Goal: Task Accomplishment & Management: Manage account settings

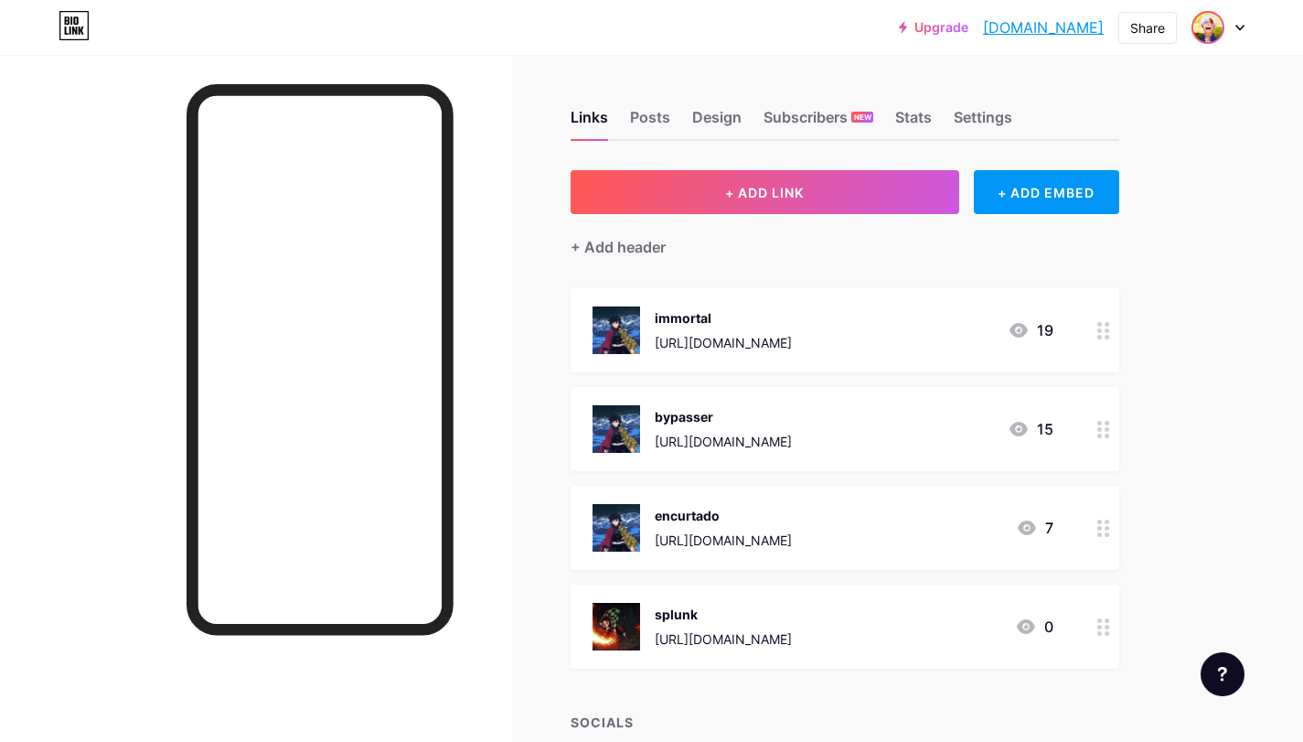
click at [1206, 17] on img at bounding box center [1208, 27] width 29 height 29
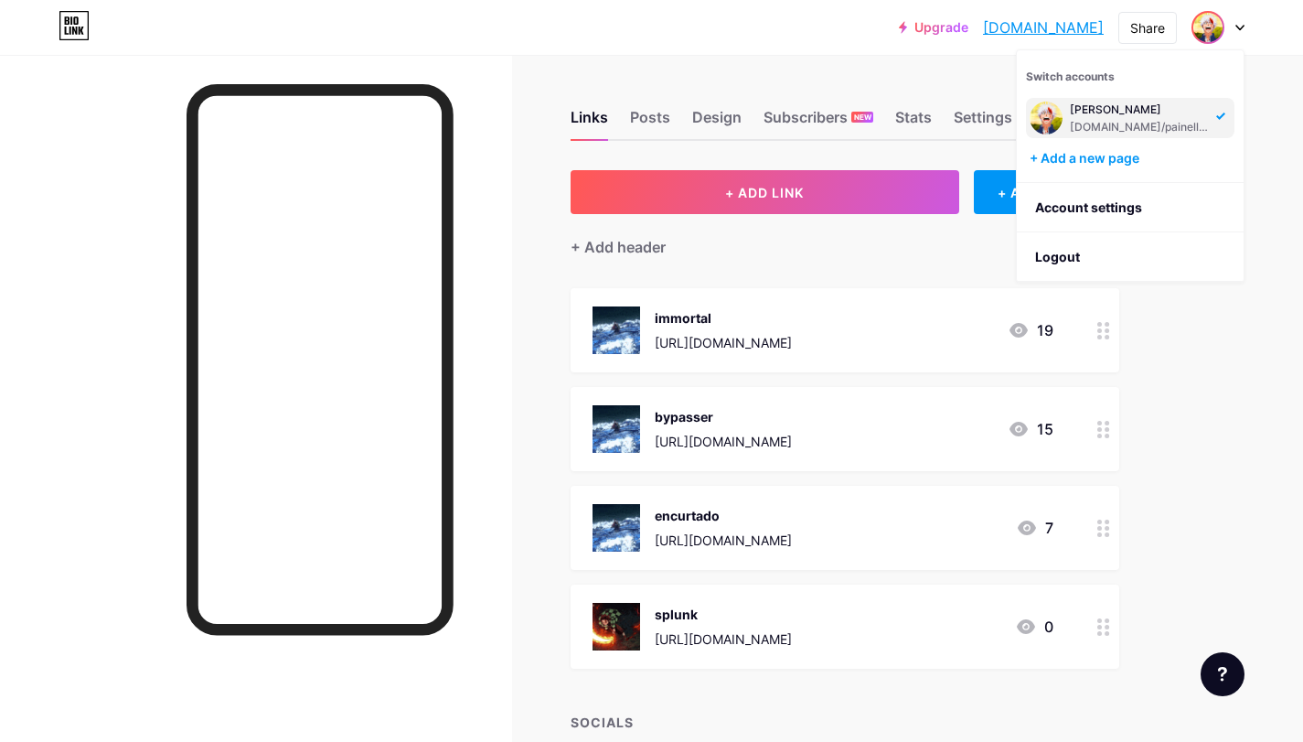
click at [1078, 82] on span "Switch accounts" at bounding box center [1070, 77] width 89 height 14
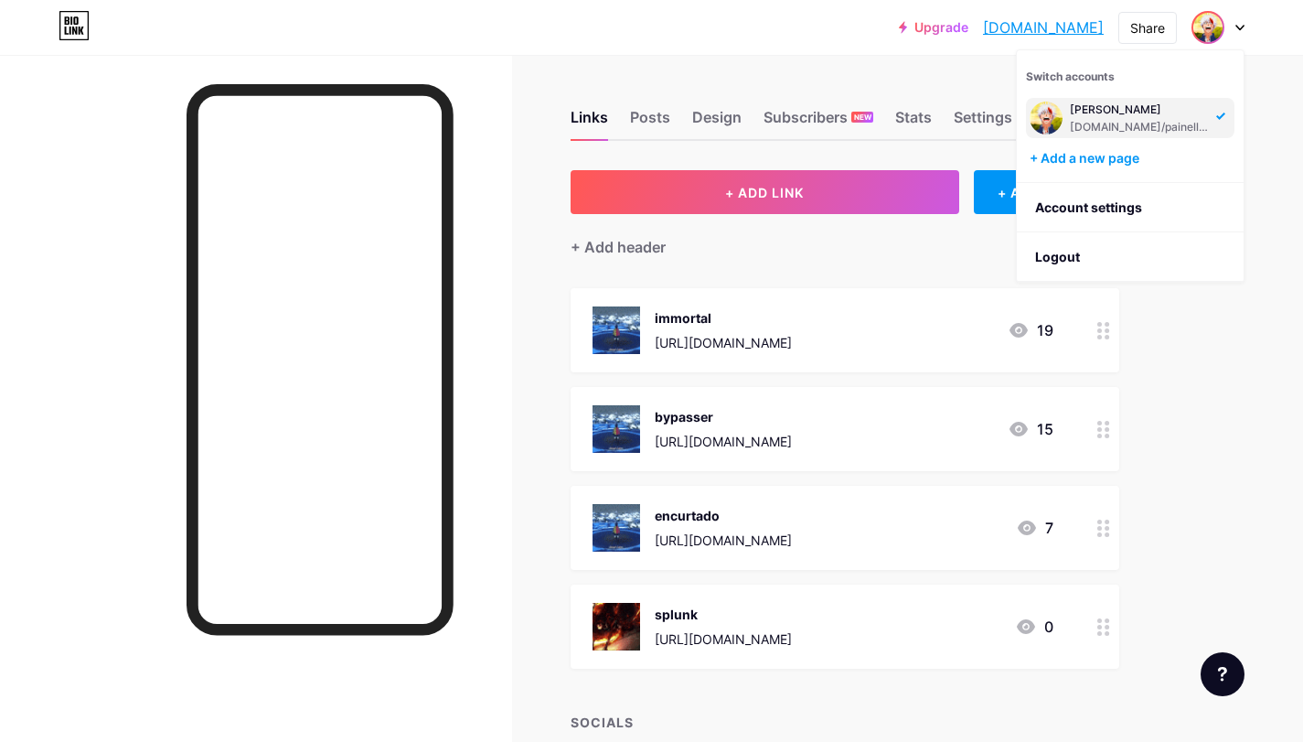
click at [432, 89] on div at bounding box center [320, 359] width 267 height 551
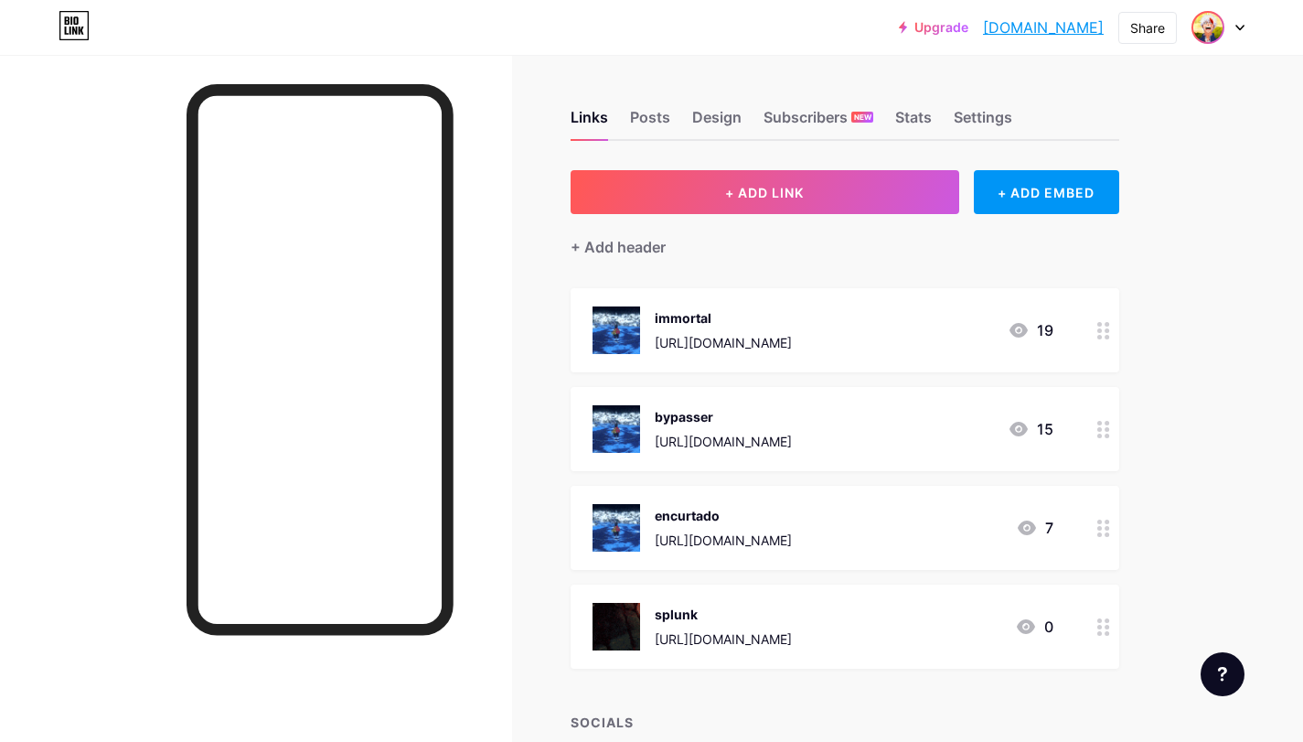
click at [1209, 32] on img at bounding box center [1208, 27] width 29 height 29
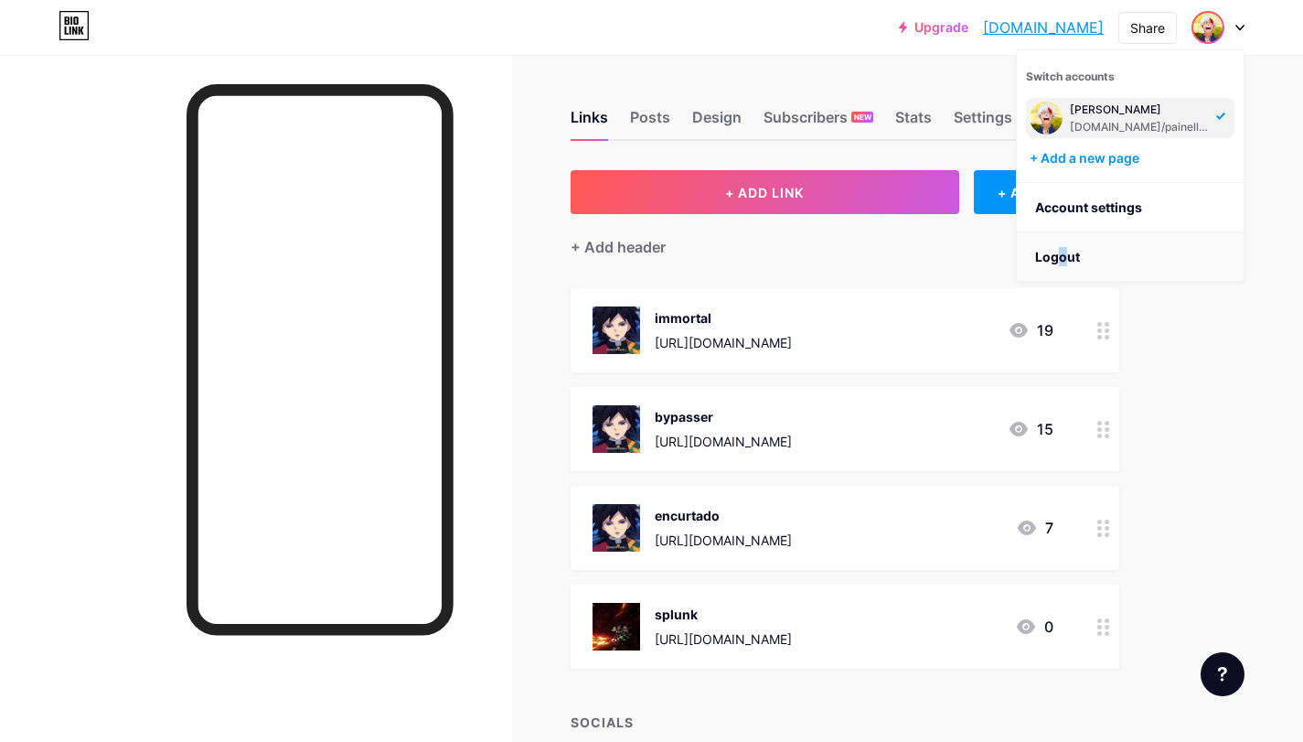
click at [1065, 253] on li "Logout" at bounding box center [1130, 256] width 227 height 49
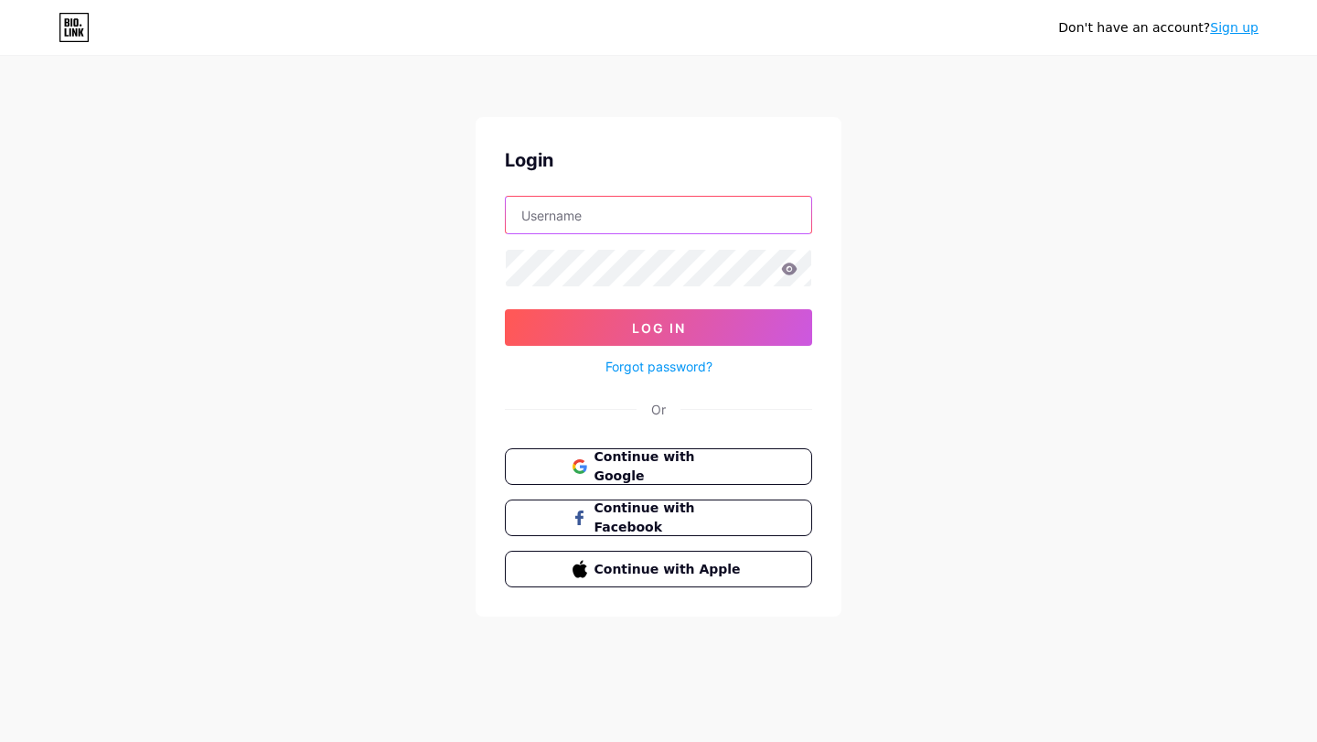
click at [641, 199] on input "text" at bounding box center [658, 215] width 305 height 37
click at [691, 125] on div "Login Log In Forgot password? Or Continue with Google Continue with Facebook Co…" at bounding box center [659, 366] width 366 height 499
click at [645, 458] on span "Continue with Google" at bounding box center [669, 466] width 153 height 39
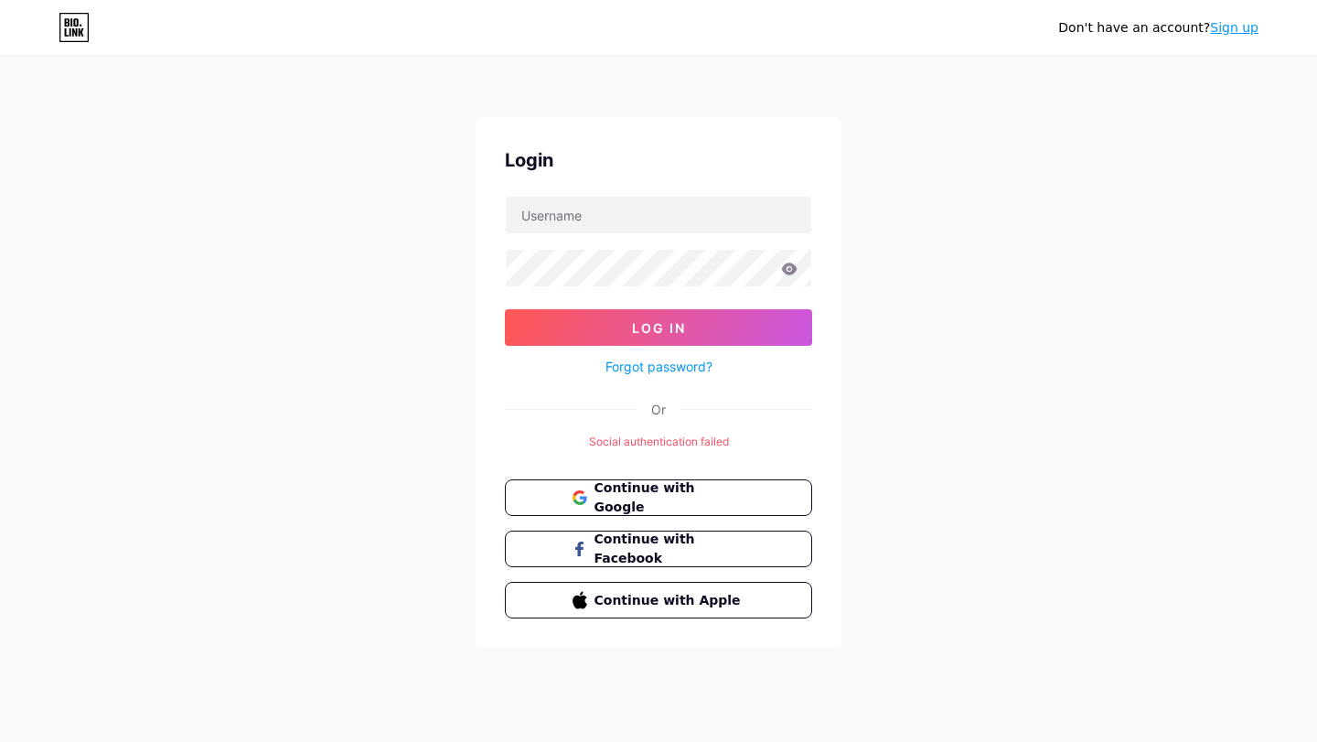
click at [440, 212] on div "Don't have an account? Sign up Login Log In Forgot password? Or Social authenti…" at bounding box center [658, 353] width 1317 height 706
click at [587, 500] on span "Continue with Google" at bounding box center [659, 497] width 176 height 39
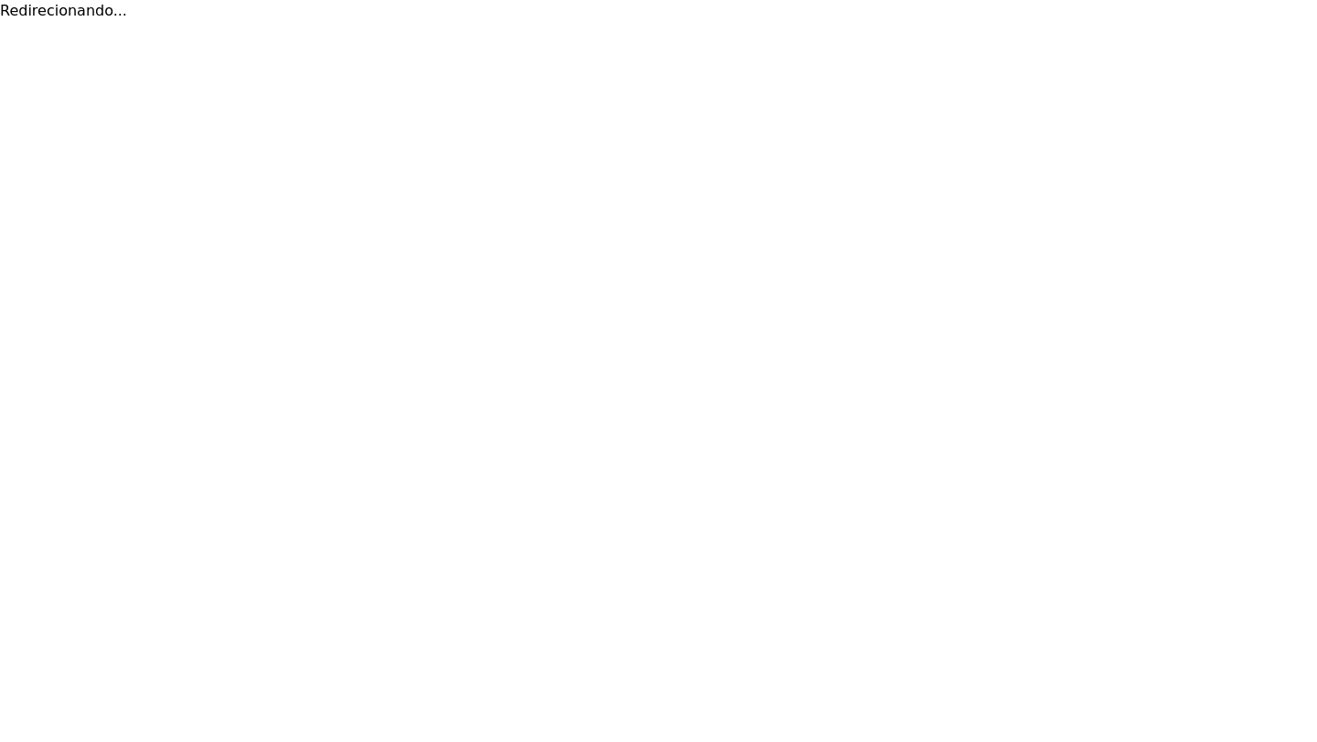
click at [668, 22] on html "Redirecionando... Texto original Avalie a tradução O feedback vai ser usado par…" at bounding box center [658, 11] width 1317 height 22
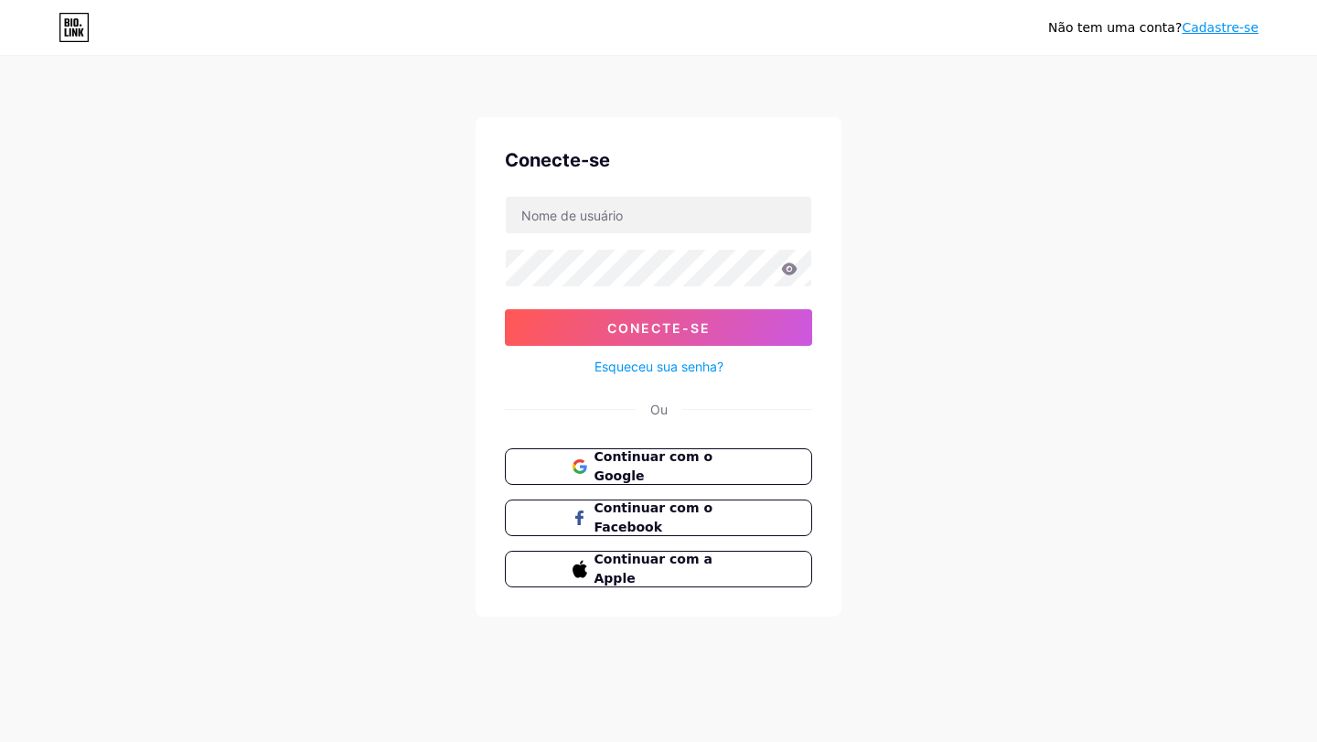
click at [501, 375] on div "Conecte-se Conecte-se Esqueceu sua senha? Ou Continuar com o Google Continuar c…" at bounding box center [659, 366] width 366 height 499
click at [555, 216] on input "text" at bounding box center [658, 215] width 305 height 37
click at [495, 241] on div "Conecte-se Conecte-se Esqueceu sua senha? Ou Continuar com o Google Continuar c…" at bounding box center [659, 366] width 366 height 499
click at [1220, 27] on font "Cadastre-se" at bounding box center [1220, 27] width 77 height 15
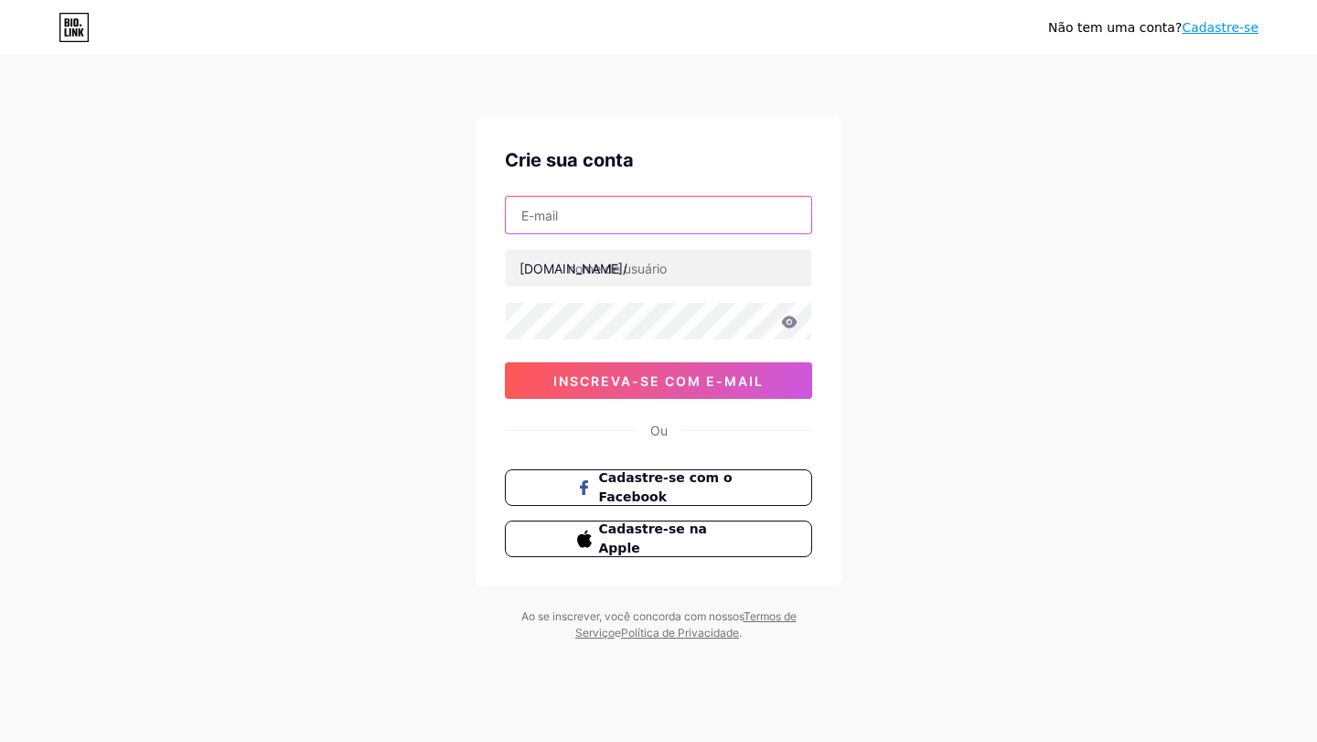
click at [658, 204] on input "text" at bounding box center [658, 215] width 305 height 37
type input "samuelriyan131@gmail.com"
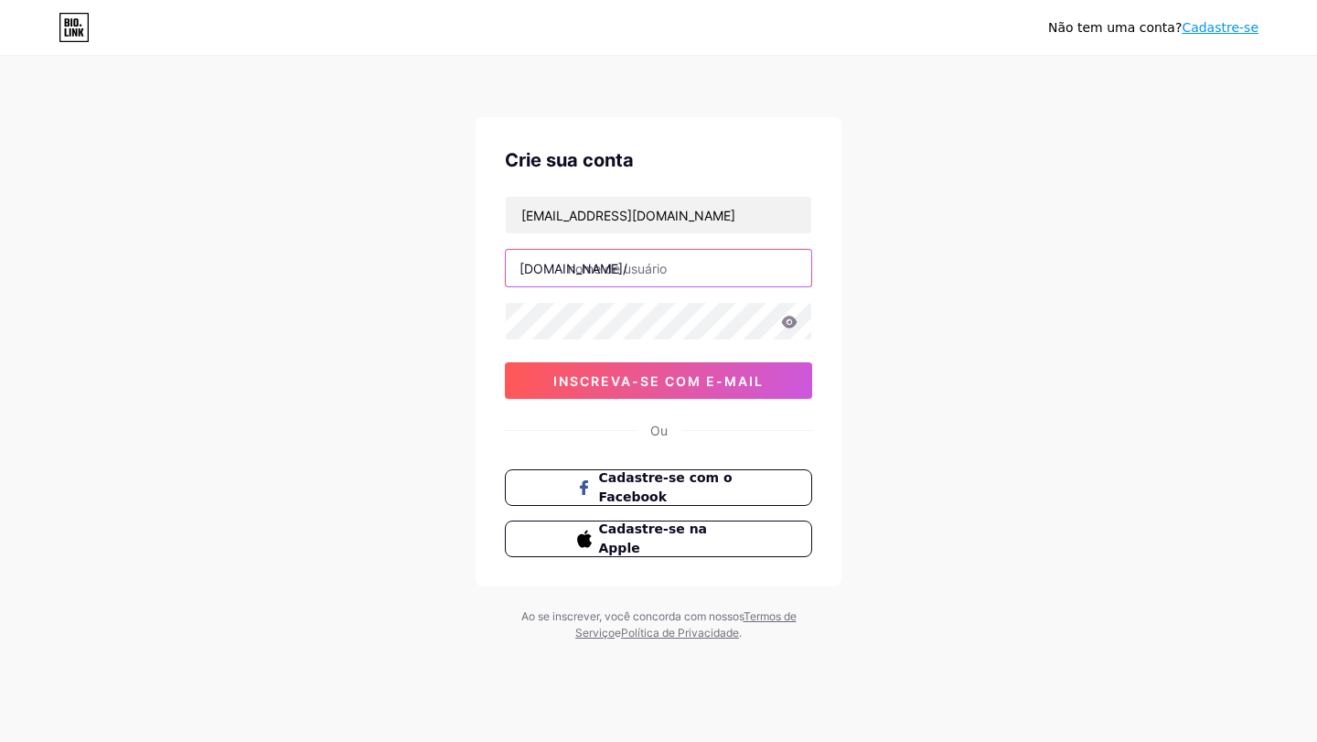
click at [653, 270] on input "text" at bounding box center [658, 268] width 305 height 37
type input "nevoabeams"
click at [392, 474] on div "Não tem uma conta? Cadastre-se Crie sua conta samuelriyan131@gmail.com bio.link…" at bounding box center [658, 350] width 1317 height 700
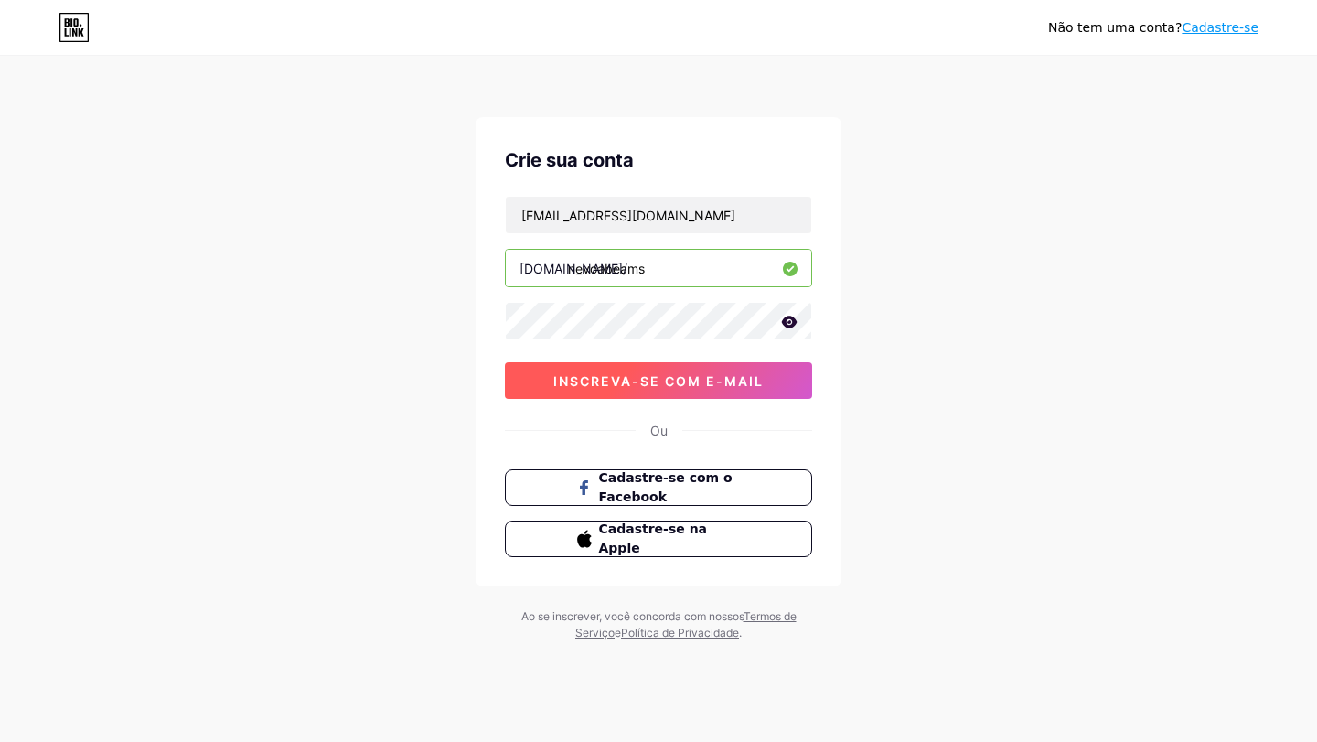
click at [704, 382] on font "inscreva-se com e-mail" at bounding box center [658, 381] width 210 height 16
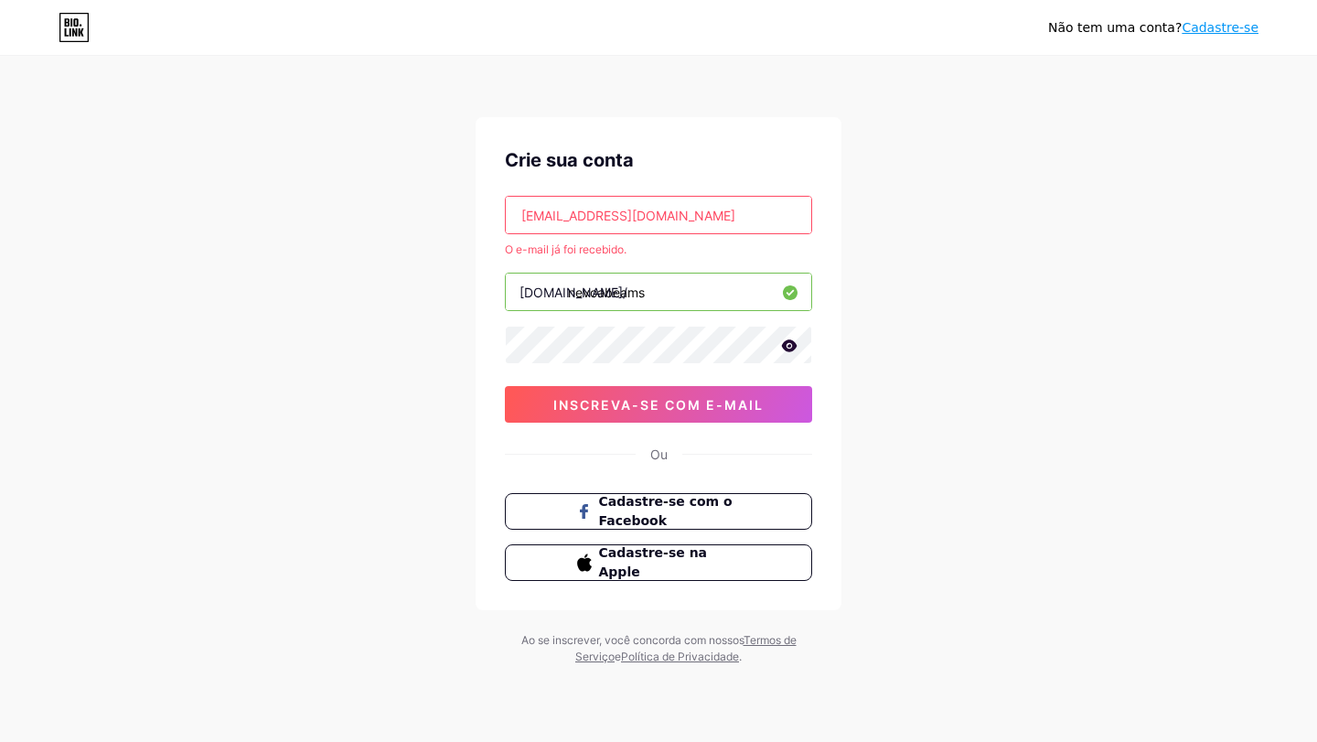
click at [711, 216] on input "samuelriyan131@gmail.com" at bounding box center [658, 215] width 305 height 37
click at [702, 166] on div "Crie sua conta" at bounding box center [658, 159] width 307 height 27
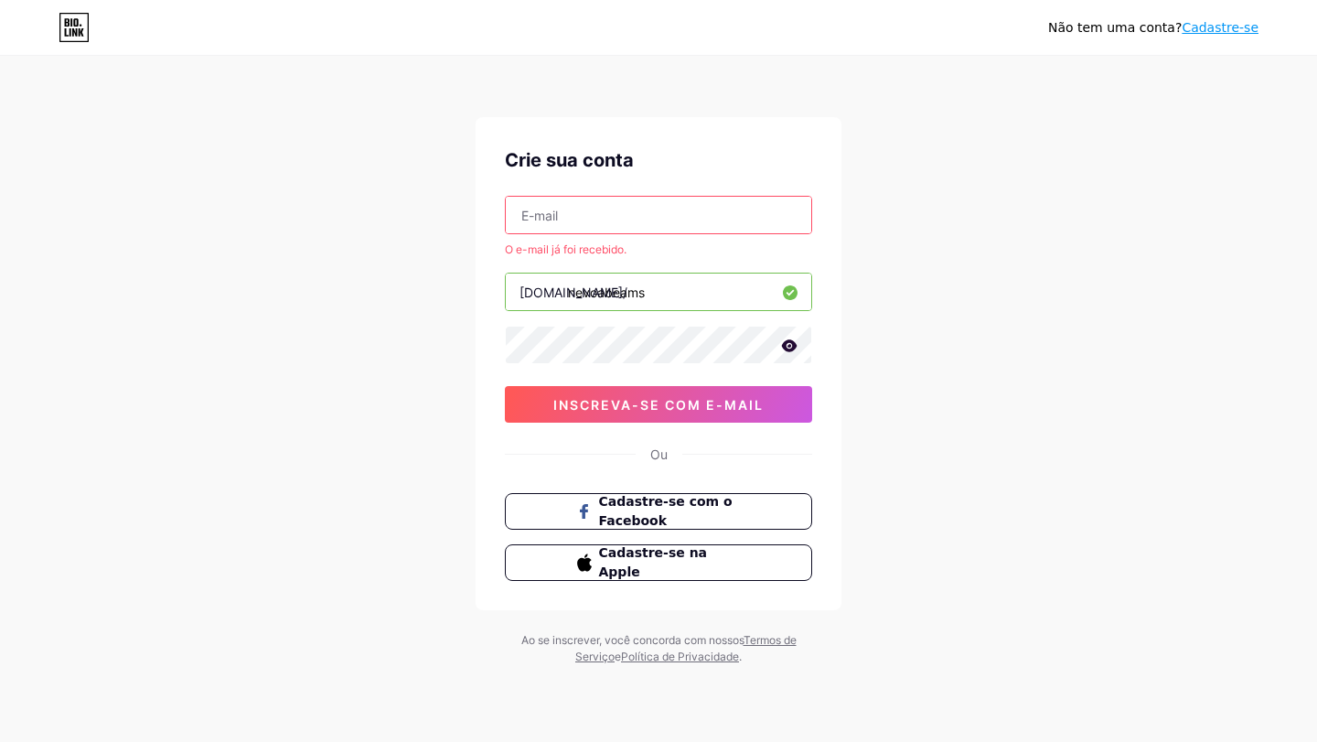
click at [637, 214] on input "text" at bounding box center [658, 215] width 305 height 37
type input "samuelriyan084@gmail.com"
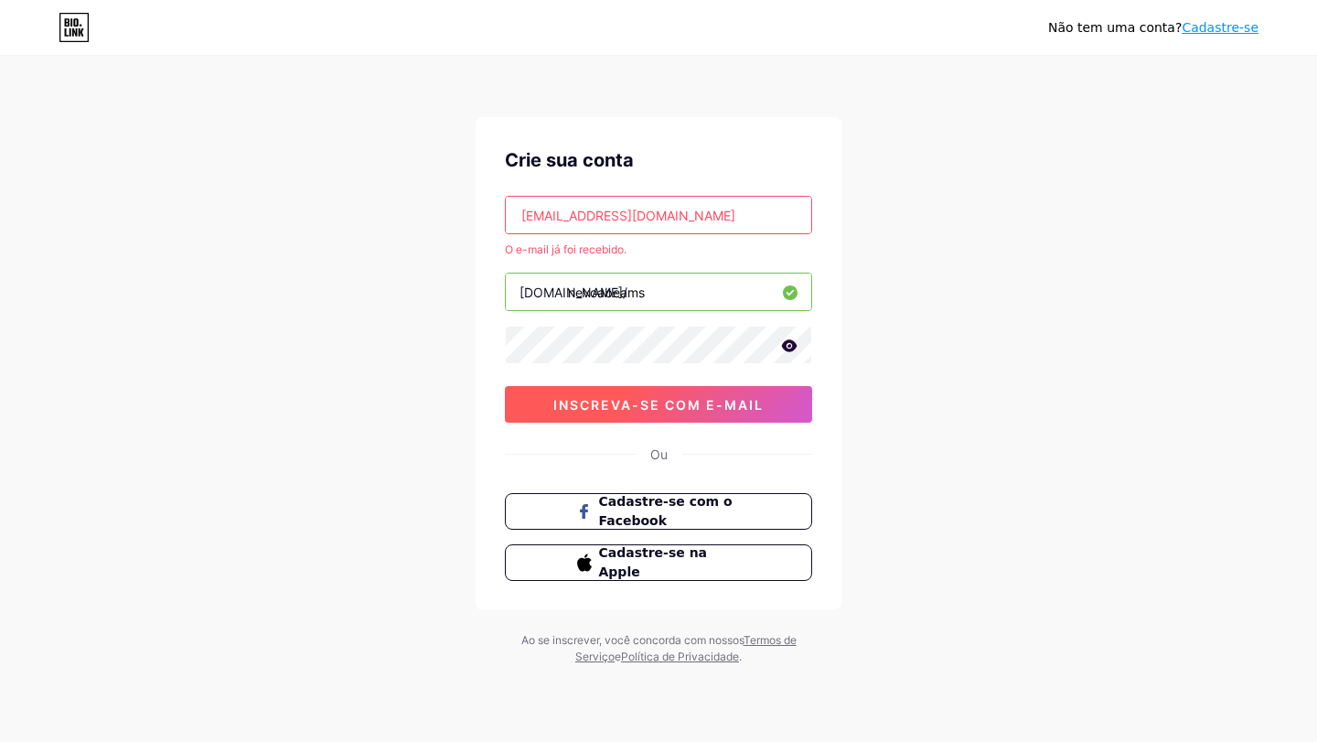
click at [662, 414] on button "inscreva-se com e-mail" at bounding box center [658, 404] width 307 height 37
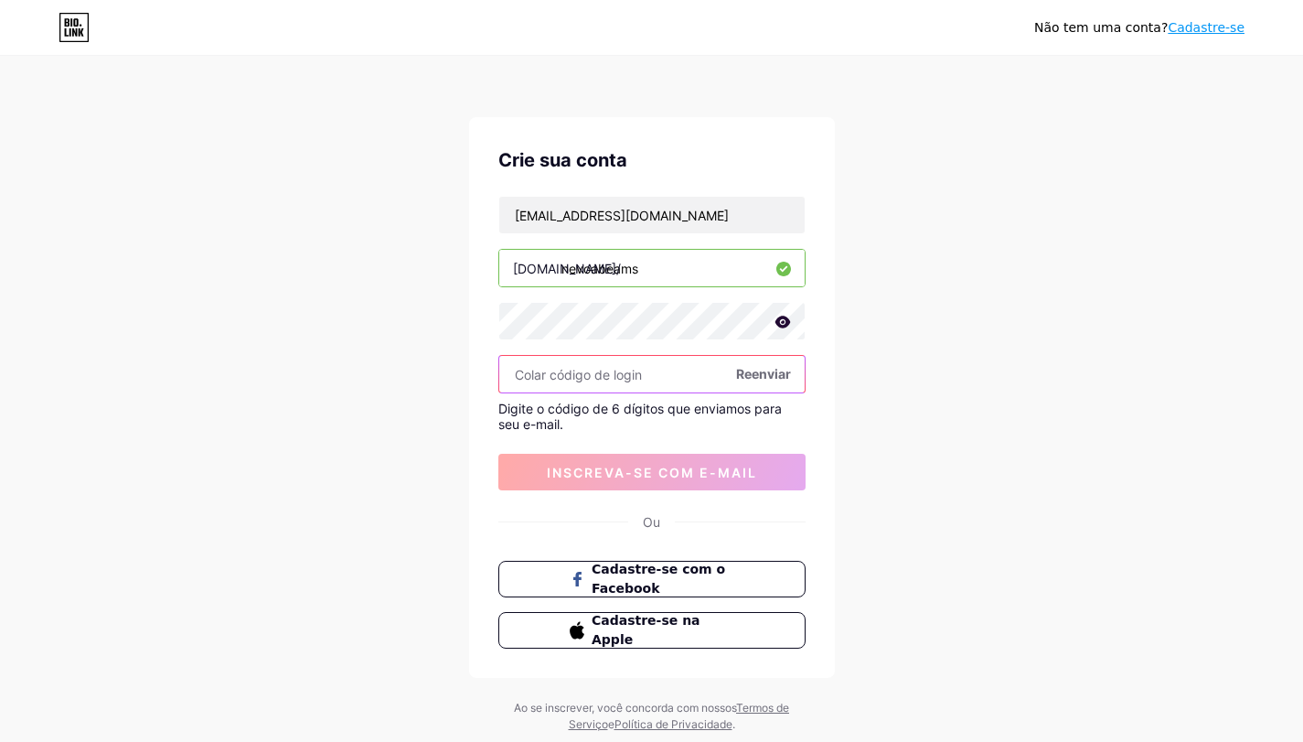
paste input "198458"
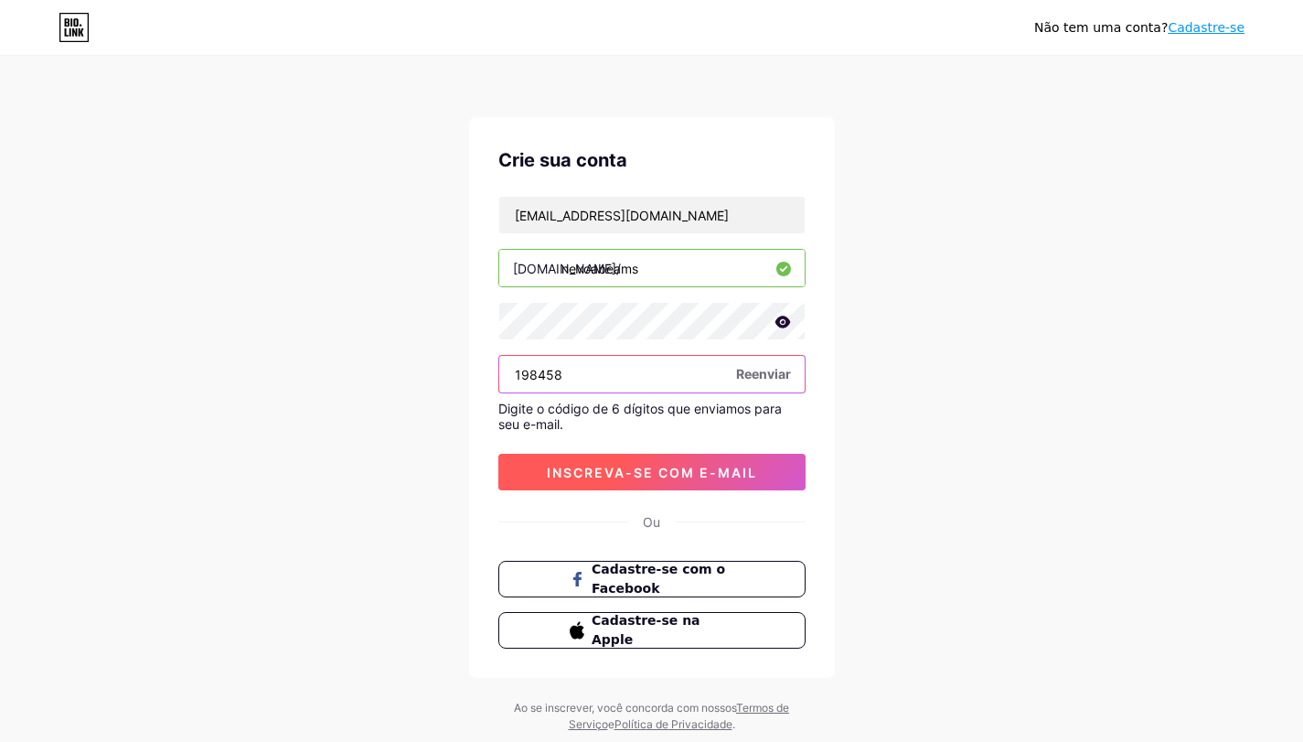
type input "198458"
click at [713, 476] on font "inscreva-se com e-mail" at bounding box center [652, 473] width 210 height 16
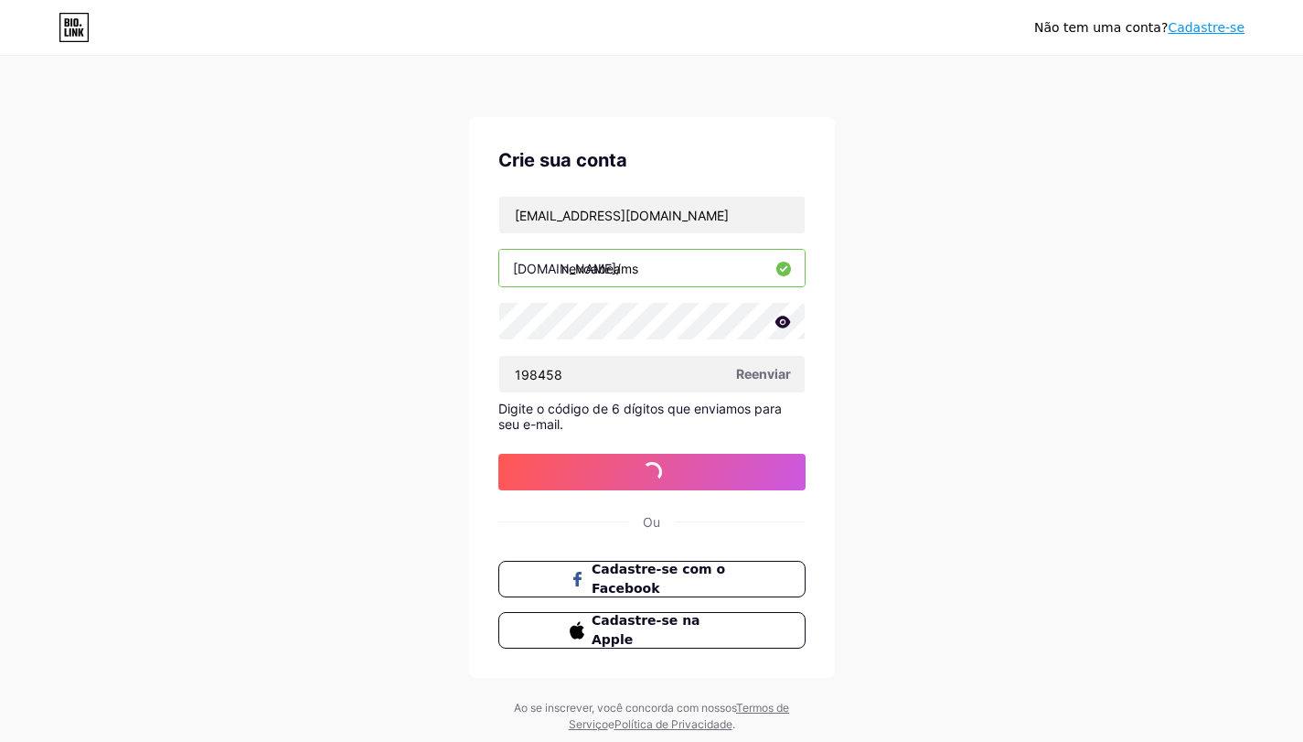
click at [355, 294] on div "Não tem uma conta? Cadastre-se Crie sua conta samuelriyan084@gmail.com bio.link…" at bounding box center [651, 395] width 1303 height 791
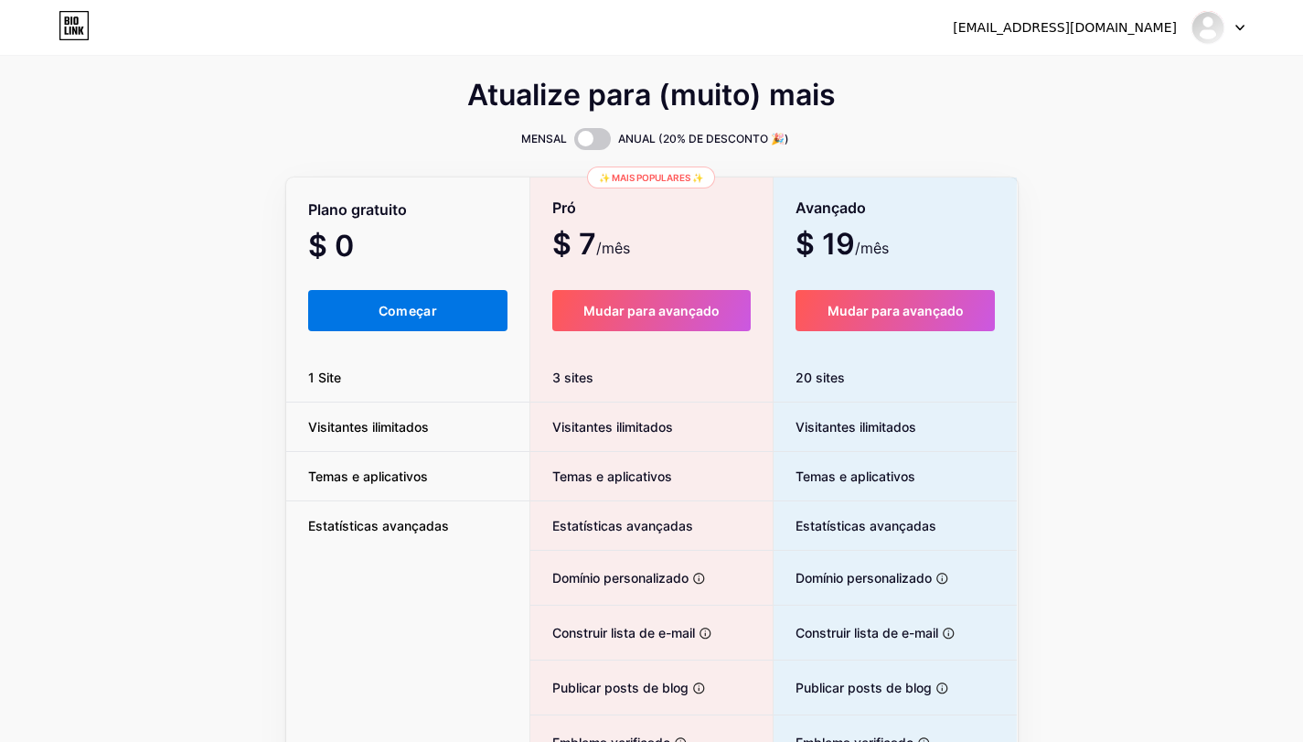
click at [355, 313] on button "Começar" at bounding box center [408, 310] width 200 height 41
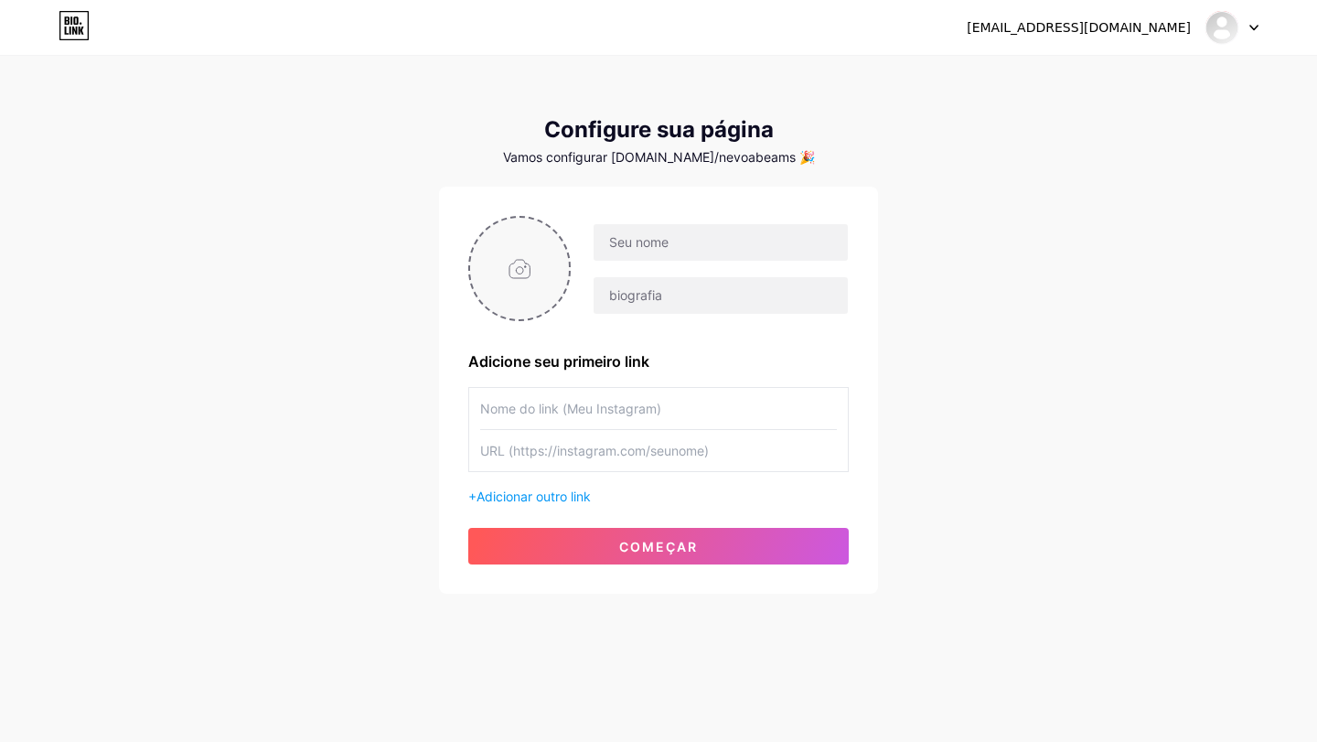
click at [515, 263] on input "file" at bounding box center [519, 269] width 99 height 102
type input "C:\fakepath\「 𝐷𝑒𝑚𝑜𝑛 𝑆𝑙𝑎𝑦𝑒𝑟 - 𝐼𝑐𝑜𝑛 」.jpeg"
click at [657, 250] on input "text" at bounding box center [721, 242] width 254 height 37
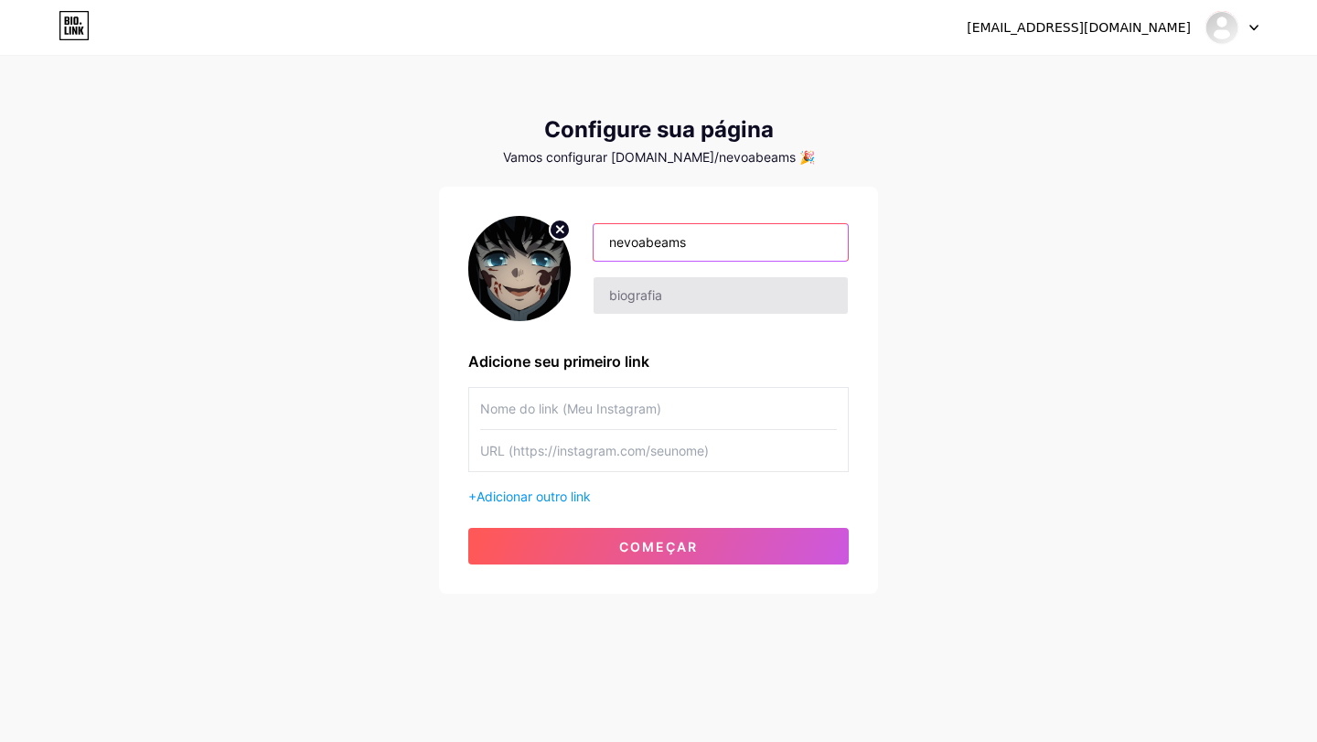
type input "nevoabeams"
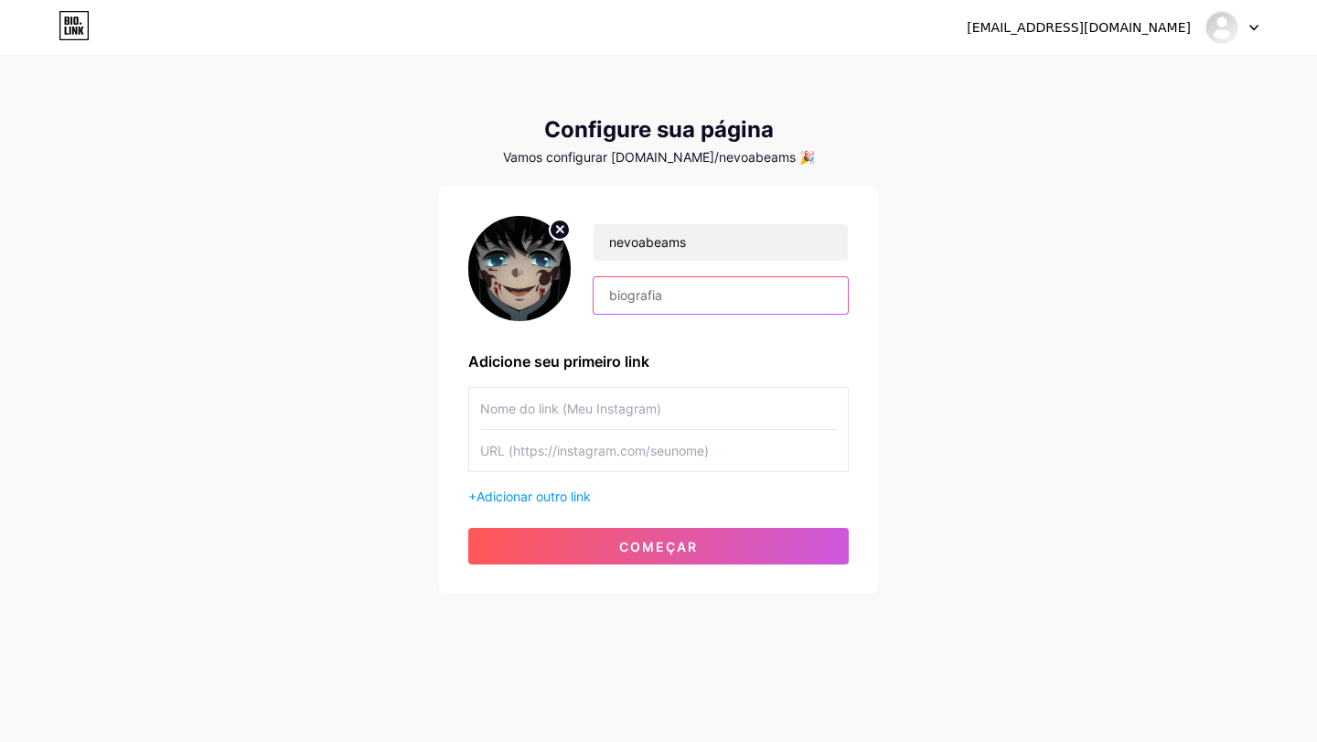
click at [607, 288] on input "text" at bounding box center [721, 295] width 254 height 37
type input "sadada"
click at [649, 410] on input "text" at bounding box center [658, 408] width 357 height 41
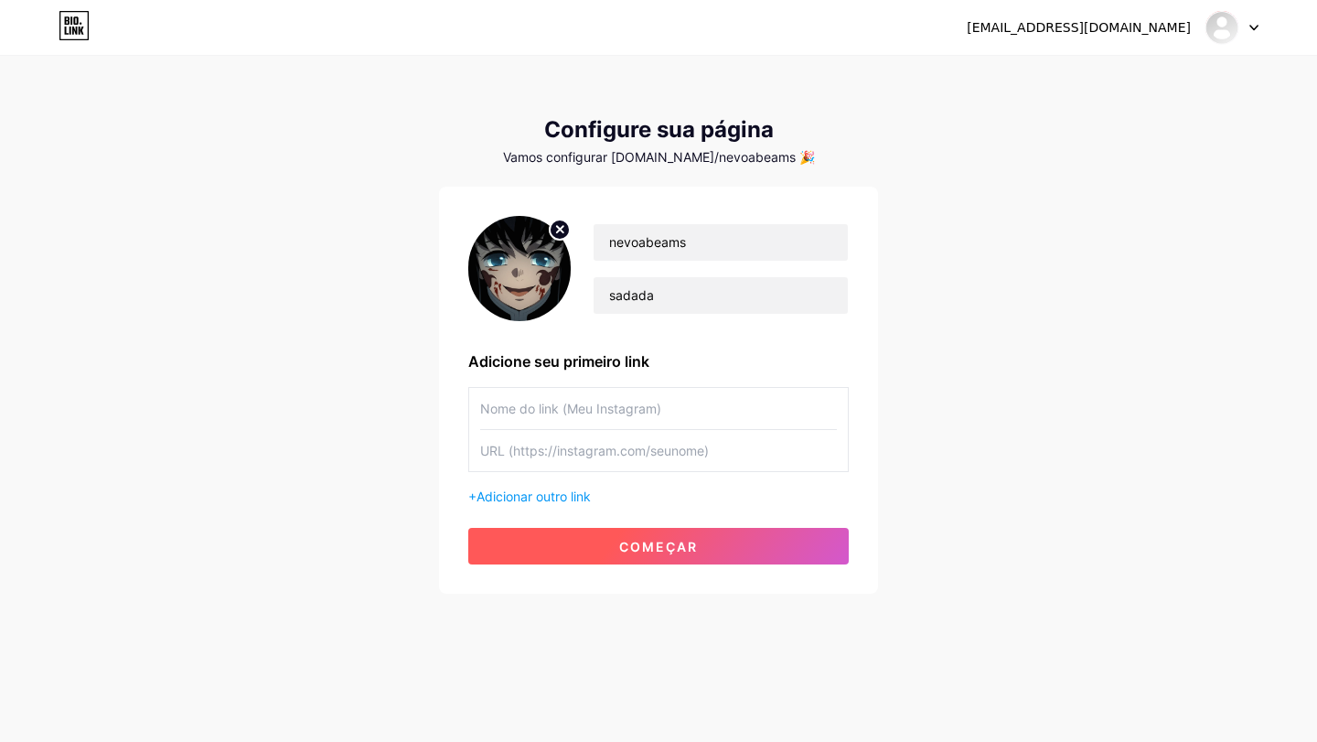
click at [666, 552] on font "começar" at bounding box center [658, 547] width 79 height 16
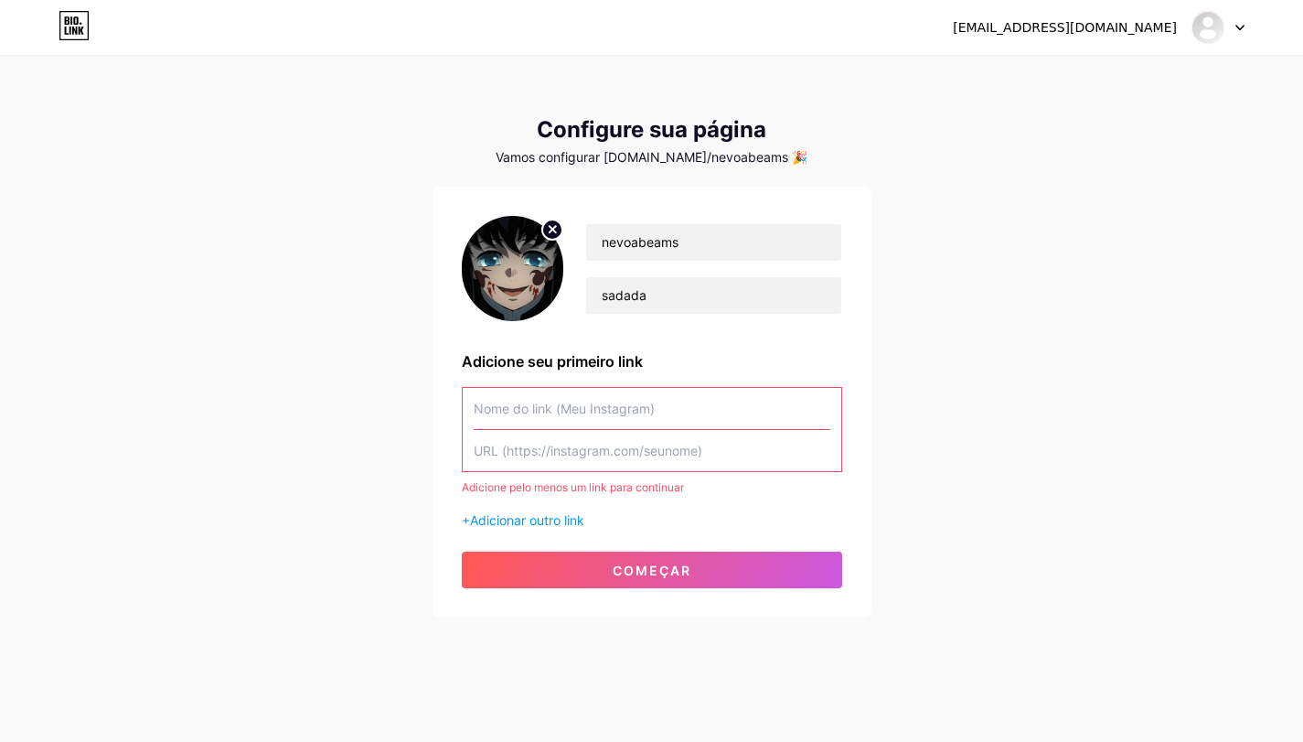
click at [611, 420] on input "text" at bounding box center [652, 408] width 357 height 41
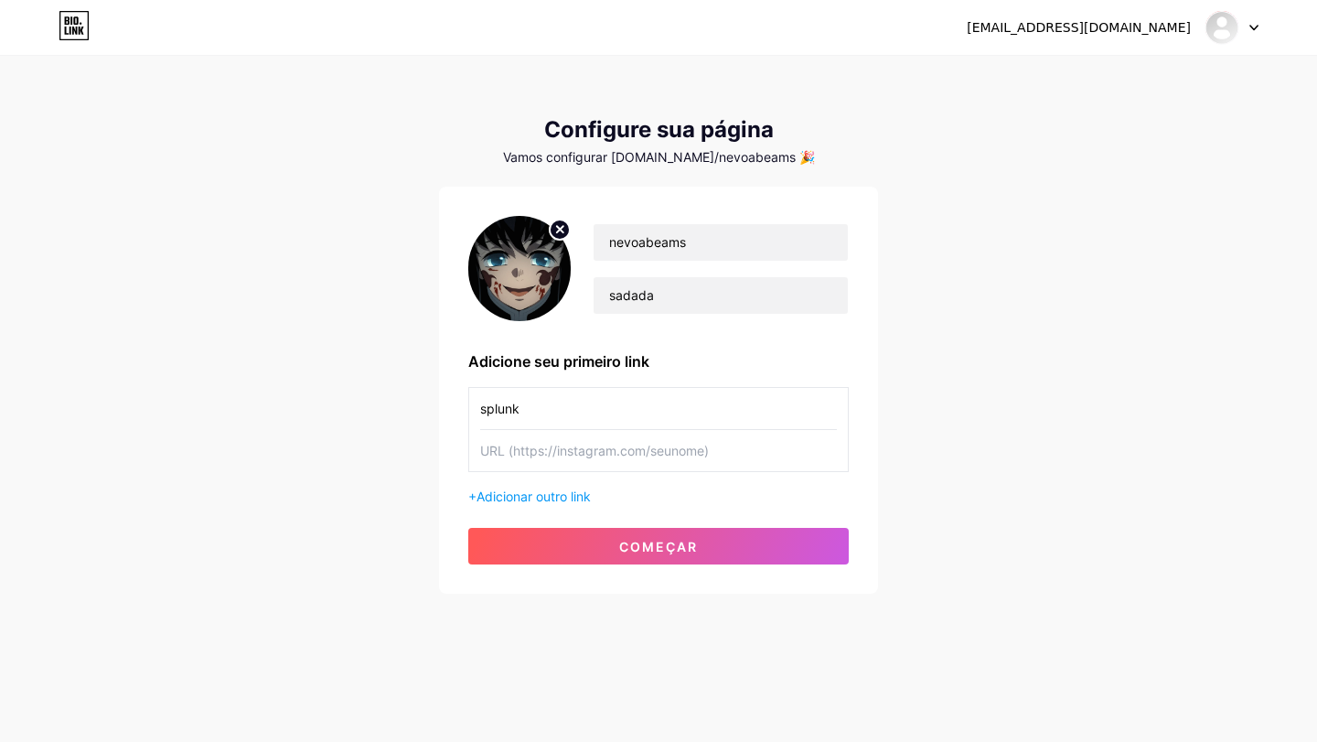
type input "splunk"
drag, startPoint x: 627, startPoint y: 466, endPoint x: 682, endPoint y: 502, distance: 66.0
click at [628, 466] on input "text" at bounding box center [658, 450] width 357 height 41
paste input "https://encurtador.com.br/Psr7e"
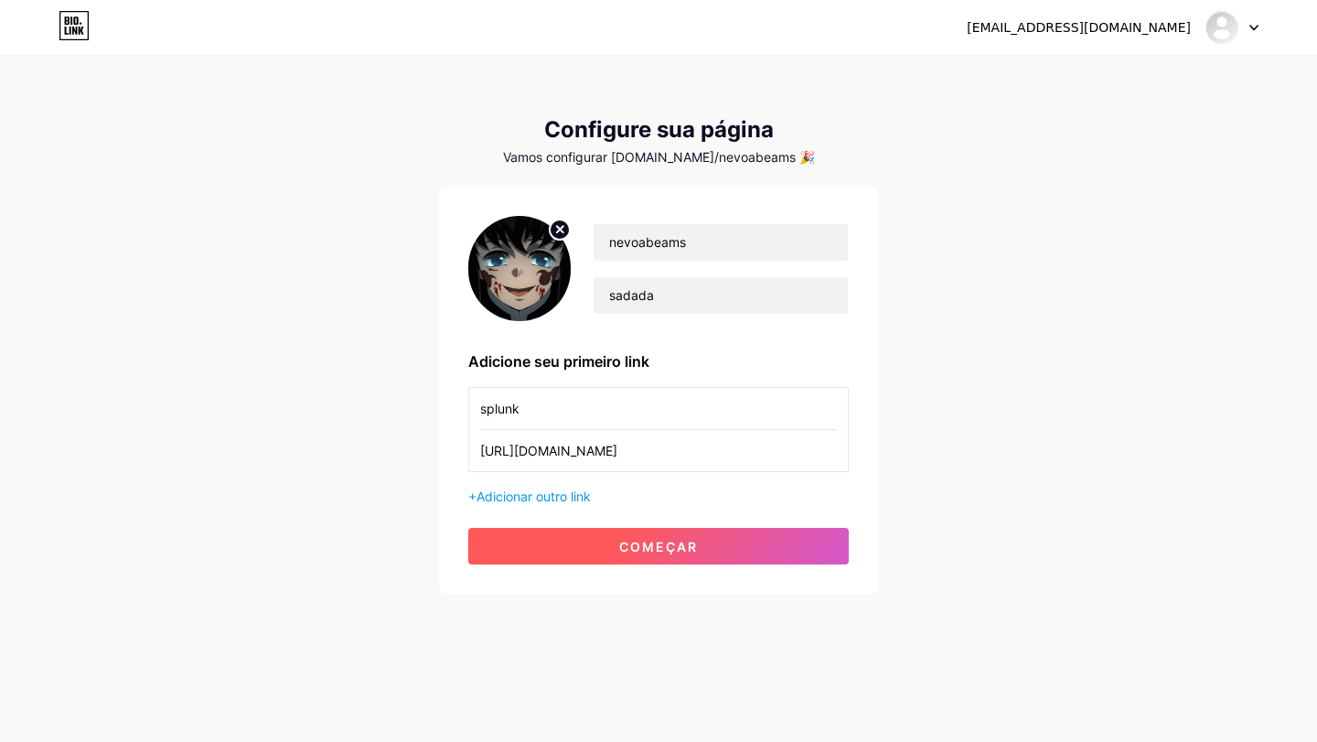
type input "https://encurtador.com.br/Psr7e"
click at [678, 541] on font "começar" at bounding box center [658, 547] width 79 height 16
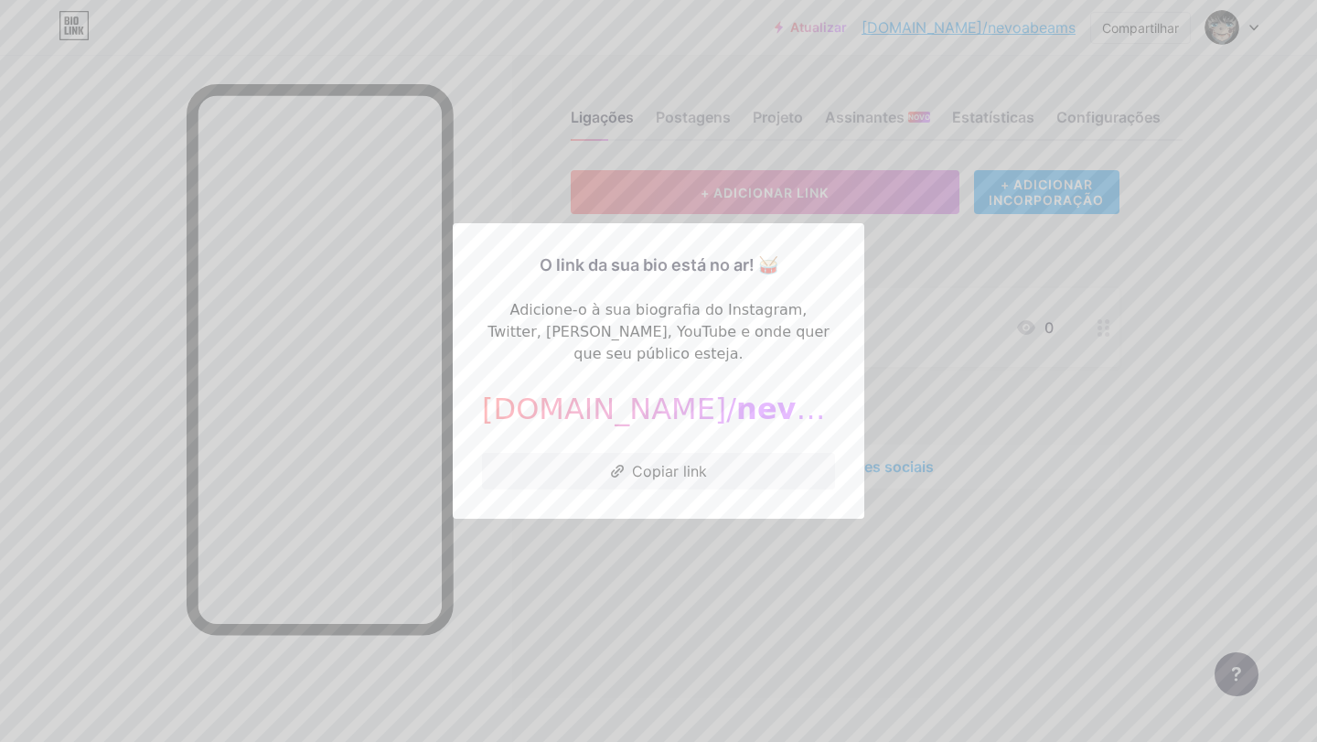
click at [632, 531] on div at bounding box center [658, 371] width 1317 height 742
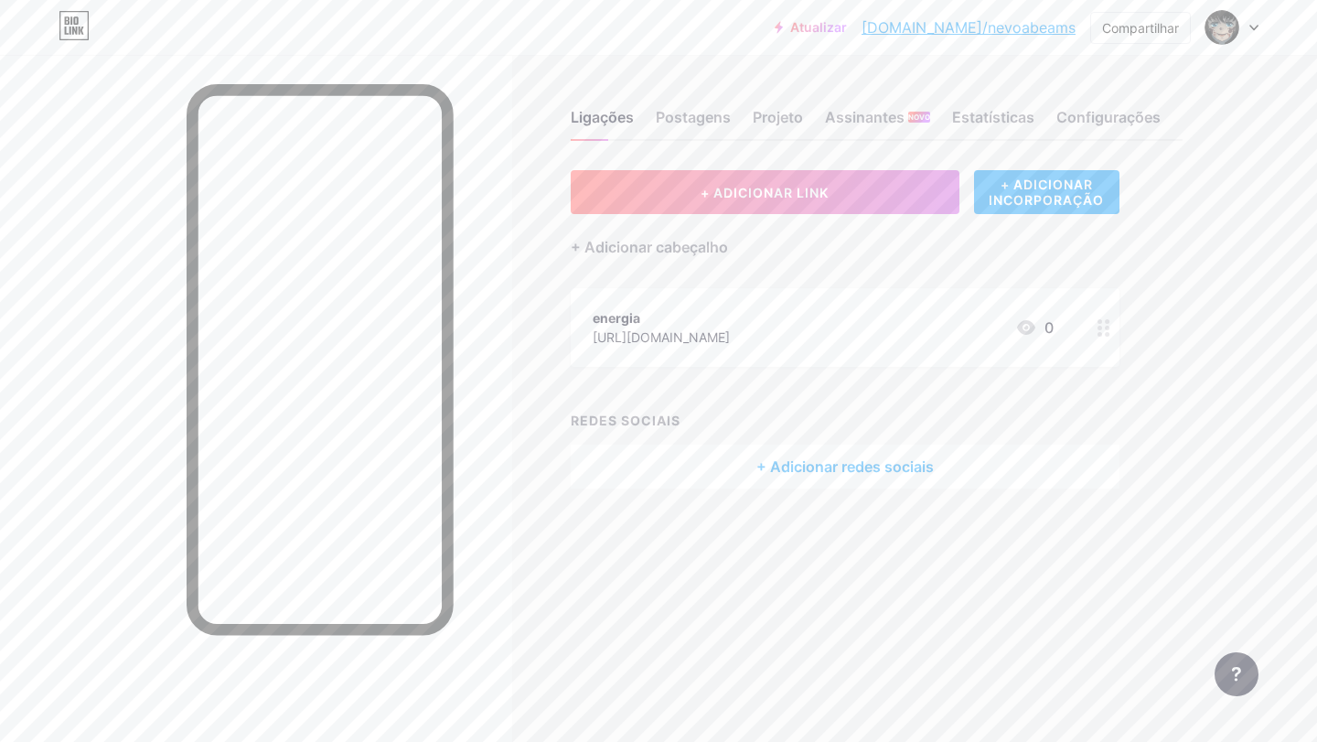
click at [1095, 334] on div at bounding box center [1103, 327] width 31 height 79
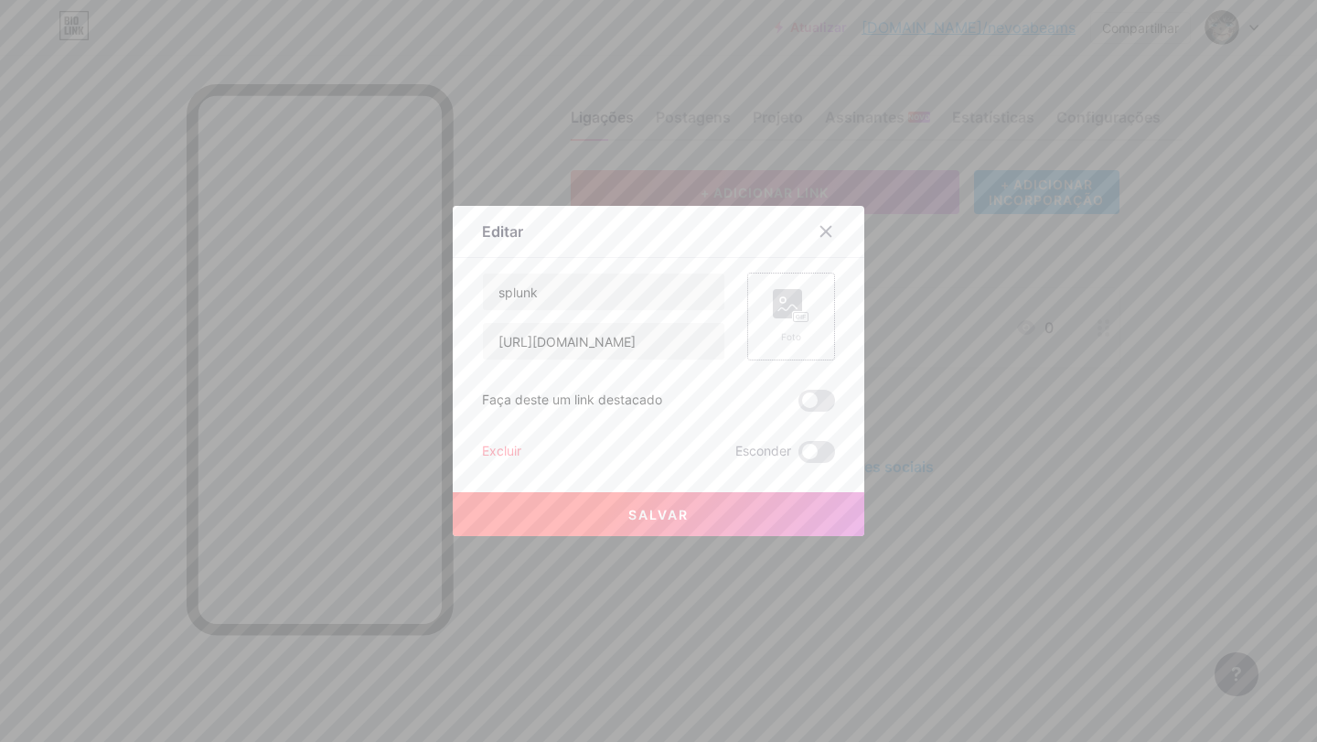
click at [790, 302] on rect at bounding box center [787, 303] width 29 height 29
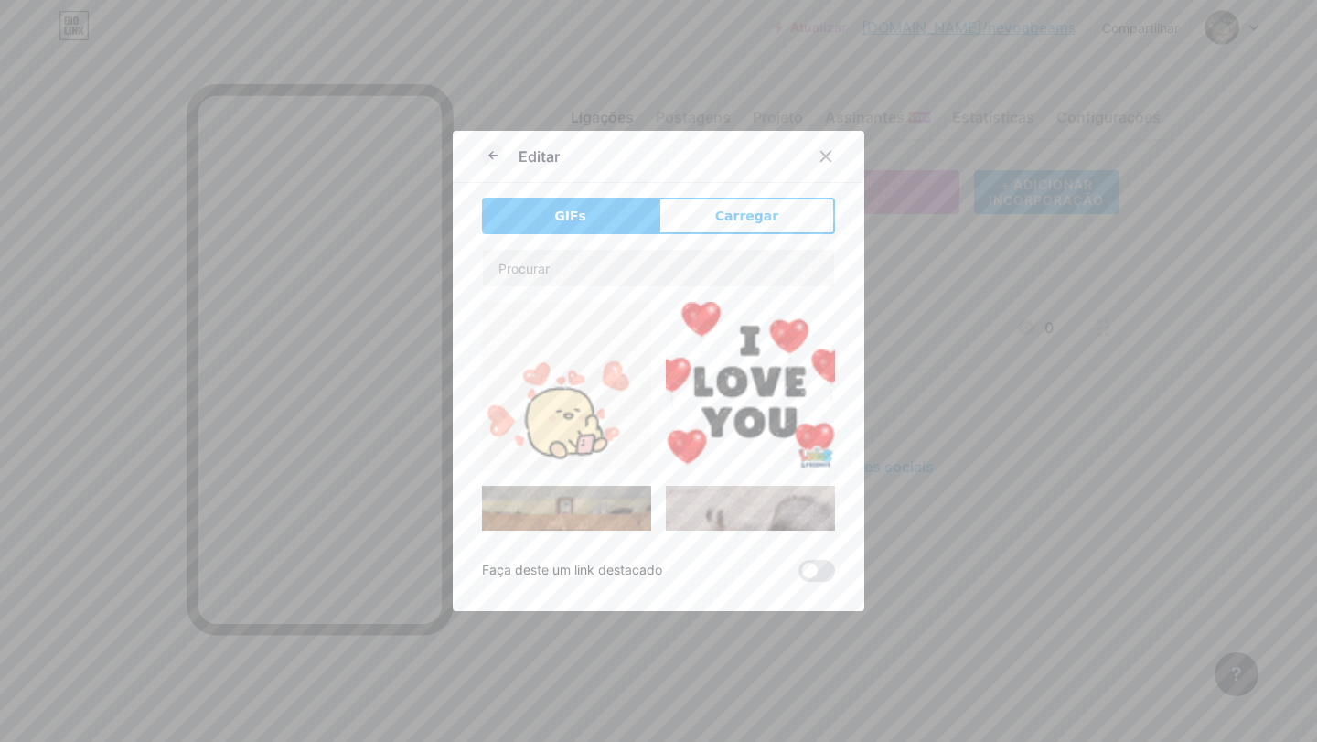
click at [628, 245] on div "GIFs Carregar Contente YouTube Reproduza vídeos do YouTube sem sair da sua pági…" at bounding box center [658, 390] width 353 height 384
click at [625, 262] on input "text" at bounding box center [658, 268] width 351 height 37
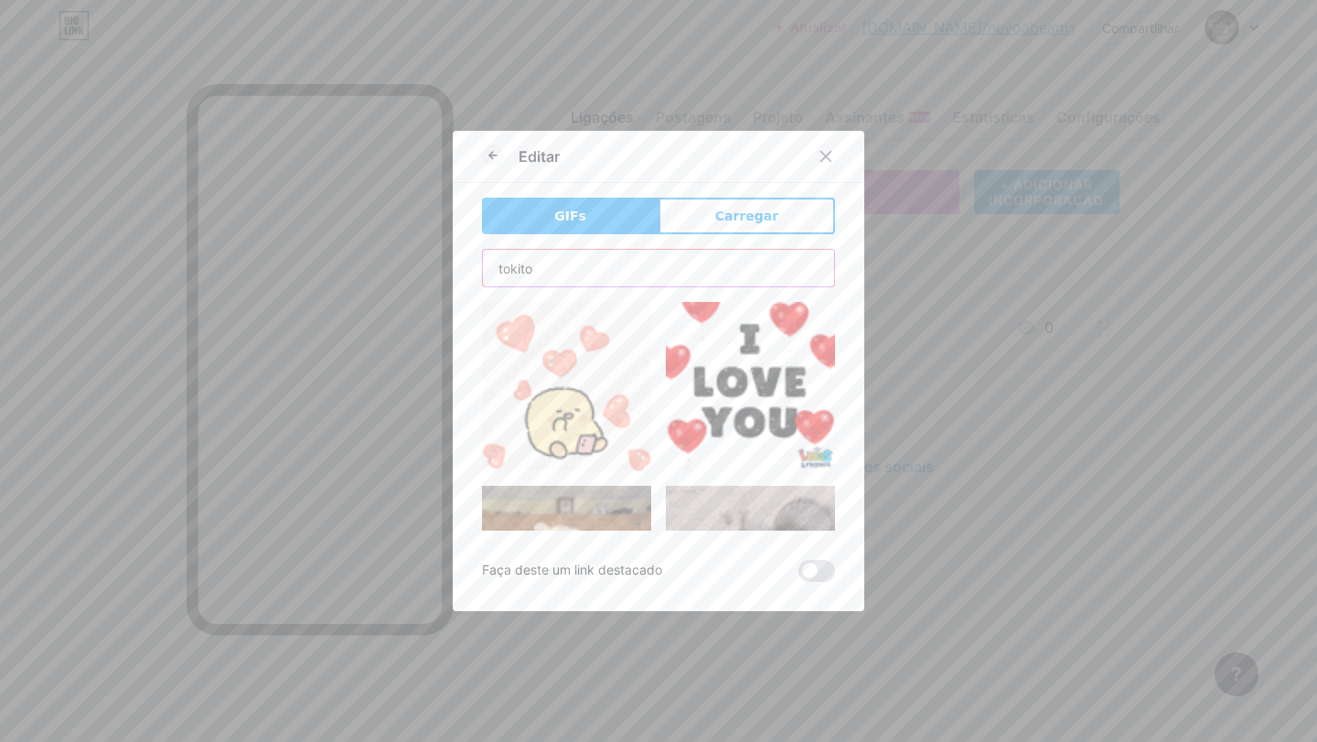
type input "tokito"
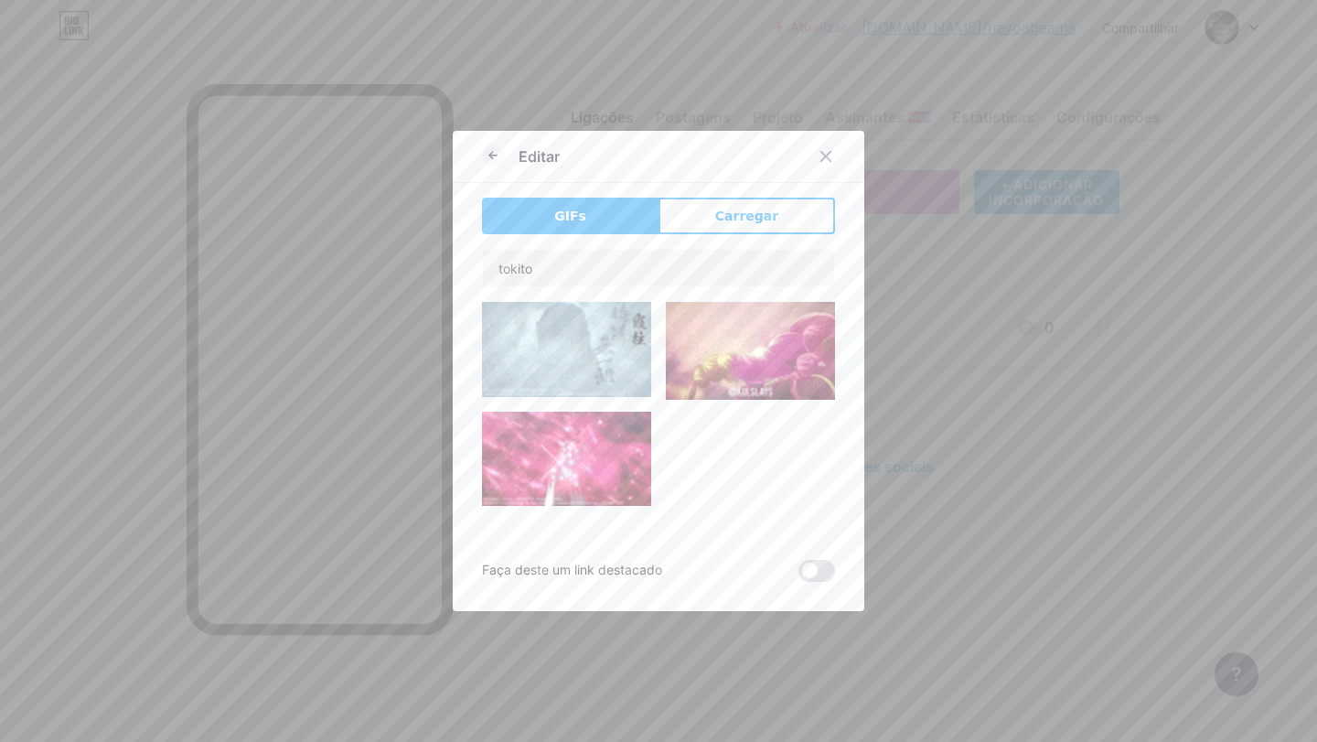
click at [569, 331] on img at bounding box center [566, 349] width 169 height 95
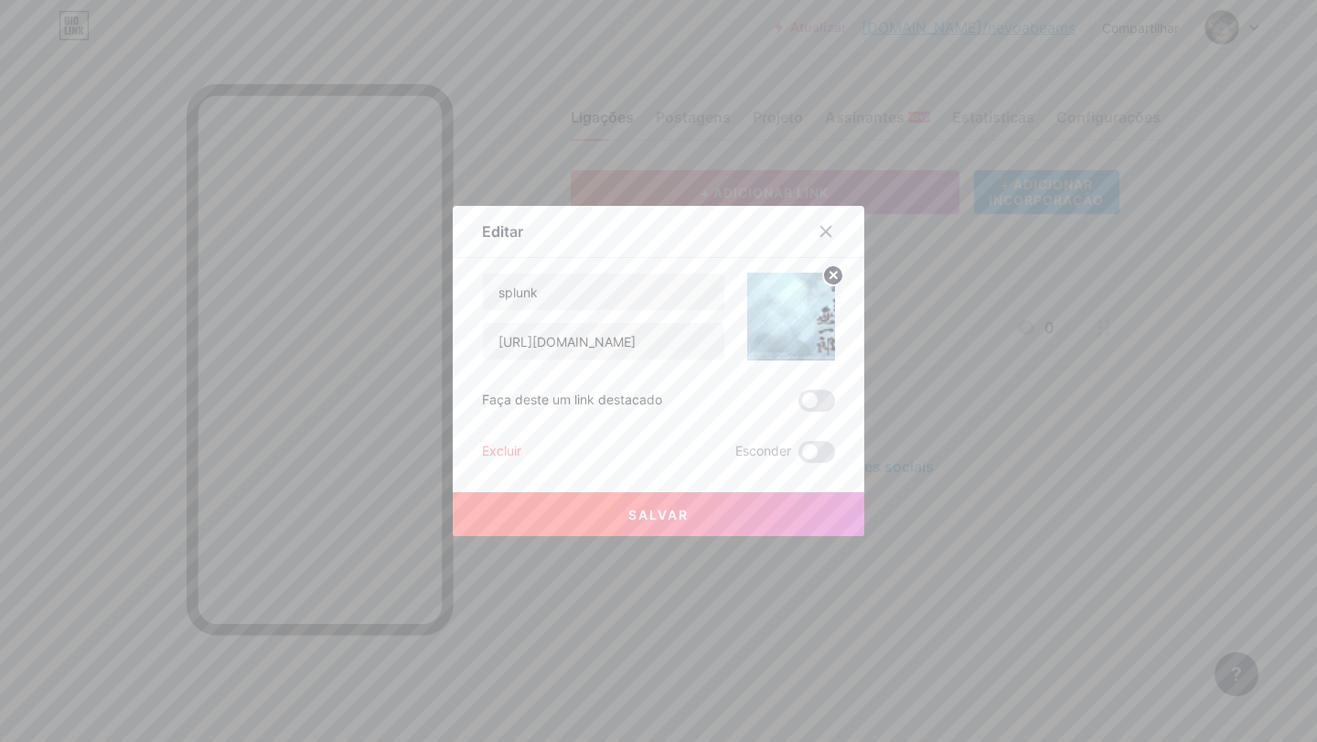
click at [678, 504] on button "Salvar" at bounding box center [659, 514] width 412 height 44
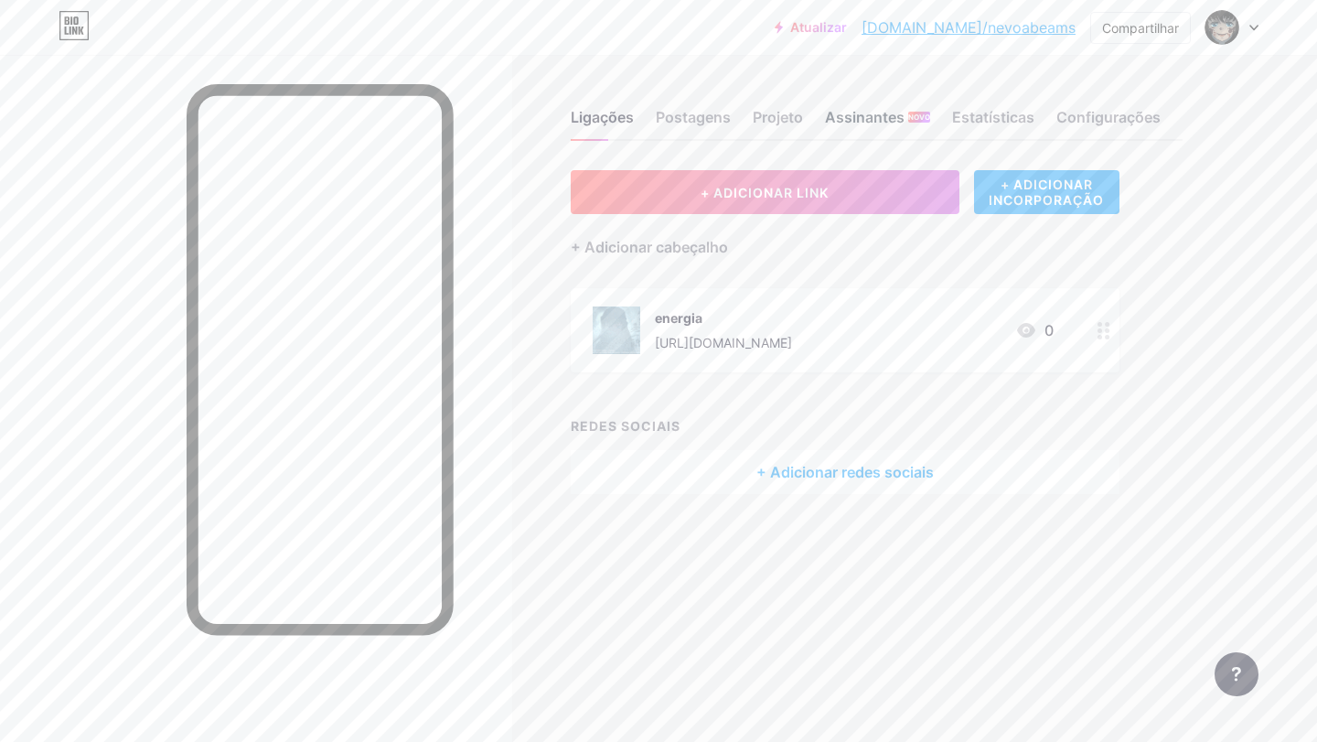
click at [880, 115] on font "Assinantes" at bounding box center [865, 117] width 80 height 18
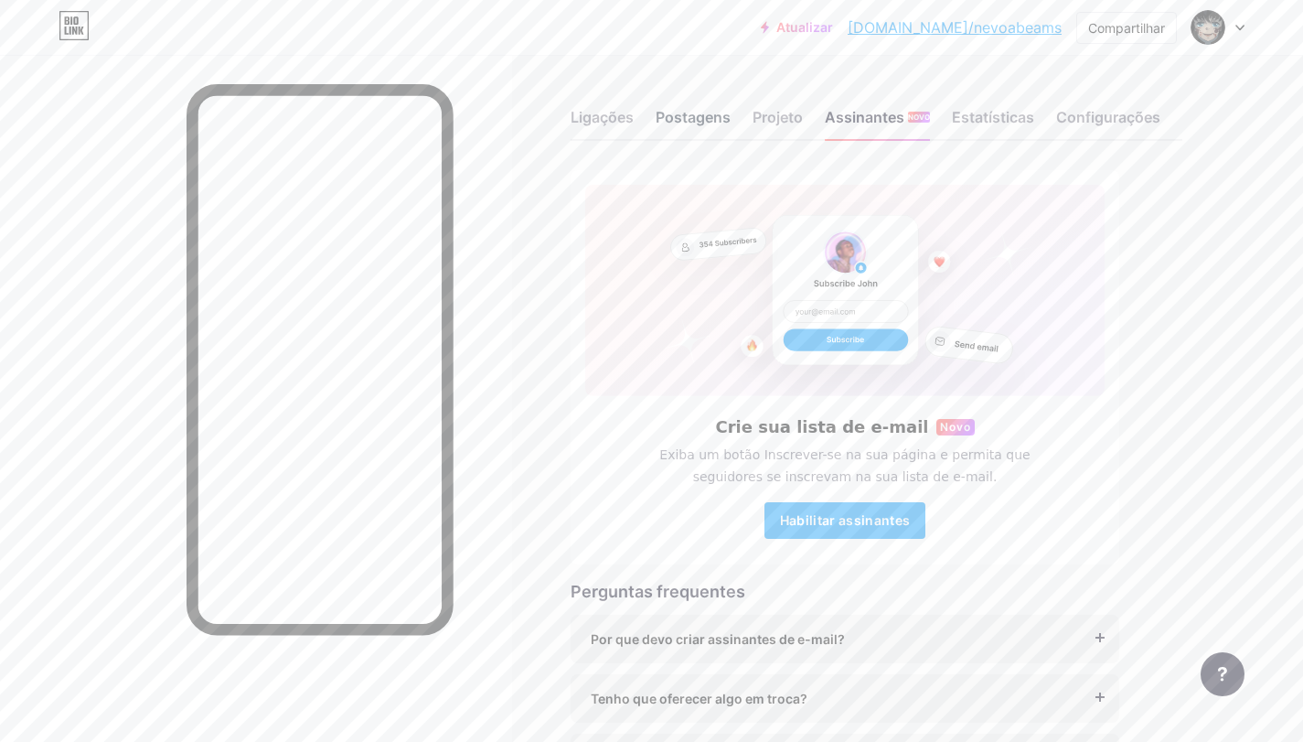
click at [695, 121] on font "Postagens" at bounding box center [693, 117] width 75 height 18
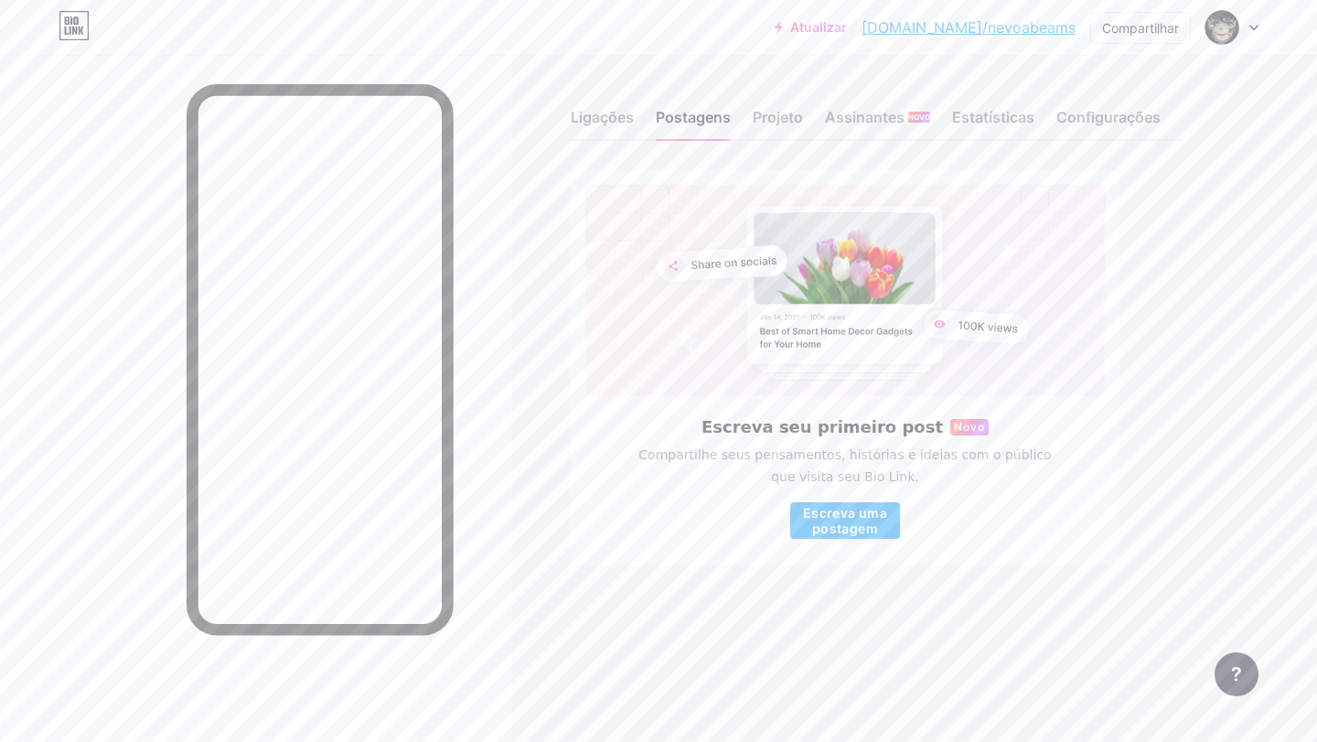
click at [762, 139] on div "Ligações Postagens Projeto Assinantes NOVO Estatísticas Configurações" at bounding box center [877, 109] width 612 height 64
click at [767, 129] on div "Projeto" at bounding box center [778, 122] width 50 height 33
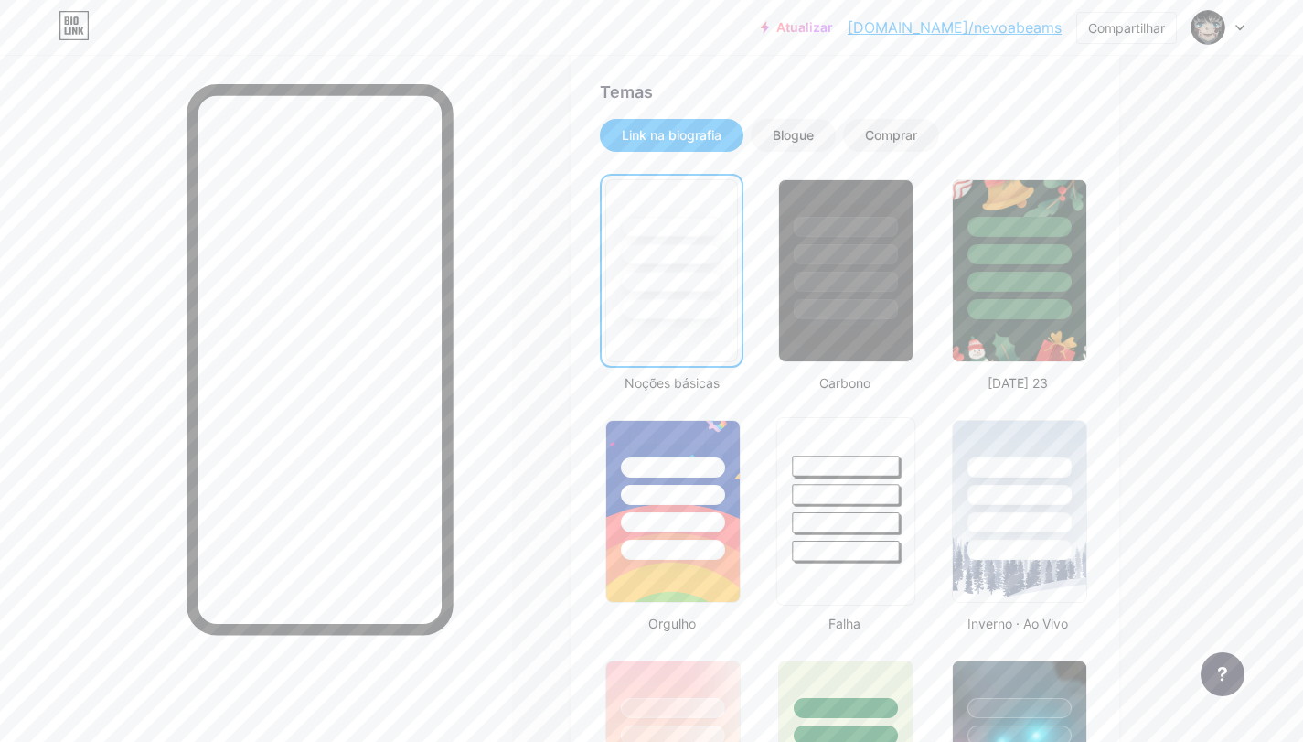
scroll to position [398, 0]
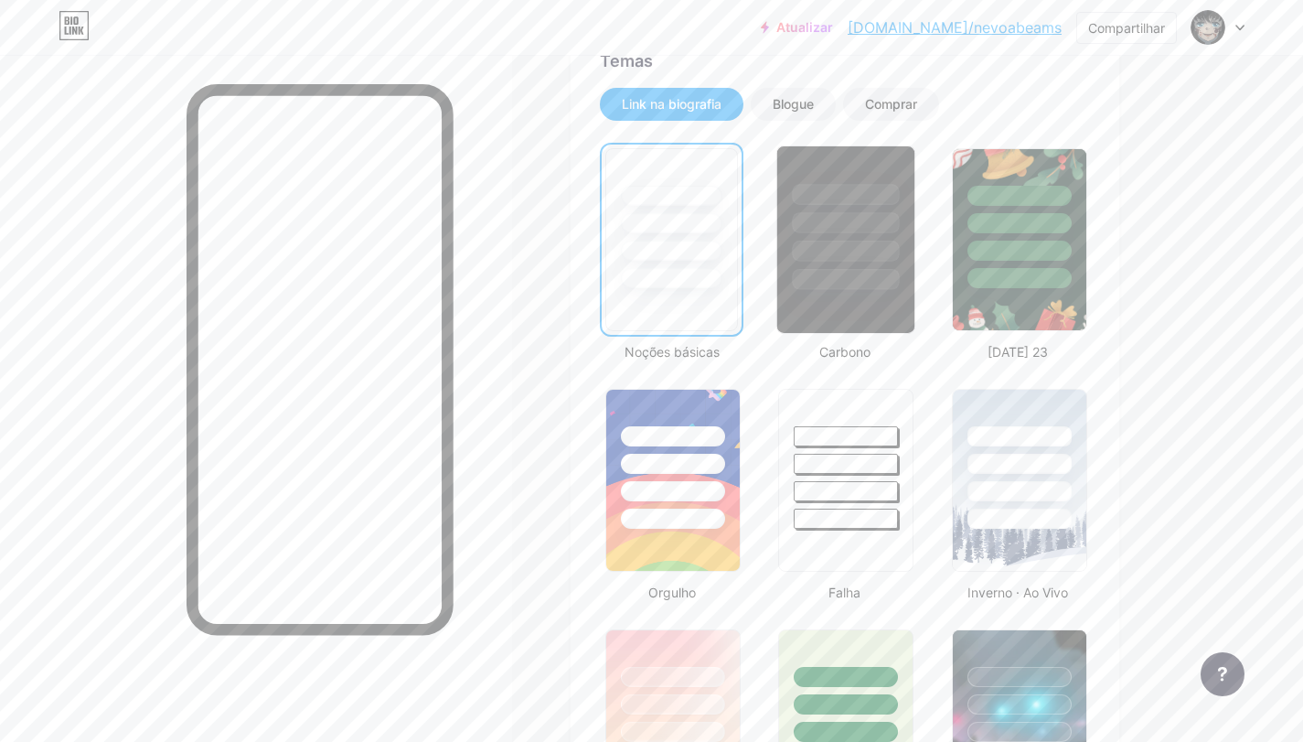
click at [840, 315] on div at bounding box center [845, 239] width 139 height 188
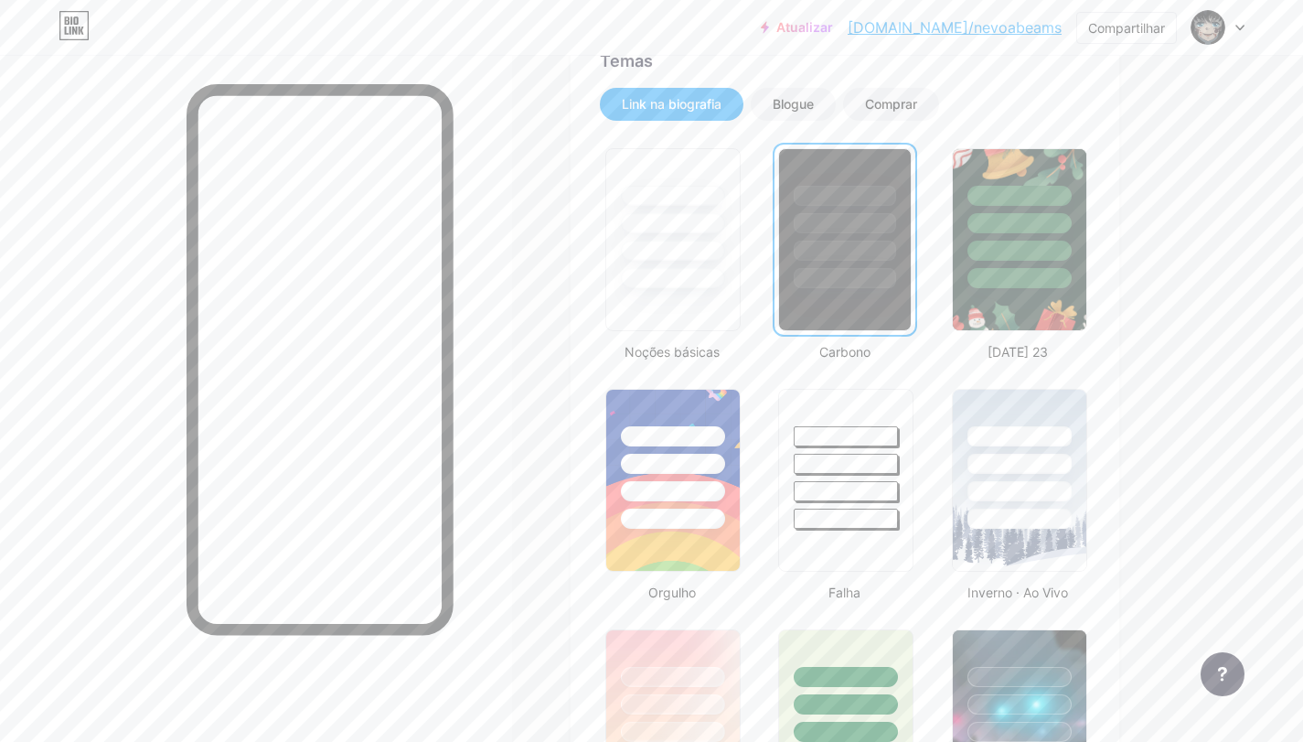
click at [467, 383] on div at bounding box center [256, 426] width 512 height 742
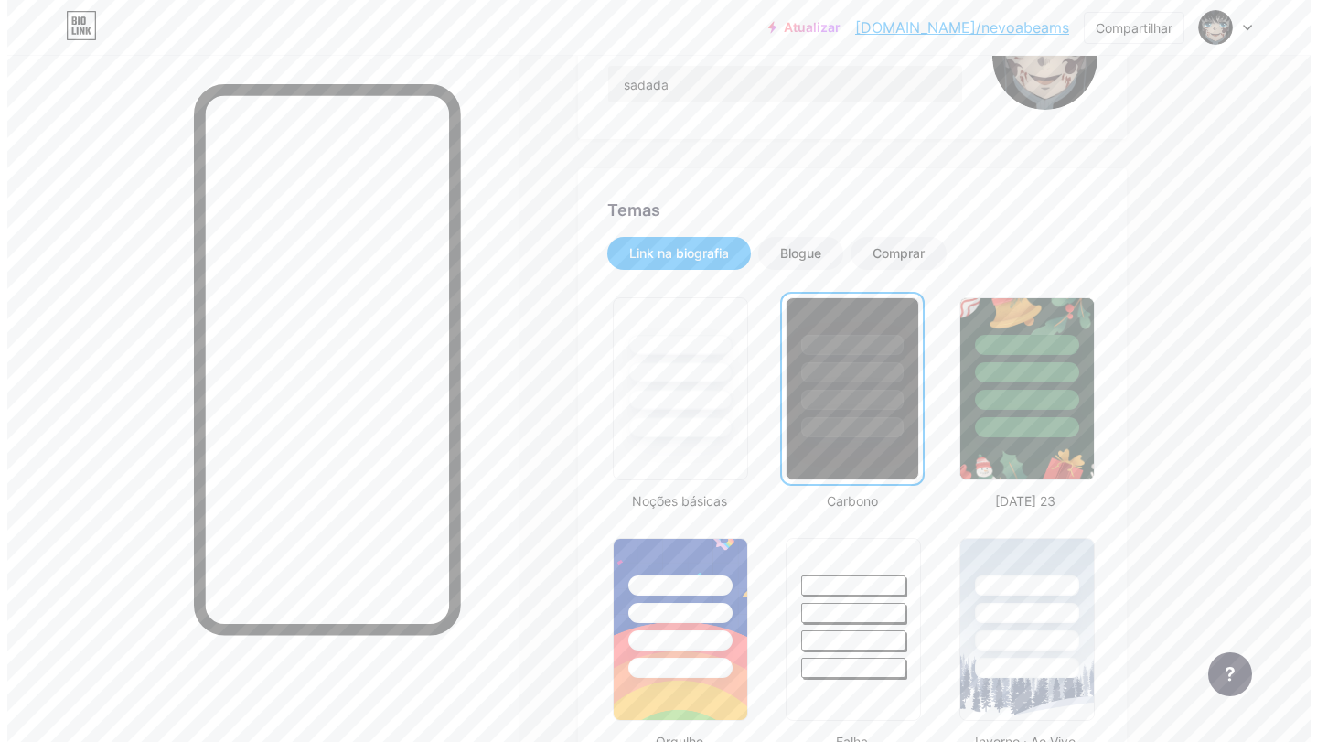
scroll to position [0, 0]
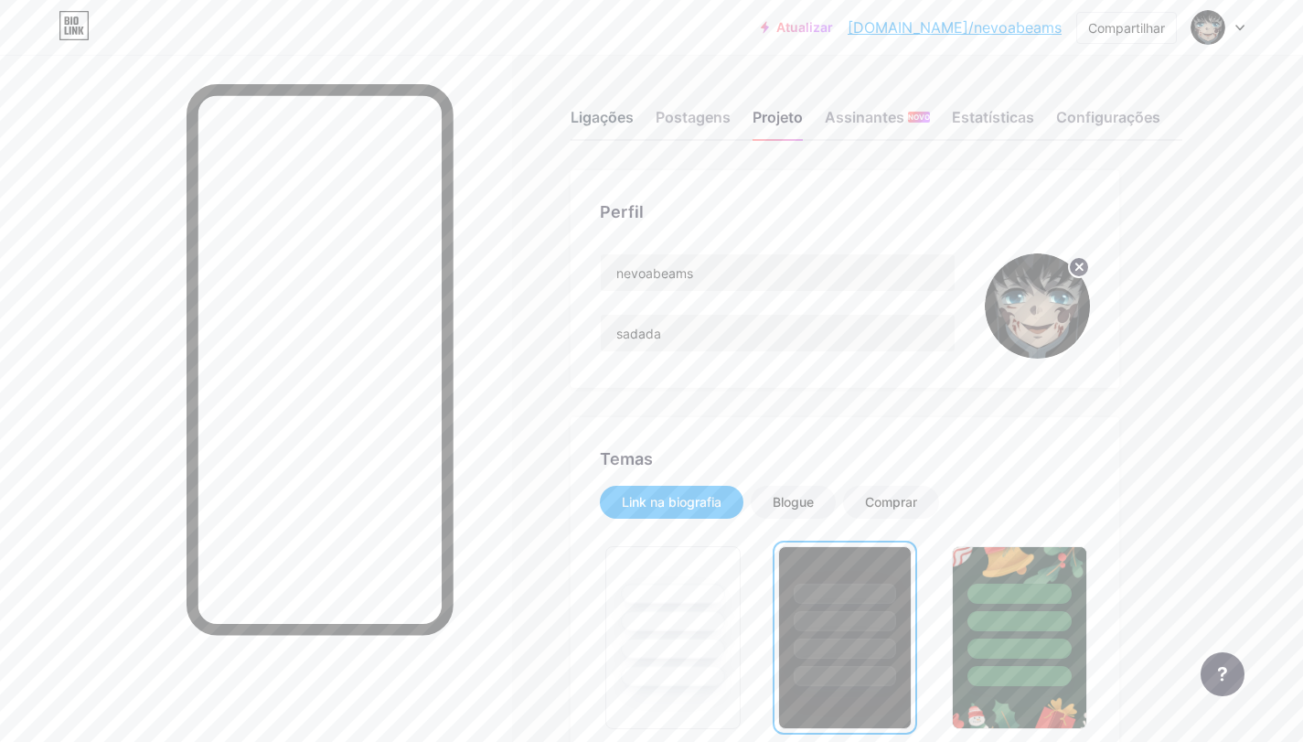
click at [603, 123] on font "Ligações" at bounding box center [602, 117] width 63 height 18
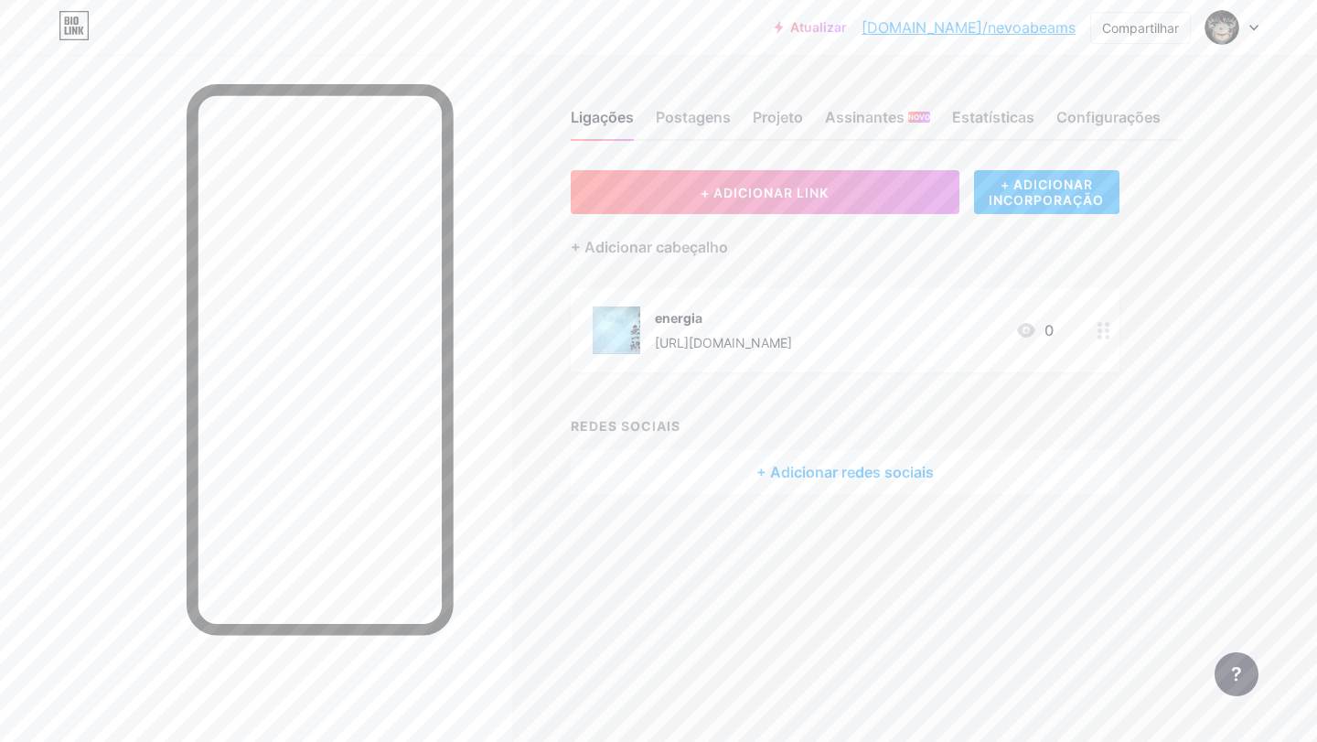
click at [1053, 24] on font "bio.link/nevoabeams" at bounding box center [969, 27] width 214 height 18
click at [1230, 39] on img at bounding box center [1221, 27] width 29 height 29
click at [1106, 106] on font "nevoabras" at bounding box center [1112, 109] width 56 height 14
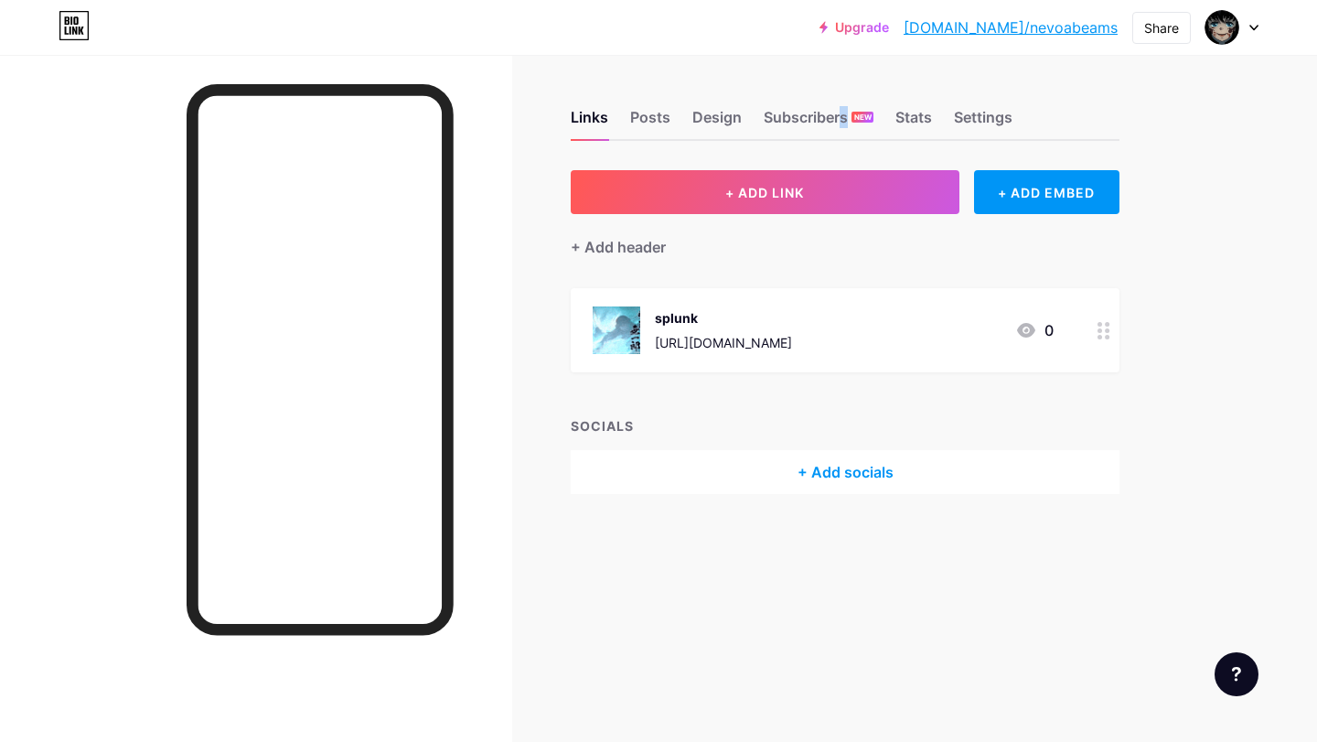
click at [787, 98] on div "Links Posts Design Subscribers NEW Stats Settings" at bounding box center [845, 109] width 549 height 64
click at [1004, 110] on div "Settings" at bounding box center [983, 122] width 59 height 33
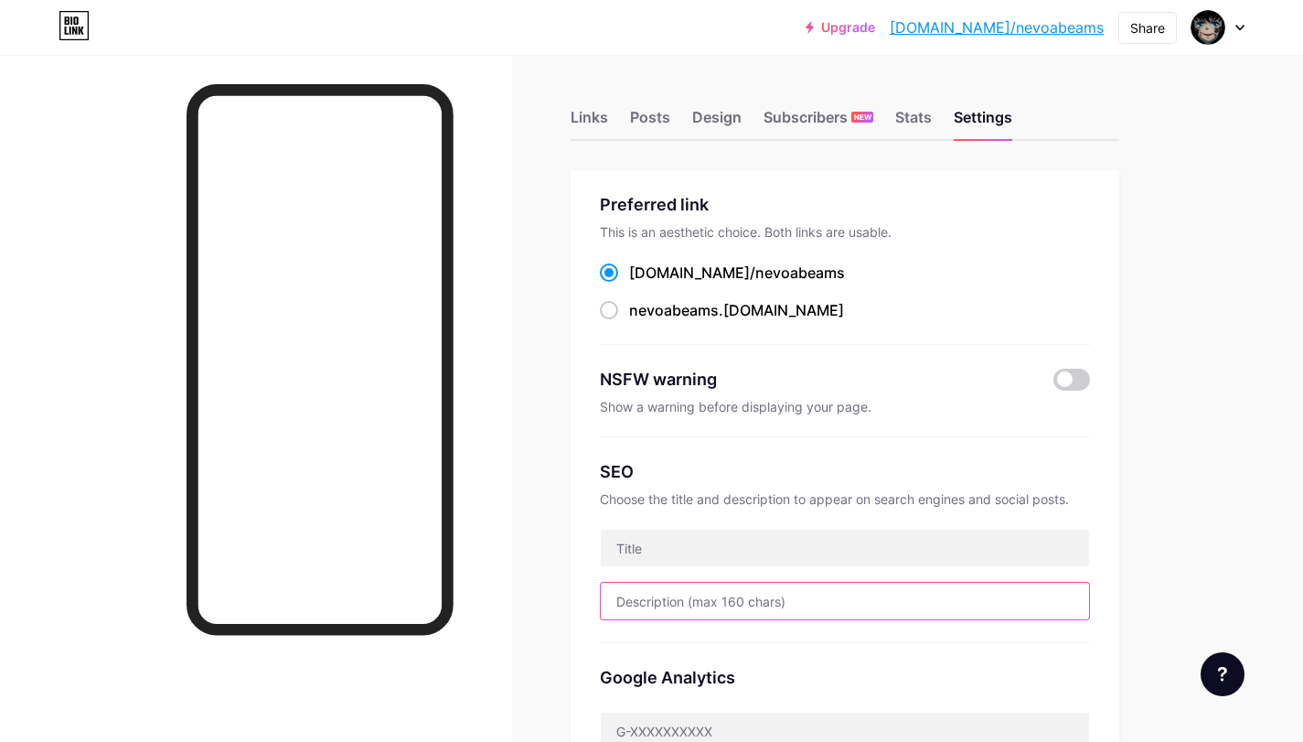
click at [628, 593] on input "text" at bounding box center [845, 601] width 488 height 37
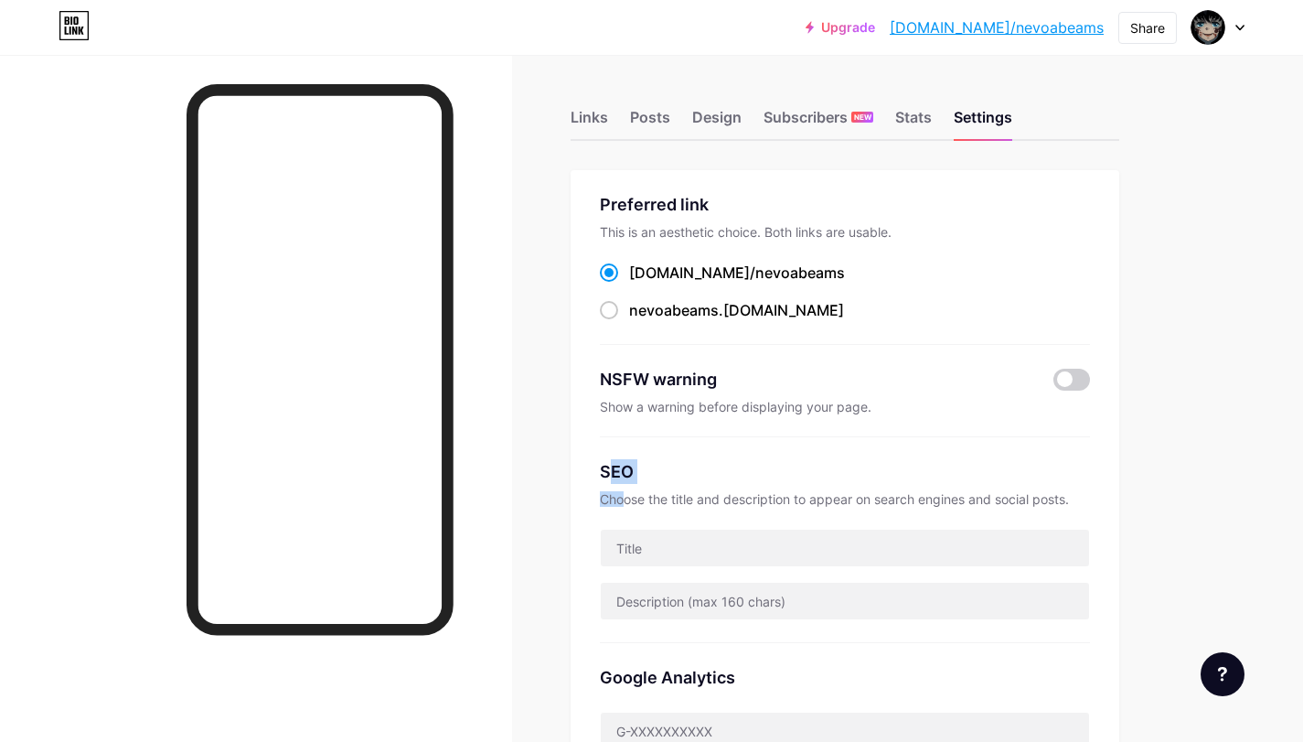
click at [623, 489] on div "SEO Choose the title and description to appear on search engines and social pos…" at bounding box center [845, 540] width 490 height 206
click at [612, 311] on span at bounding box center [609, 310] width 18 height 18
click at [629, 321] on input "nevoabeams .bio.link" at bounding box center [635, 327] width 12 height 12
radio input "true"
click at [587, 337] on div "Preferred link This is an aesthetic choice. Both links are usable. bio.link/ ne…" at bounding box center [845, 572] width 549 height 805
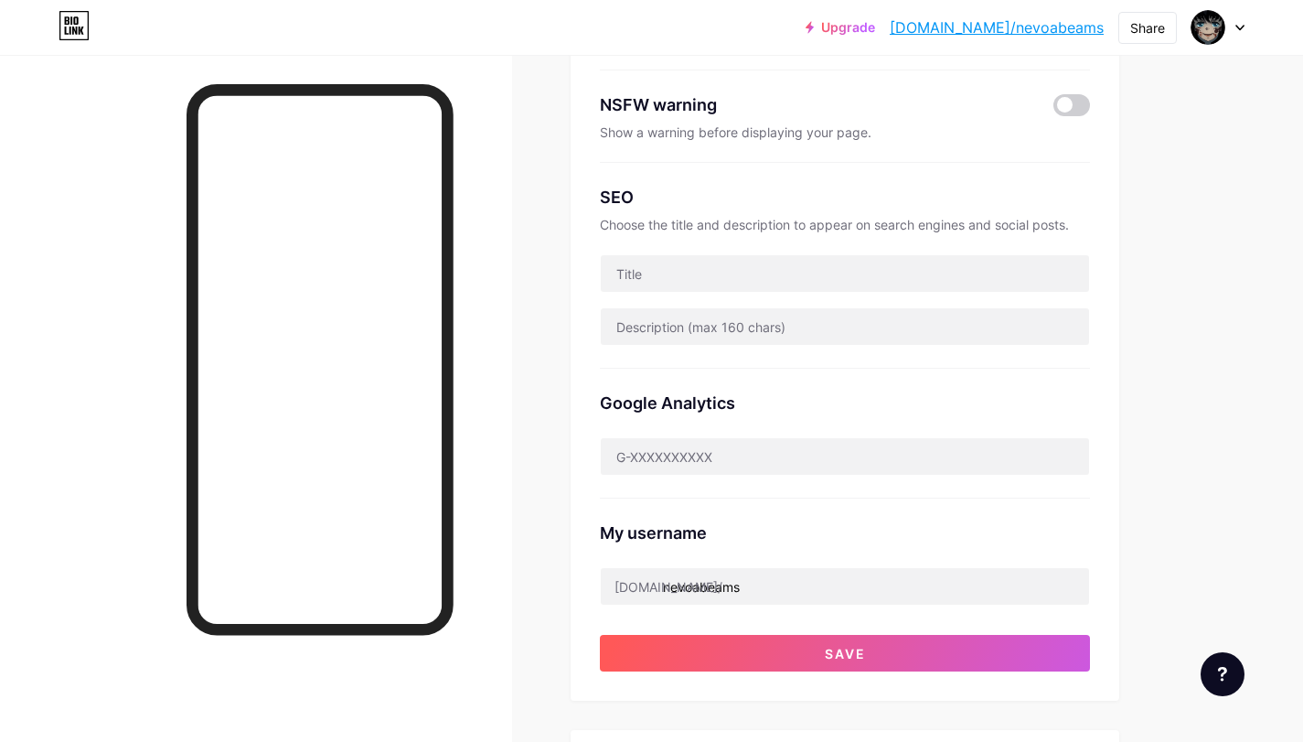
scroll to position [244, 0]
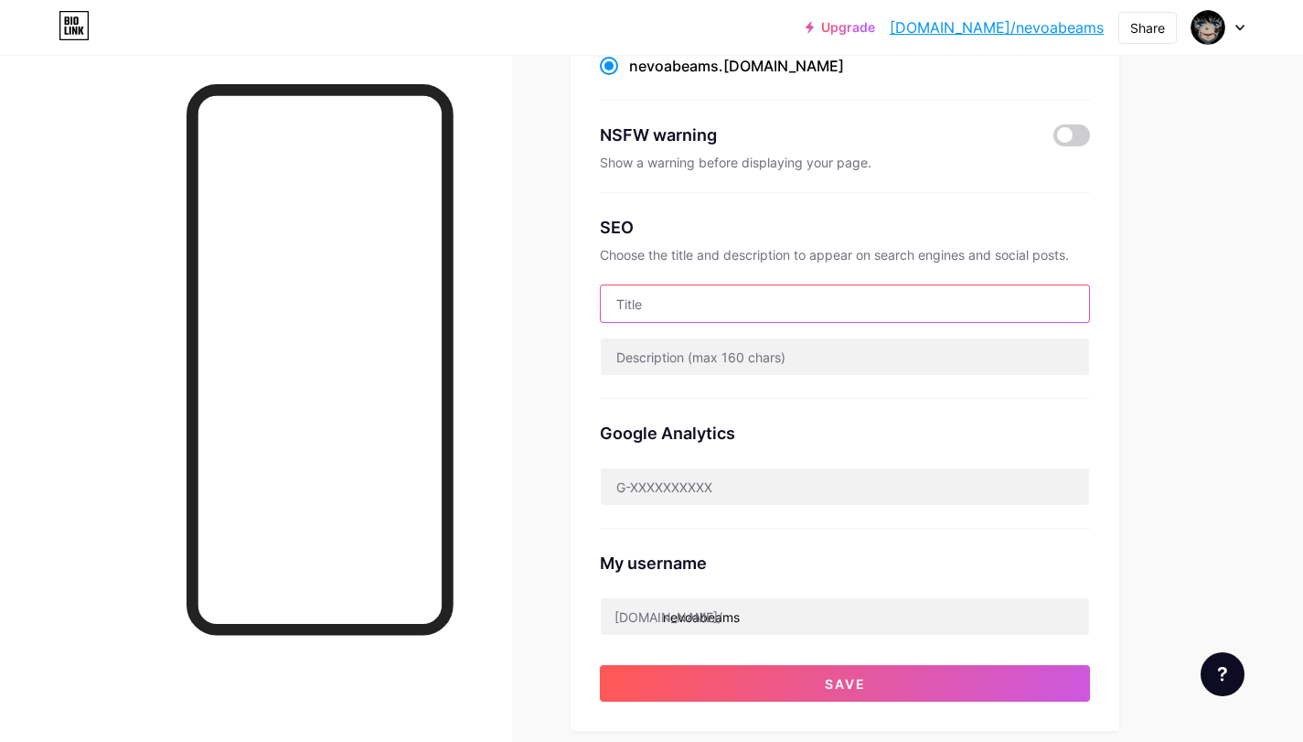
click at [640, 294] on input "text" at bounding box center [845, 303] width 488 height 37
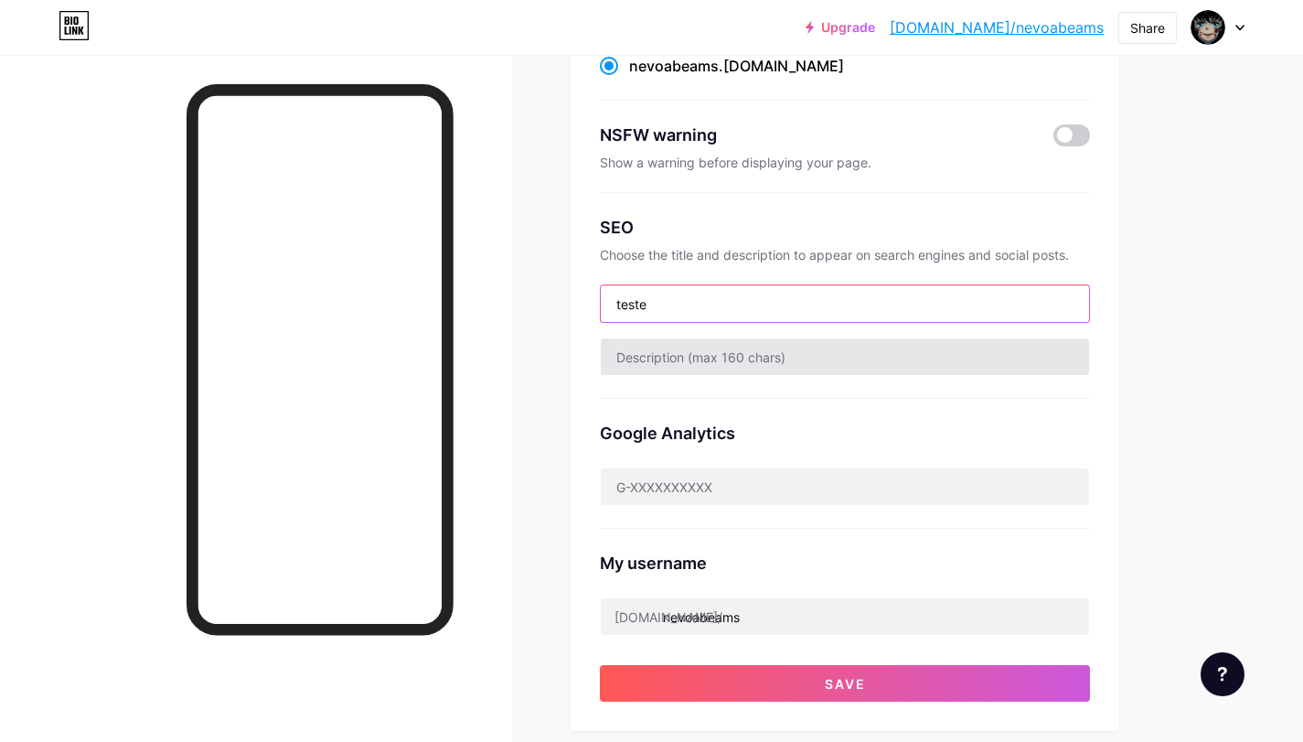
type input "teste"
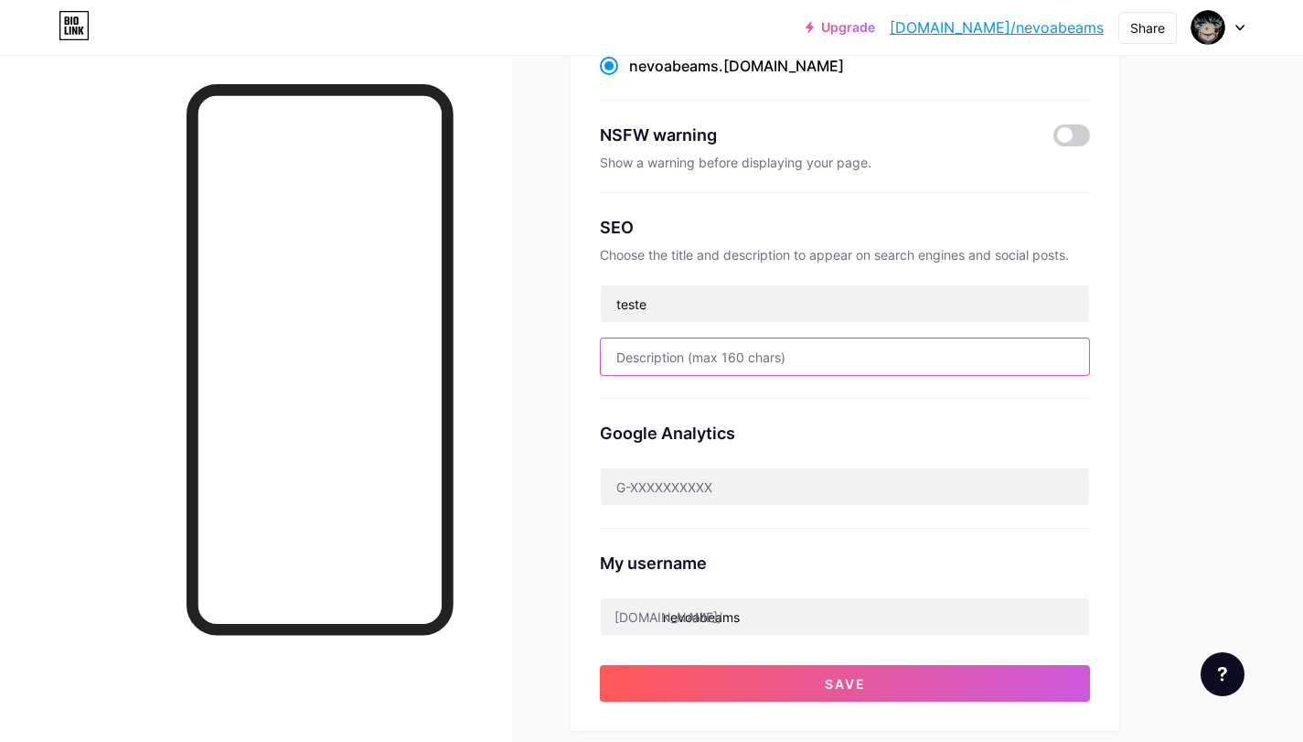
click at [776, 361] on input "text" at bounding box center [845, 356] width 488 height 37
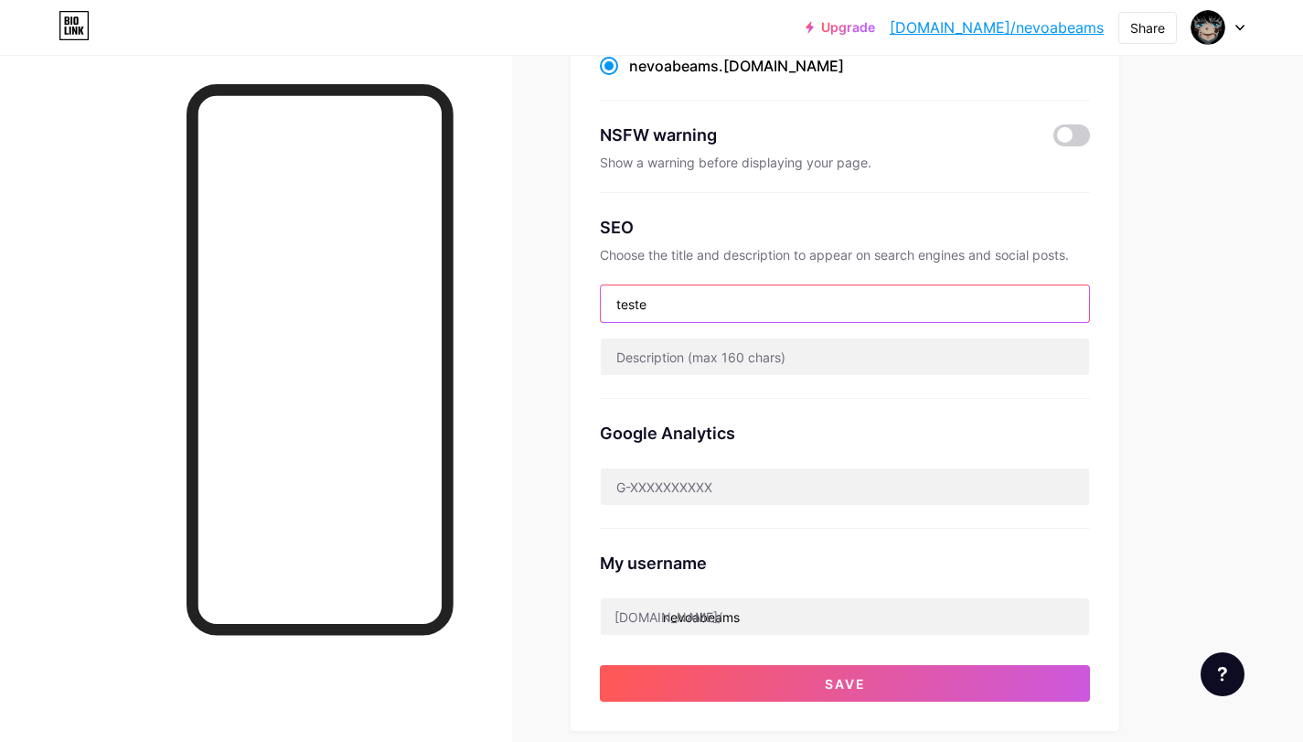
click at [717, 303] on input "teste" at bounding box center [845, 303] width 488 height 37
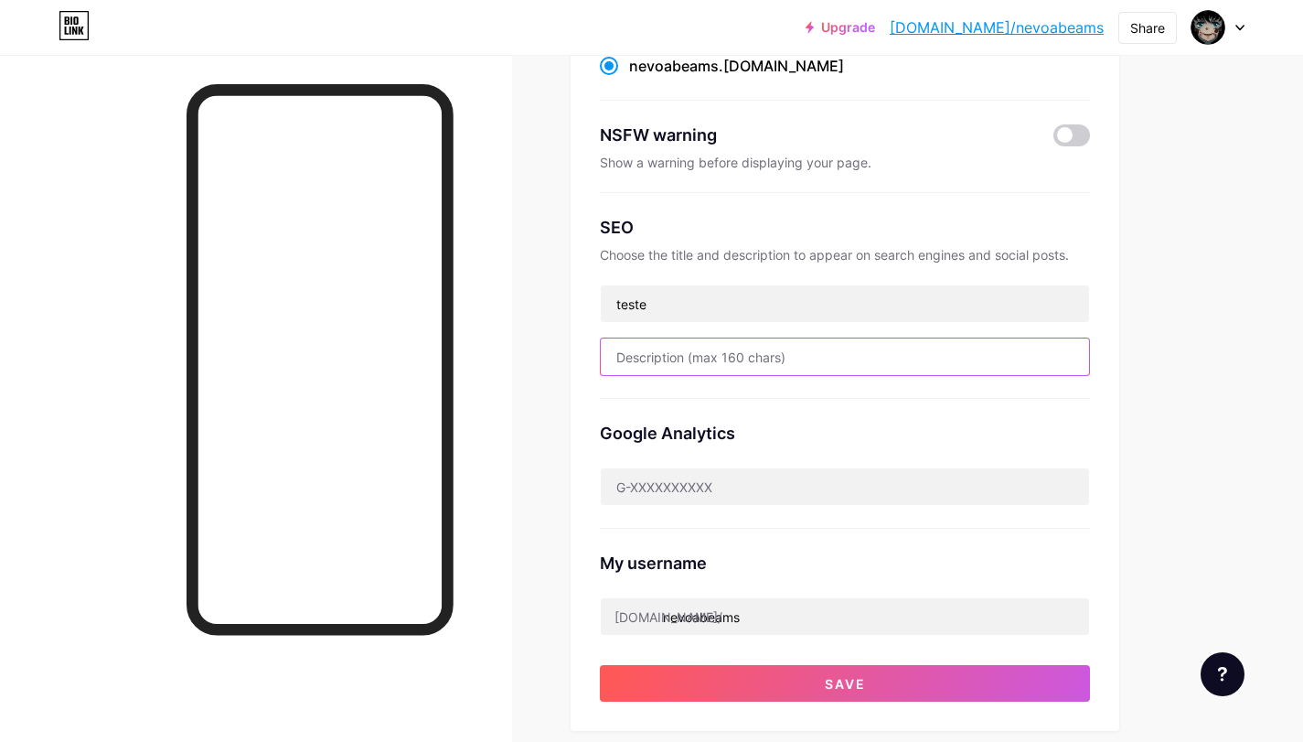
click at [695, 350] on input "text" at bounding box center [845, 356] width 488 height 37
paste input "teste"
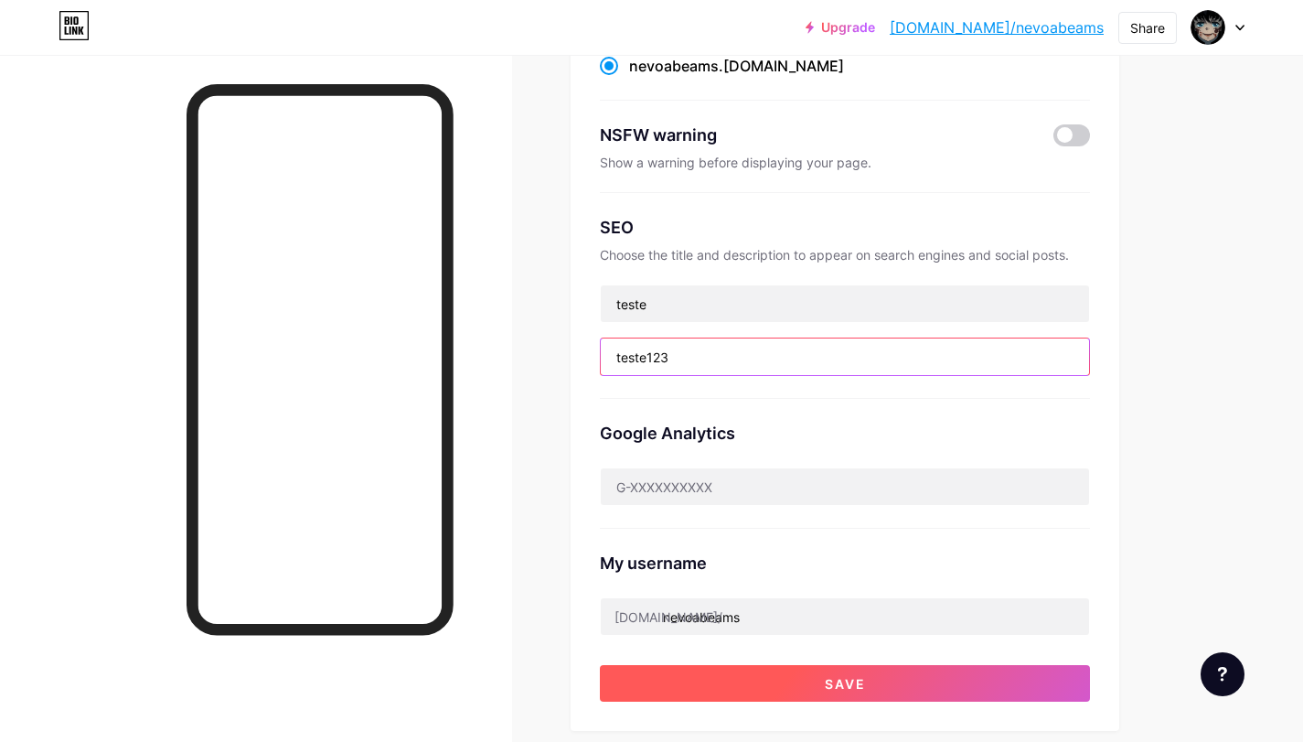
type input "teste123"
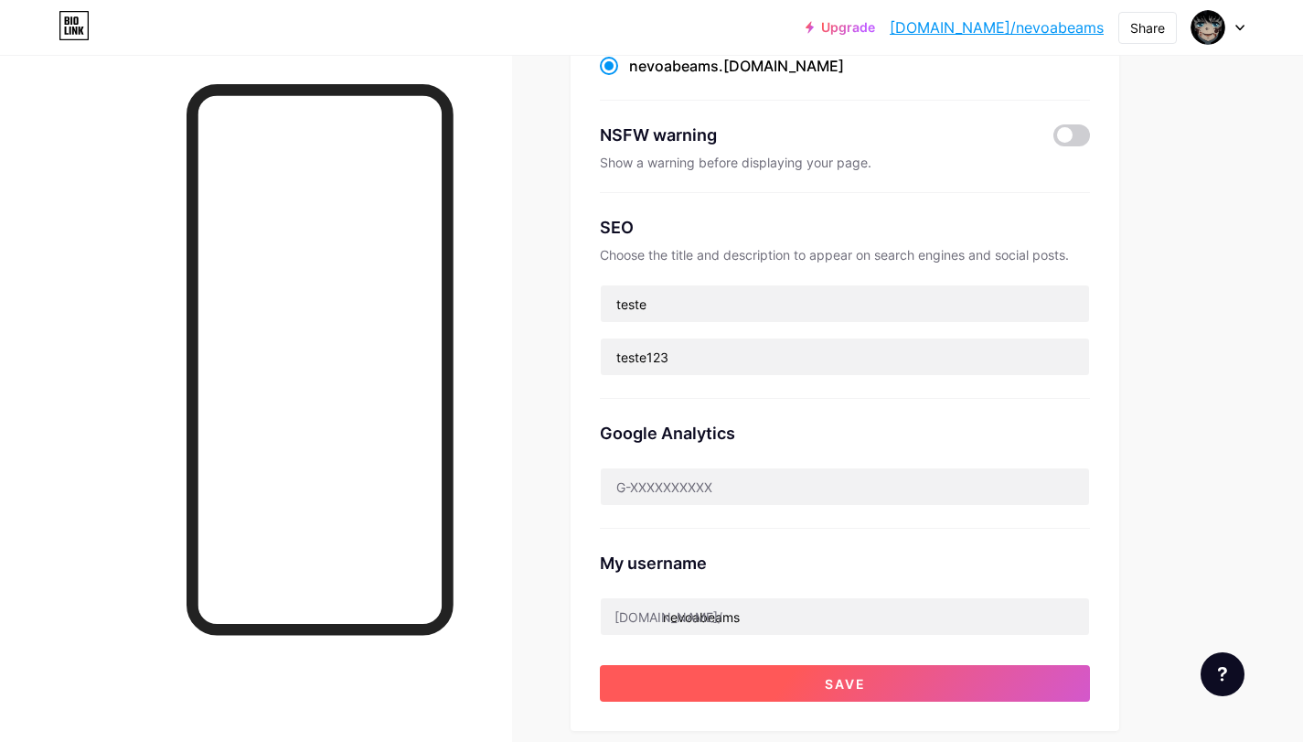
click at [905, 666] on button "Save" at bounding box center [845, 683] width 490 height 37
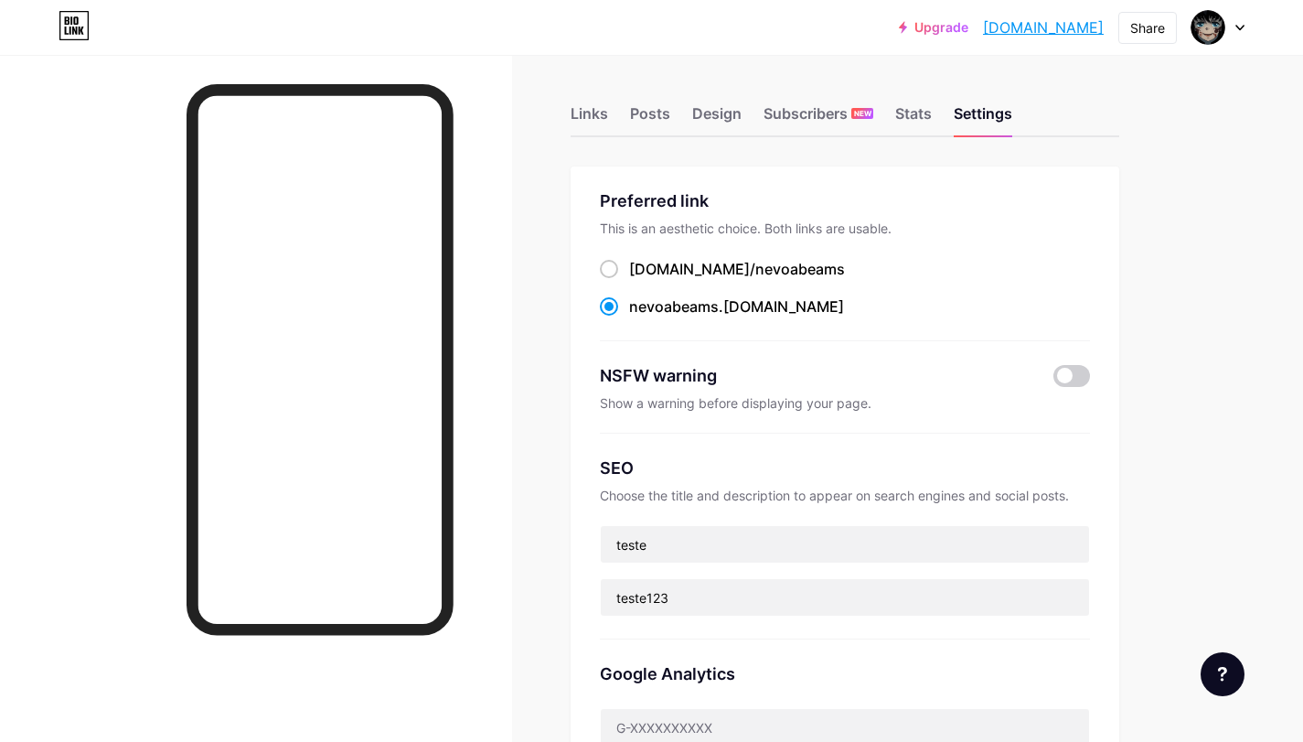
scroll to position [0, 0]
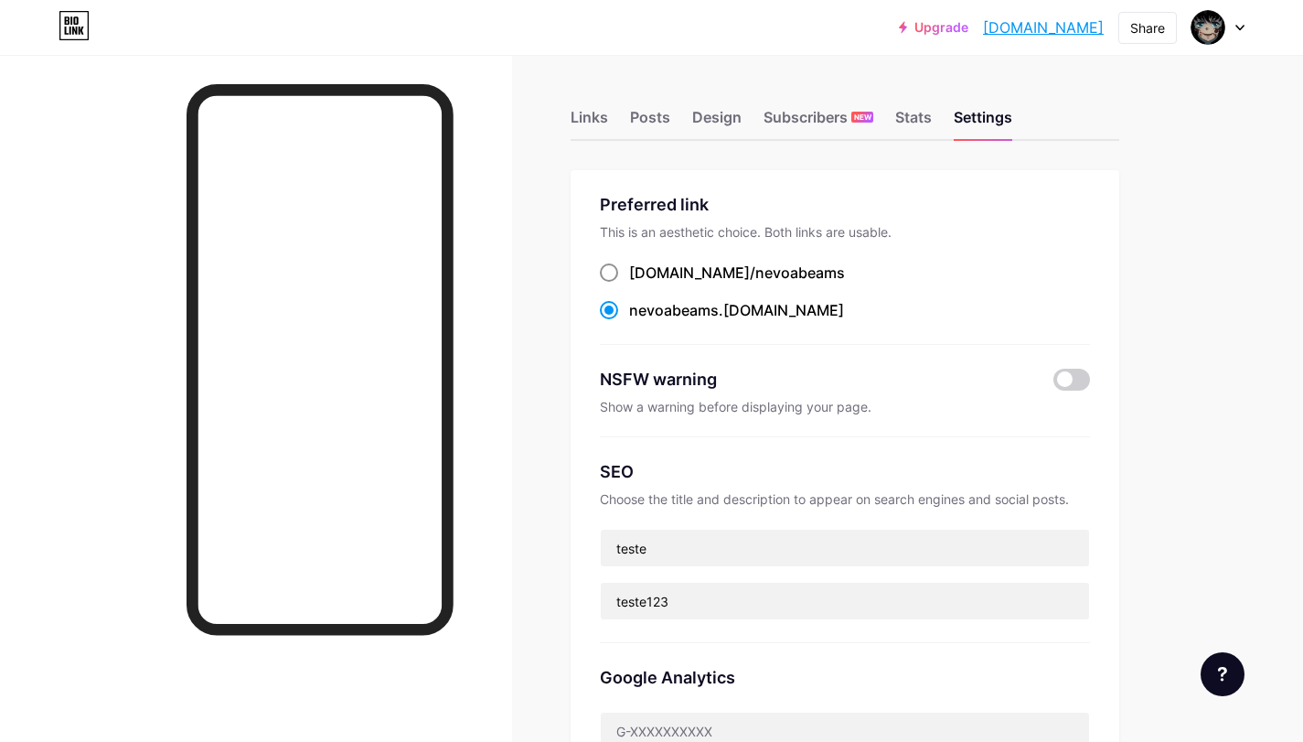
click at [633, 280] on div "bio.link/ nevoabeams" at bounding box center [737, 273] width 216 height 22
click at [633, 284] on input "bio.link/ nevoabeams" at bounding box center [635, 290] width 12 height 12
radio input "true"
click at [1021, 244] on div "Preferred link This is an aesthetic choice. Both links are usable. bio.link/ ne…" at bounding box center [845, 268] width 490 height 153
click at [862, 120] on span "NEW" at bounding box center [862, 117] width 17 height 11
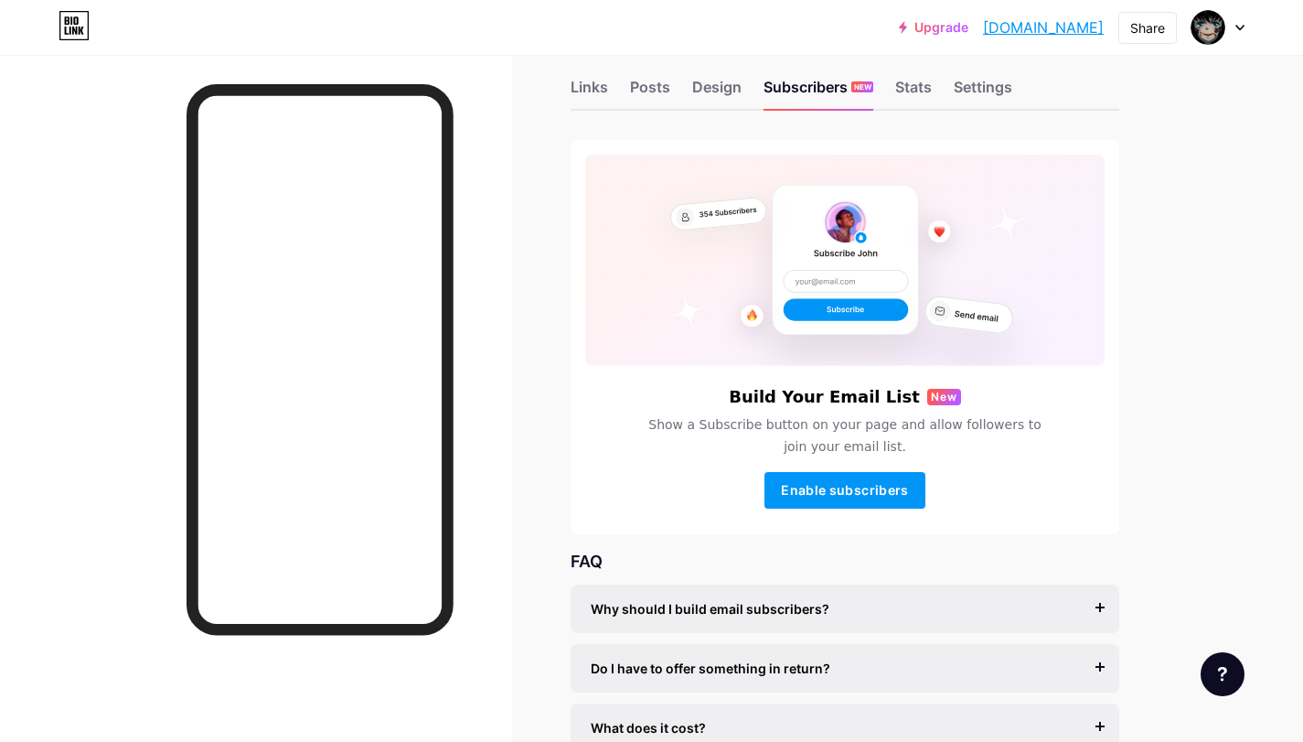
scroll to position [61, 0]
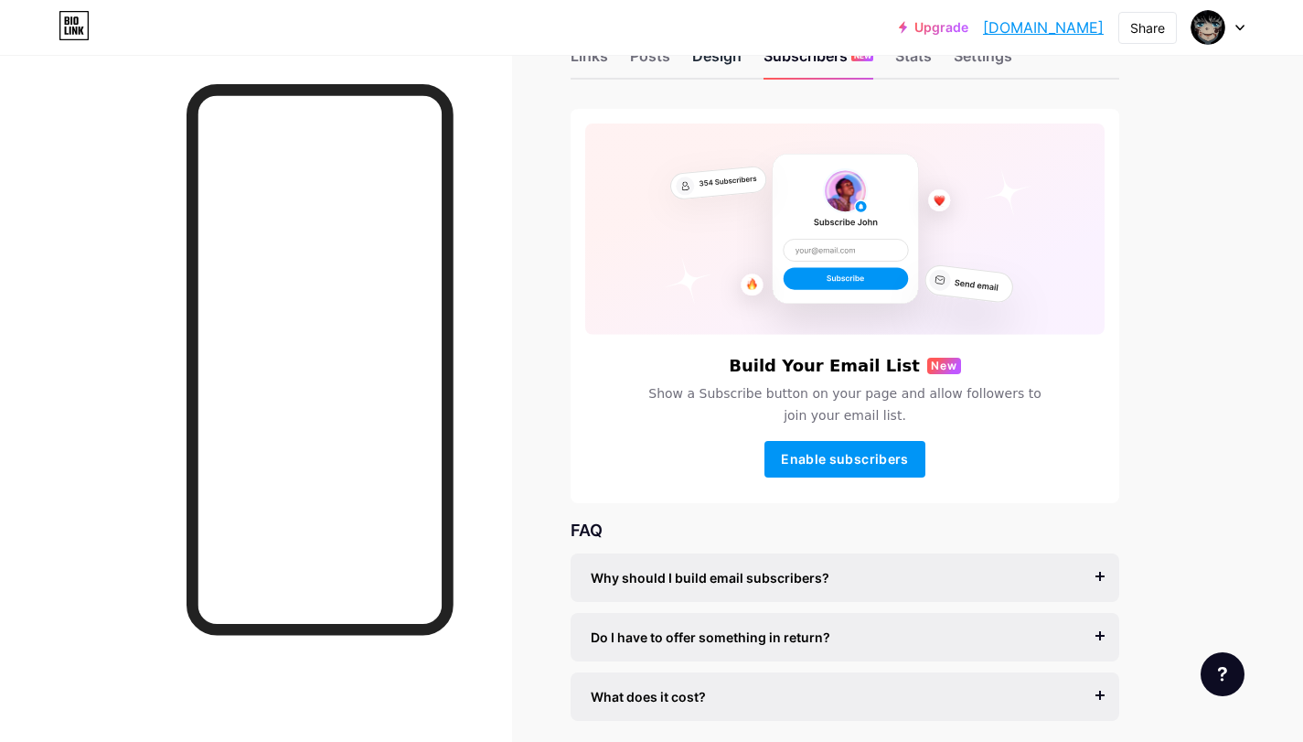
click at [720, 64] on div "Design" at bounding box center [716, 61] width 49 height 33
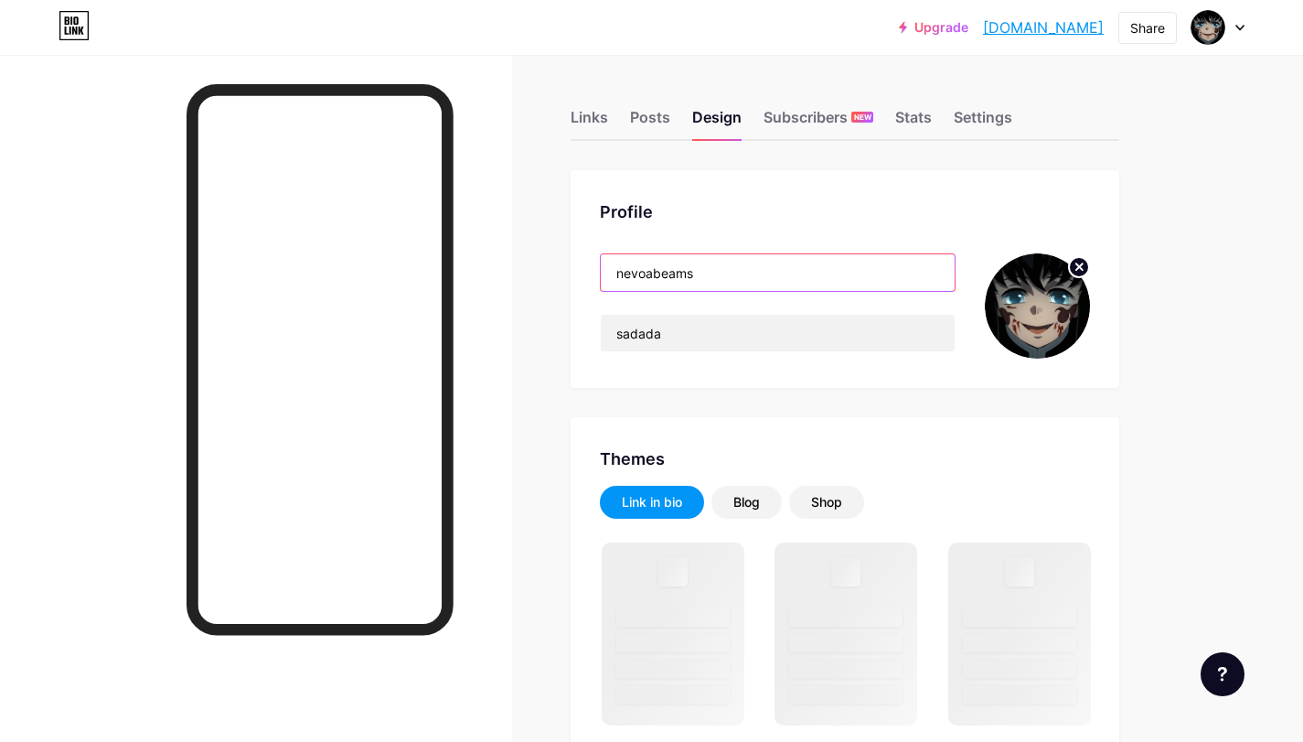
click at [753, 274] on input "nevoabeams" at bounding box center [778, 272] width 354 height 37
click at [754, 274] on input "nevoabeams" at bounding box center [778, 272] width 354 height 37
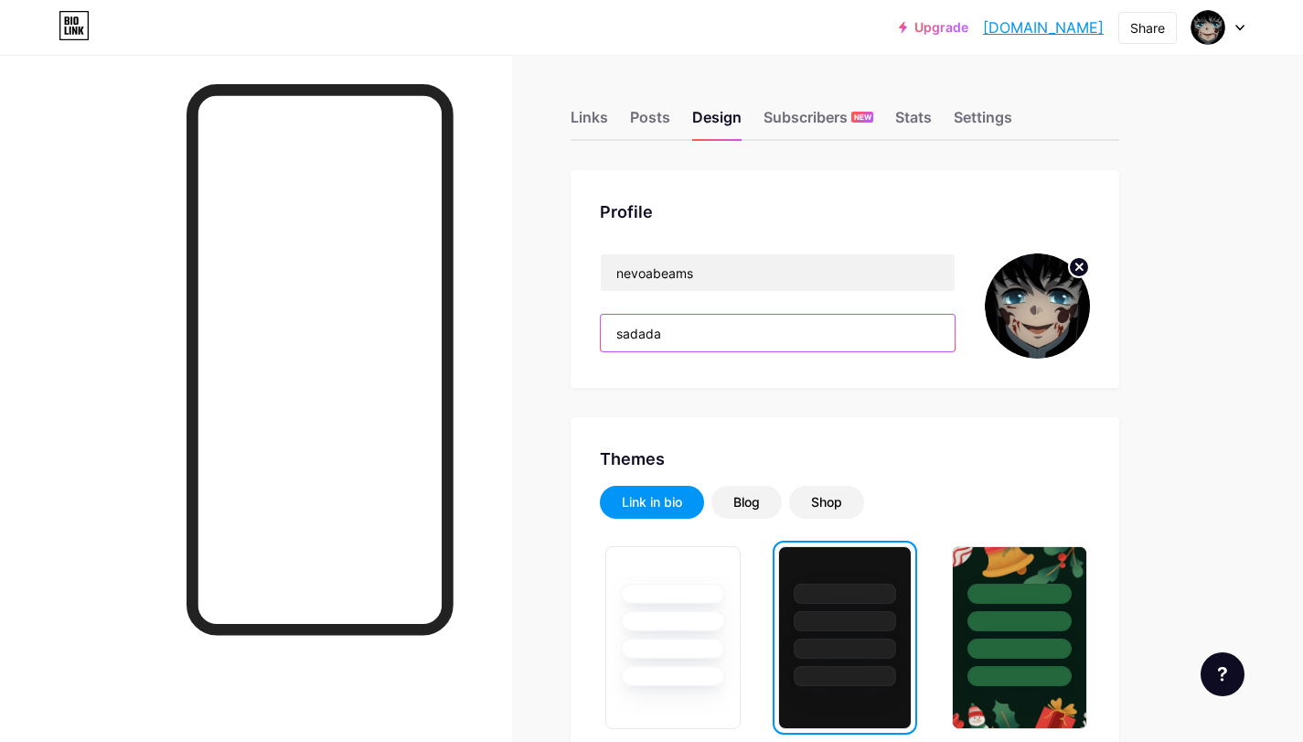
click at [762, 331] on input "sadada" at bounding box center [778, 333] width 354 height 37
click at [763, 331] on input "sadada" at bounding box center [778, 333] width 354 height 37
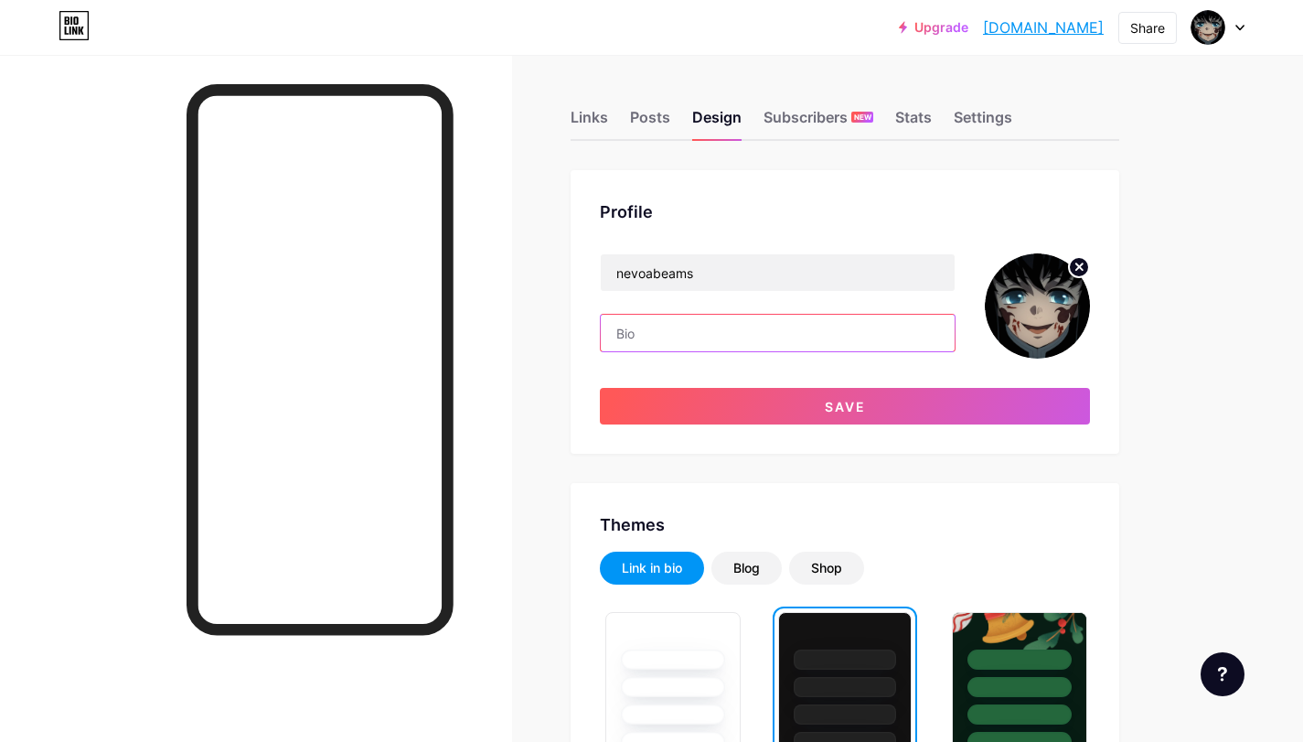
paste input "Guys, I put all the websites here."
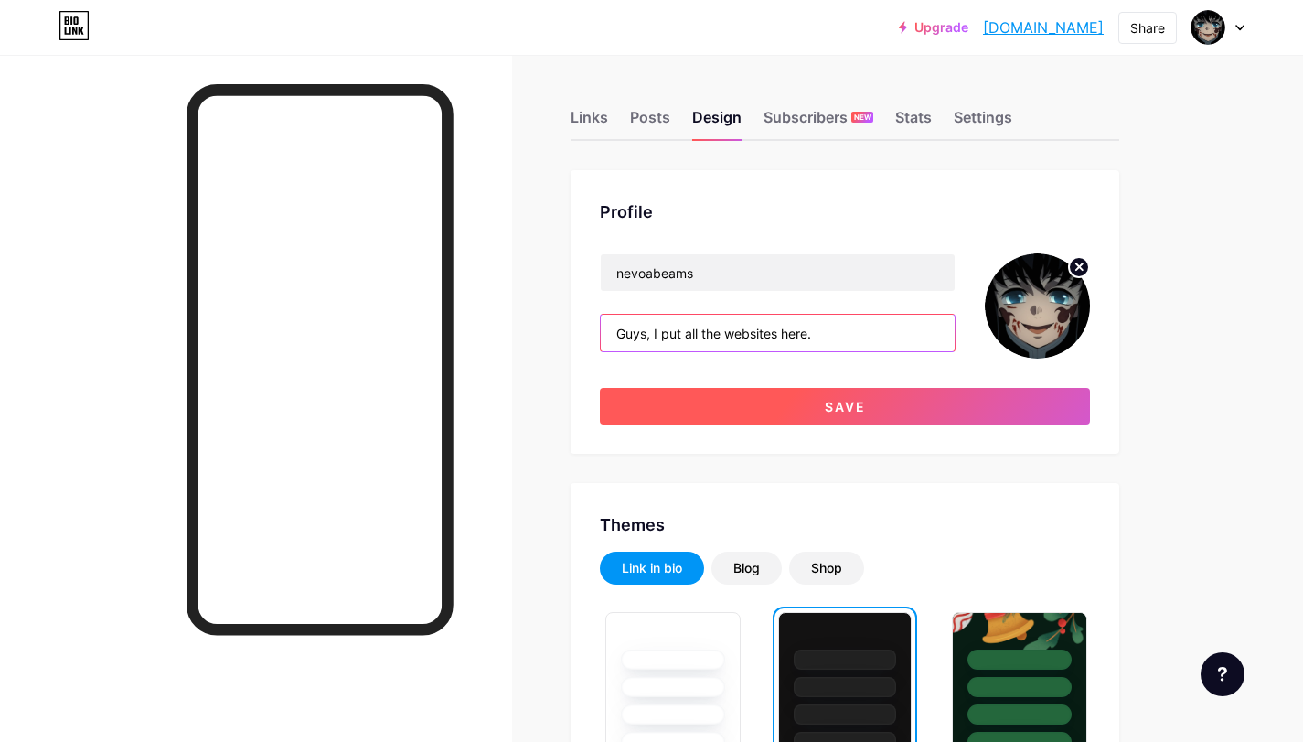
type input "Guys, I put all the websites here."
click at [814, 409] on button "Save" at bounding box center [845, 406] width 490 height 37
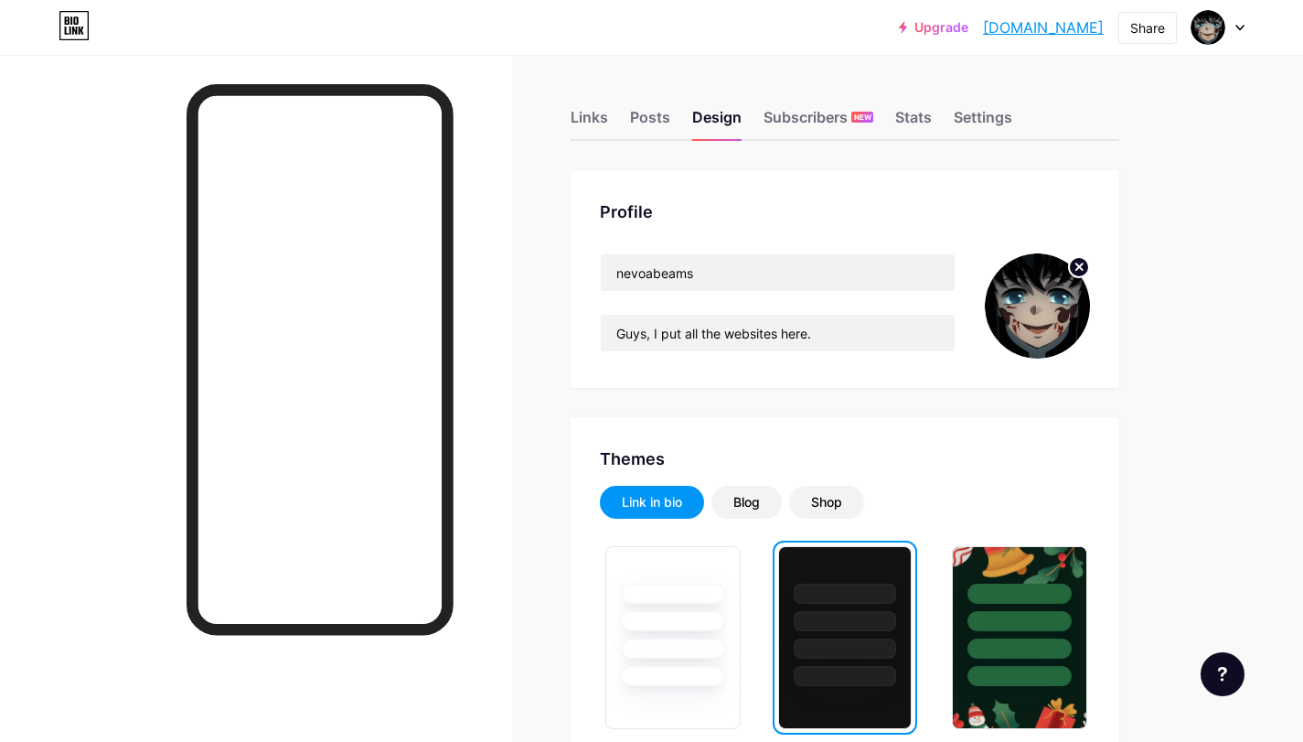
click at [591, 104] on div "Links Posts Design Subscribers NEW Stats Settings" at bounding box center [845, 109] width 549 height 64
click at [588, 119] on div "Links" at bounding box center [589, 122] width 37 height 33
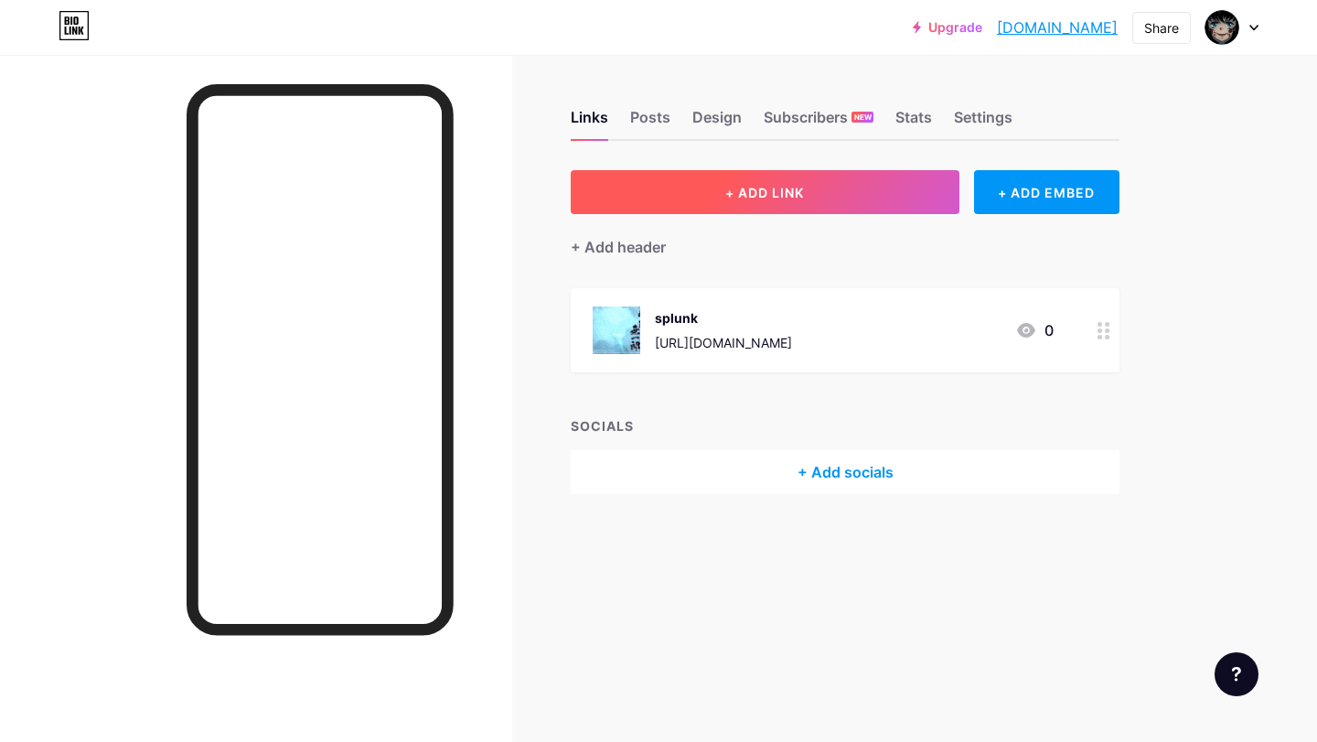
click at [838, 202] on button "+ ADD LINK" at bounding box center [765, 192] width 389 height 44
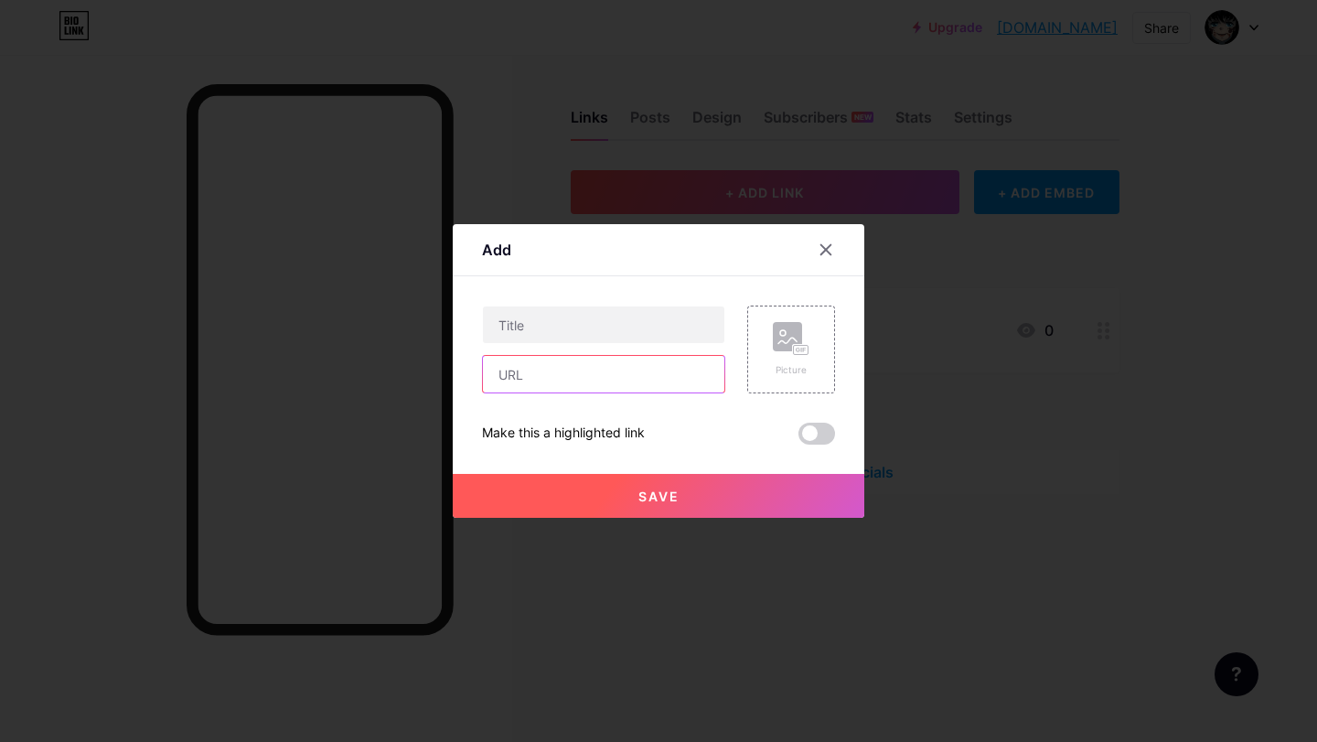
click at [579, 369] on input "text" at bounding box center [603, 374] width 241 height 37
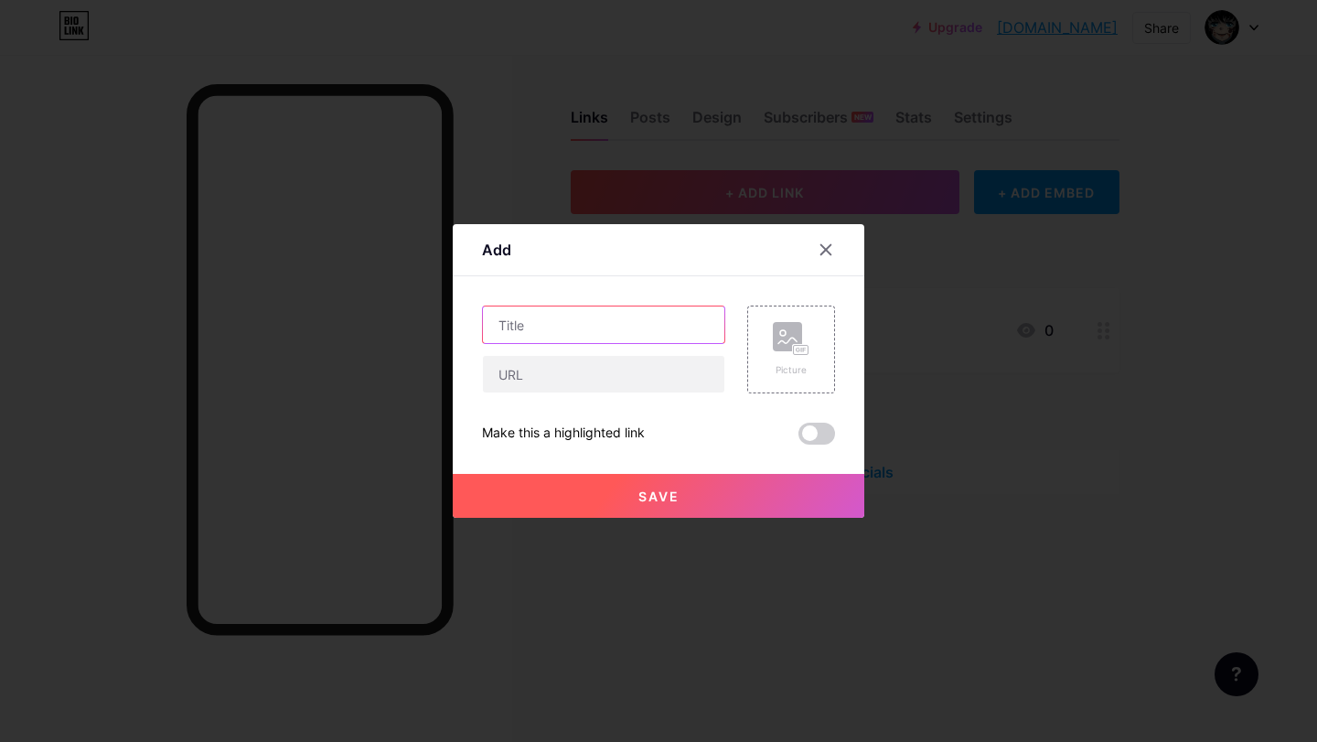
click at [595, 321] on input "text" at bounding box center [603, 324] width 241 height 37
type input "bypasse"
click at [803, 349] on icon at bounding box center [804, 350] width 3 height 5
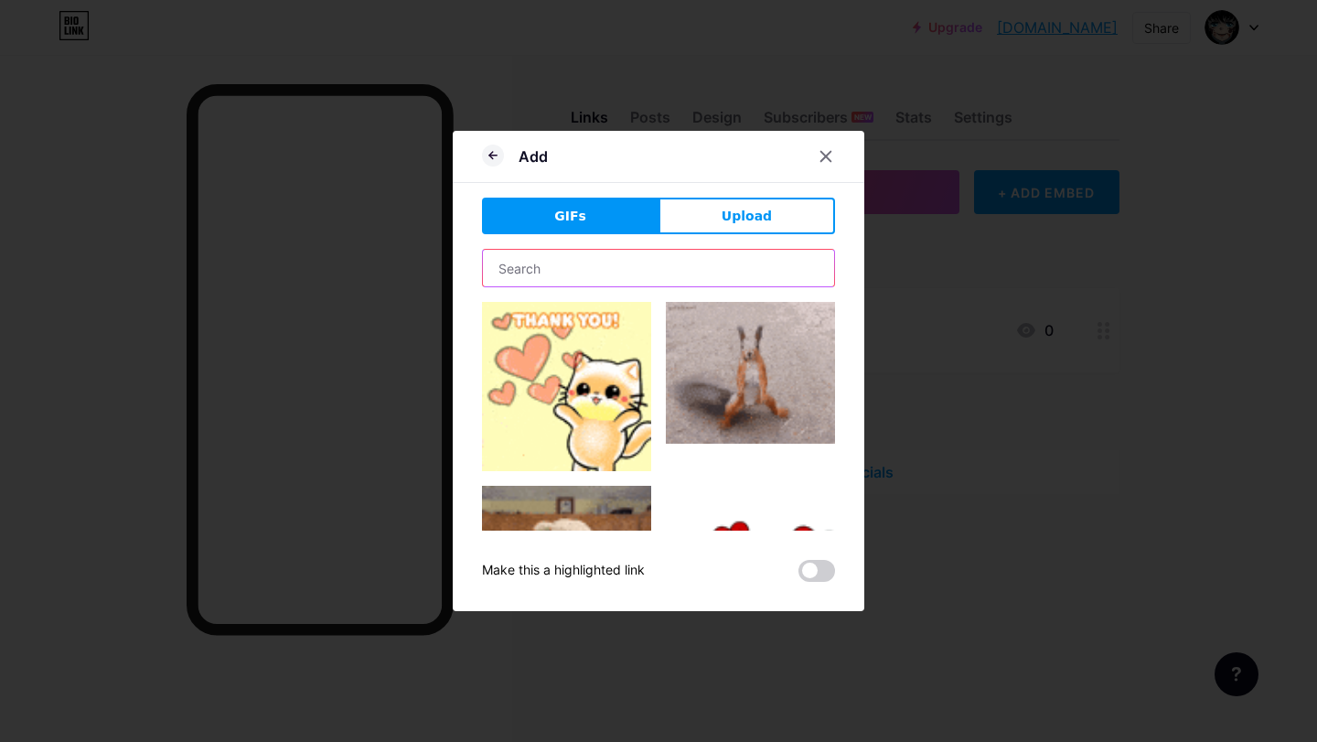
click at [622, 265] on input "text" at bounding box center [658, 268] width 351 height 37
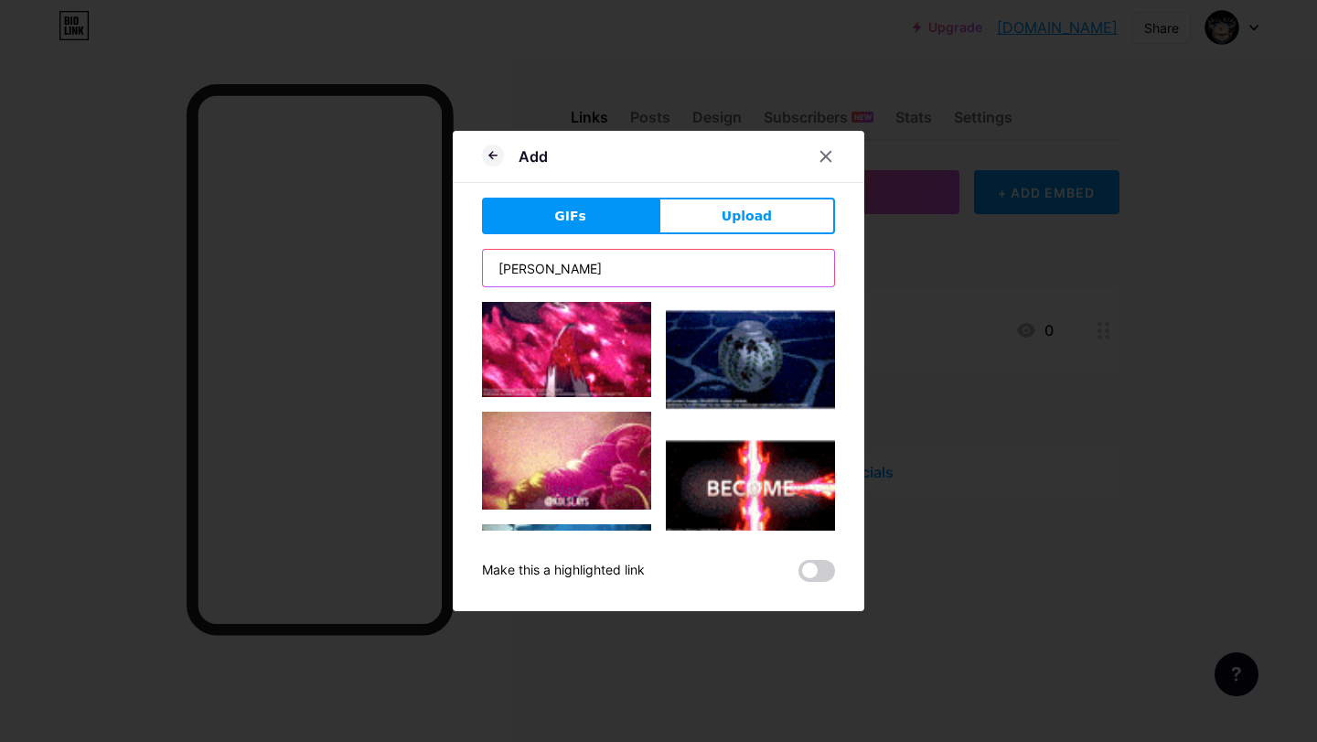
click at [598, 273] on input "tokito muichiro" at bounding box center [658, 268] width 351 height 37
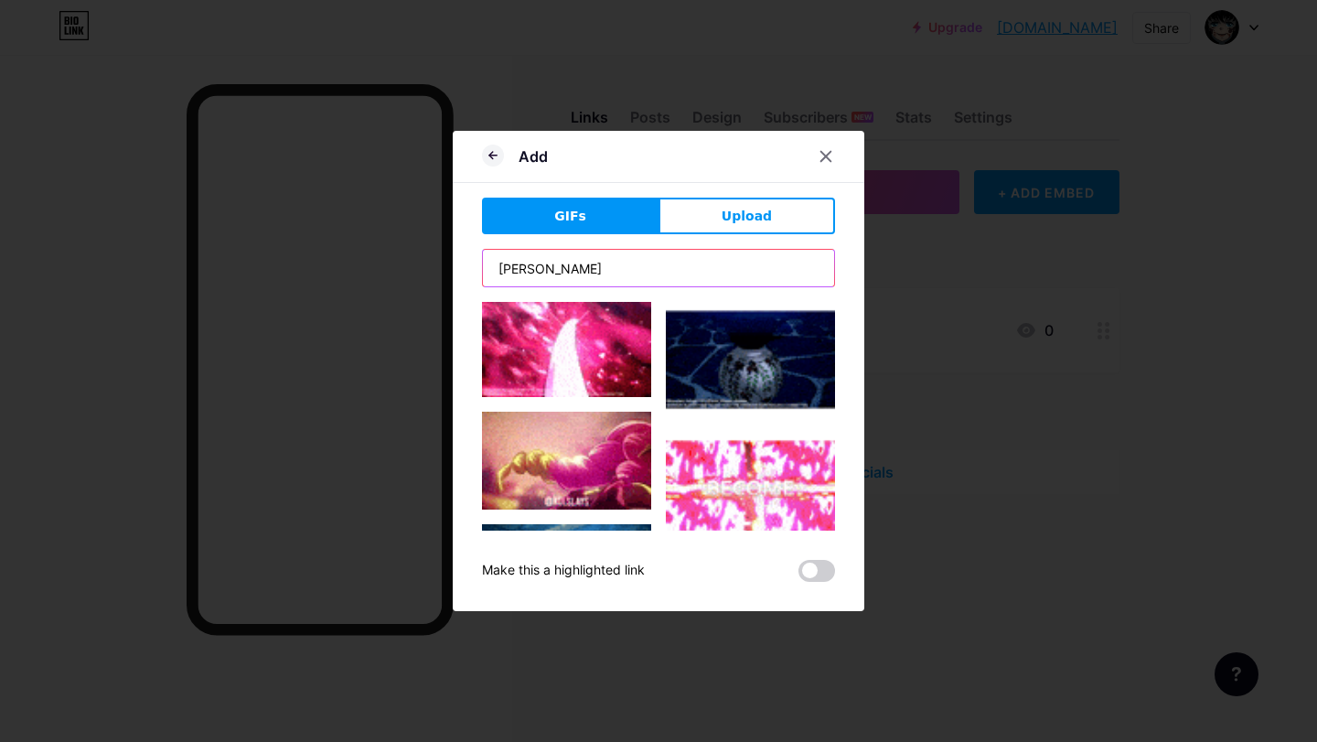
click at [598, 273] on input "tokito muichiro" at bounding box center [658, 268] width 351 height 37
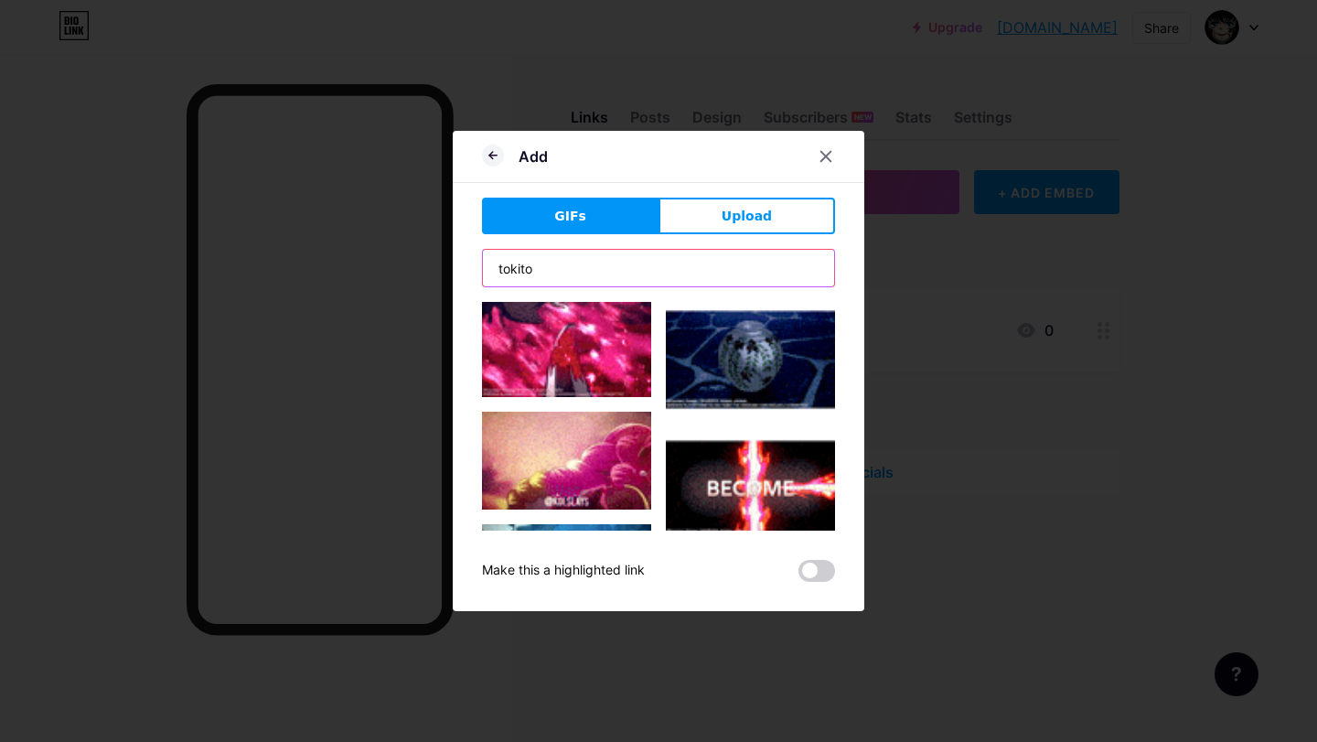
type input "tokito"
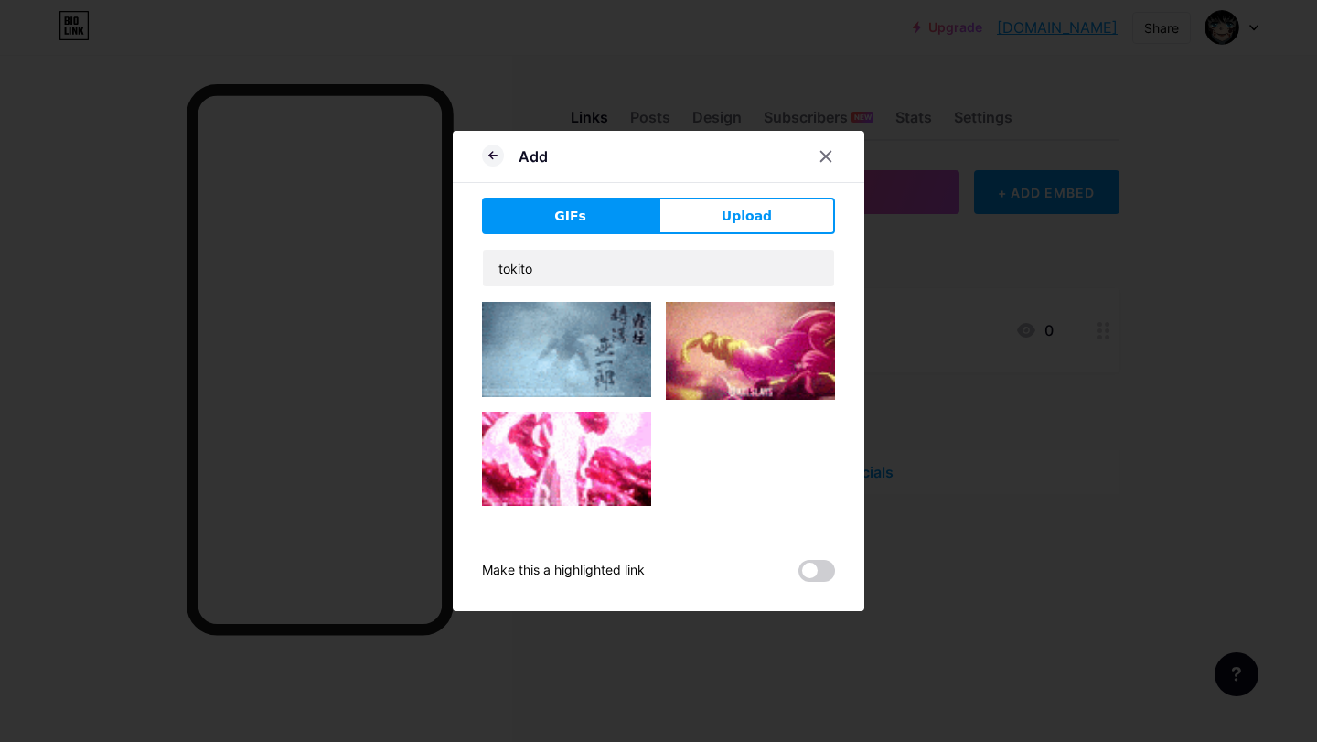
click at [583, 351] on img at bounding box center [566, 349] width 169 height 95
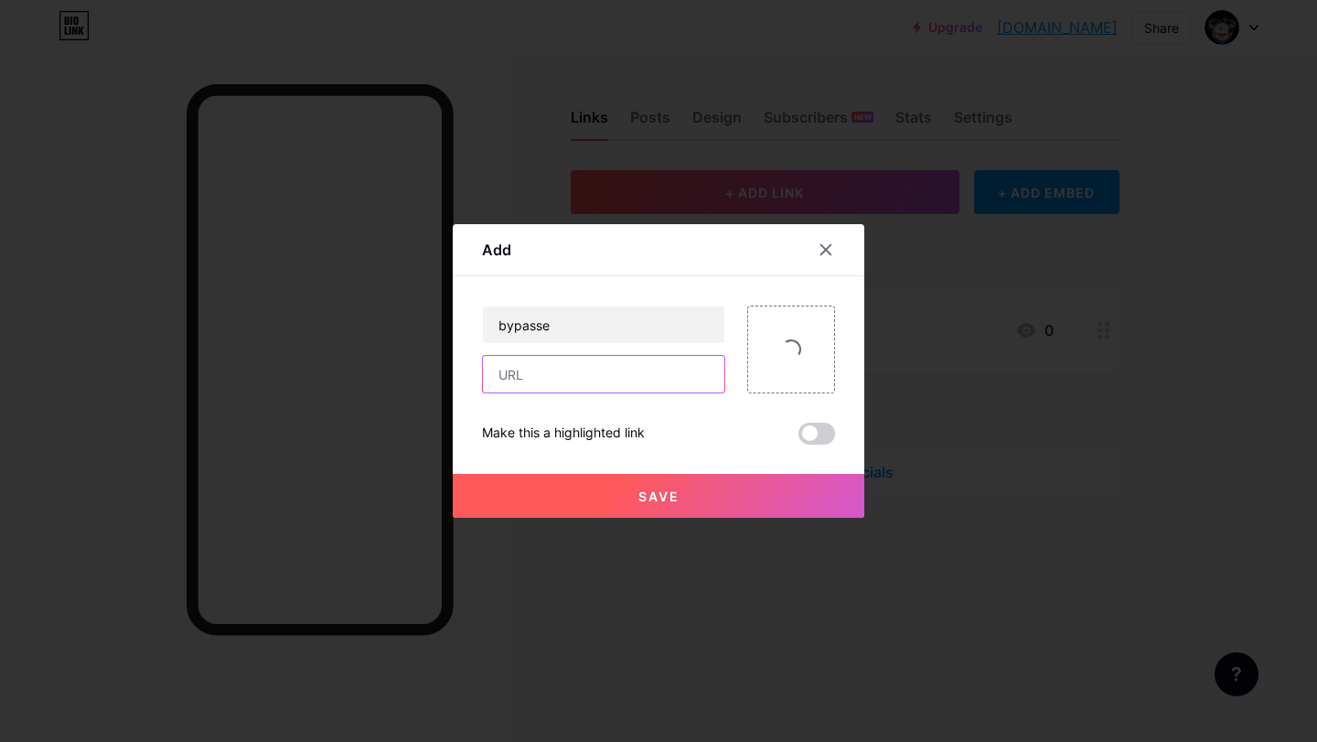
click at [576, 381] on input "text" at bounding box center [603, 374] width 241 height 37
paste input "https://rblxbypasser.com/tools/nevoabeams"
type input "https://rblxbypasser.com/tools/nevoabeams"
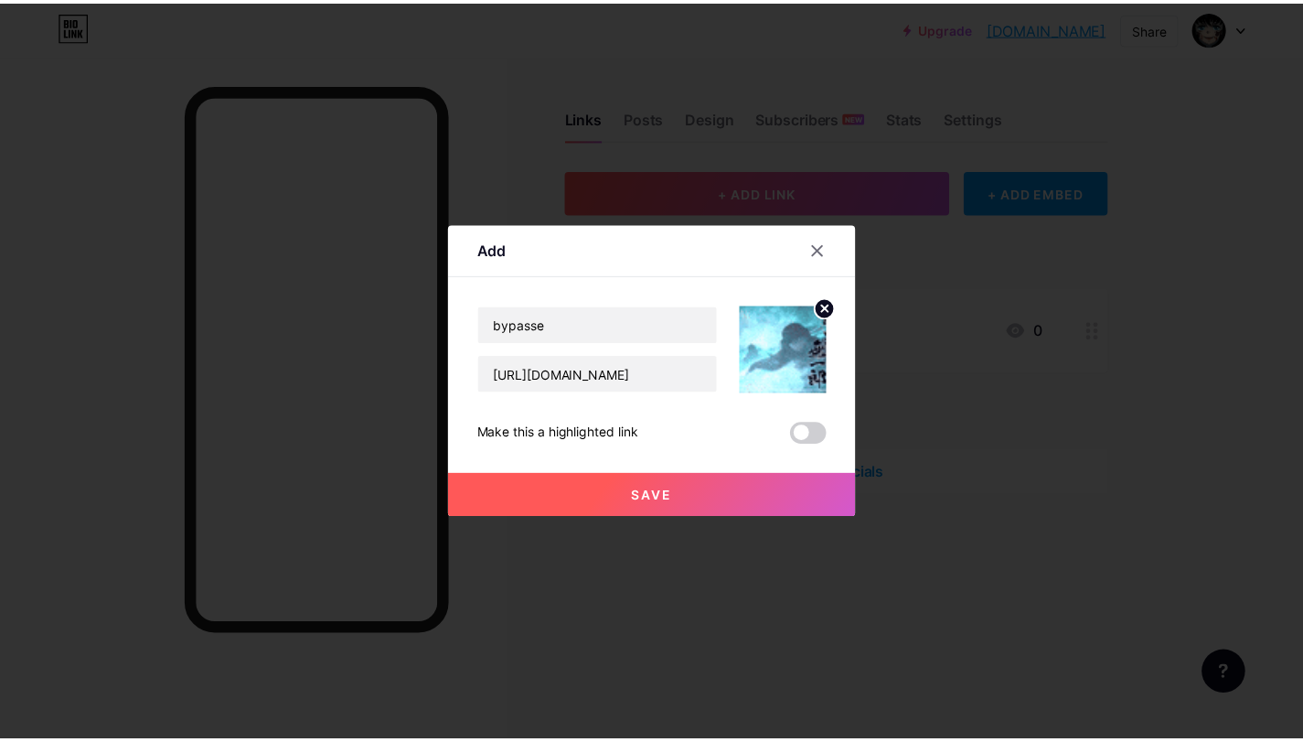
scroll to position [0, 0]
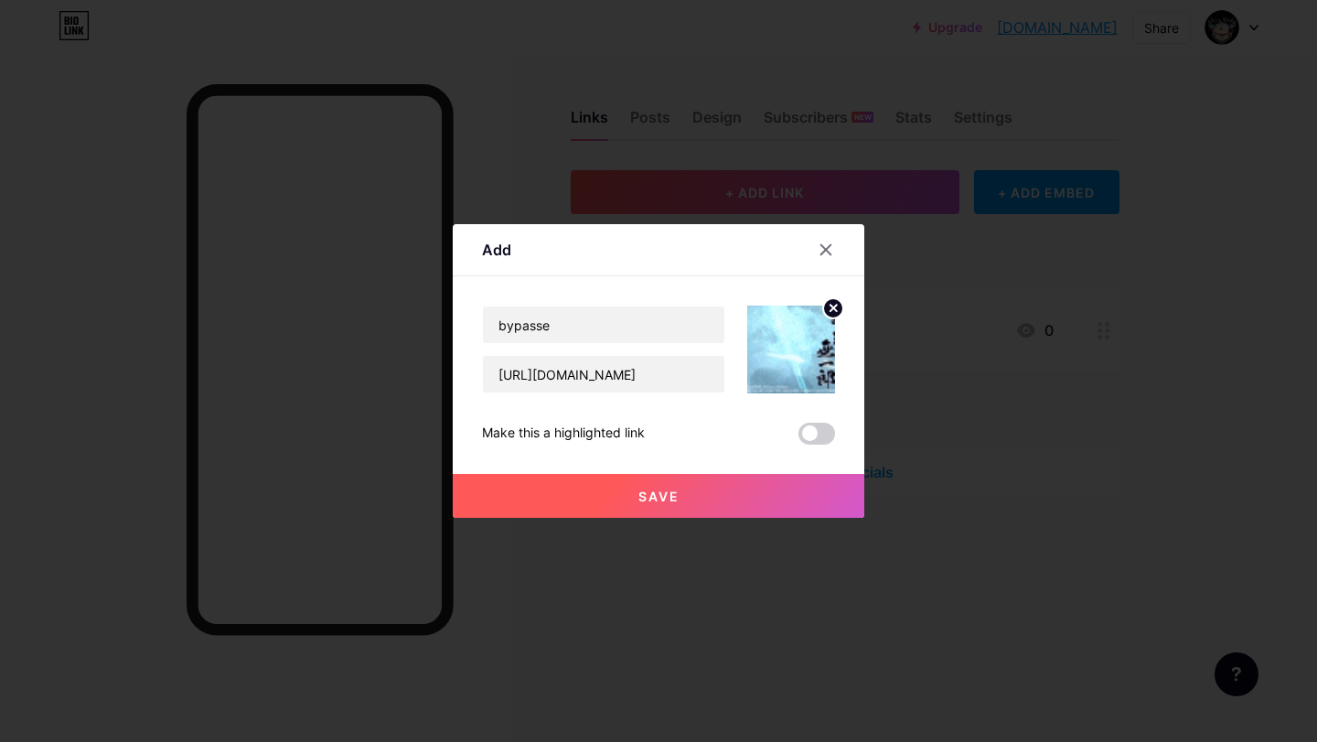
click at [702, 493] on button "Save" at bounding box center [659, 496] width 412 height 44
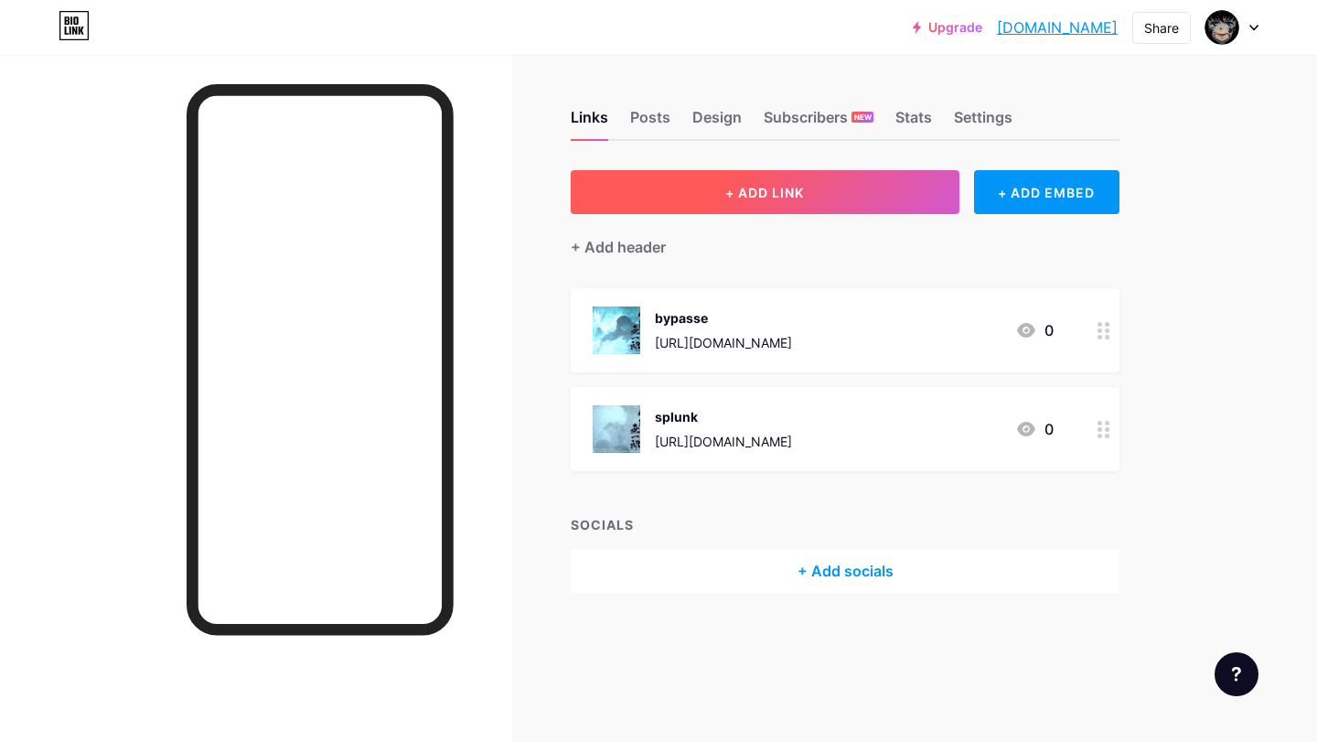
click at [717, 212] on button "+ ADD LINK" at bounding box center [765, 192] width 389 height 44
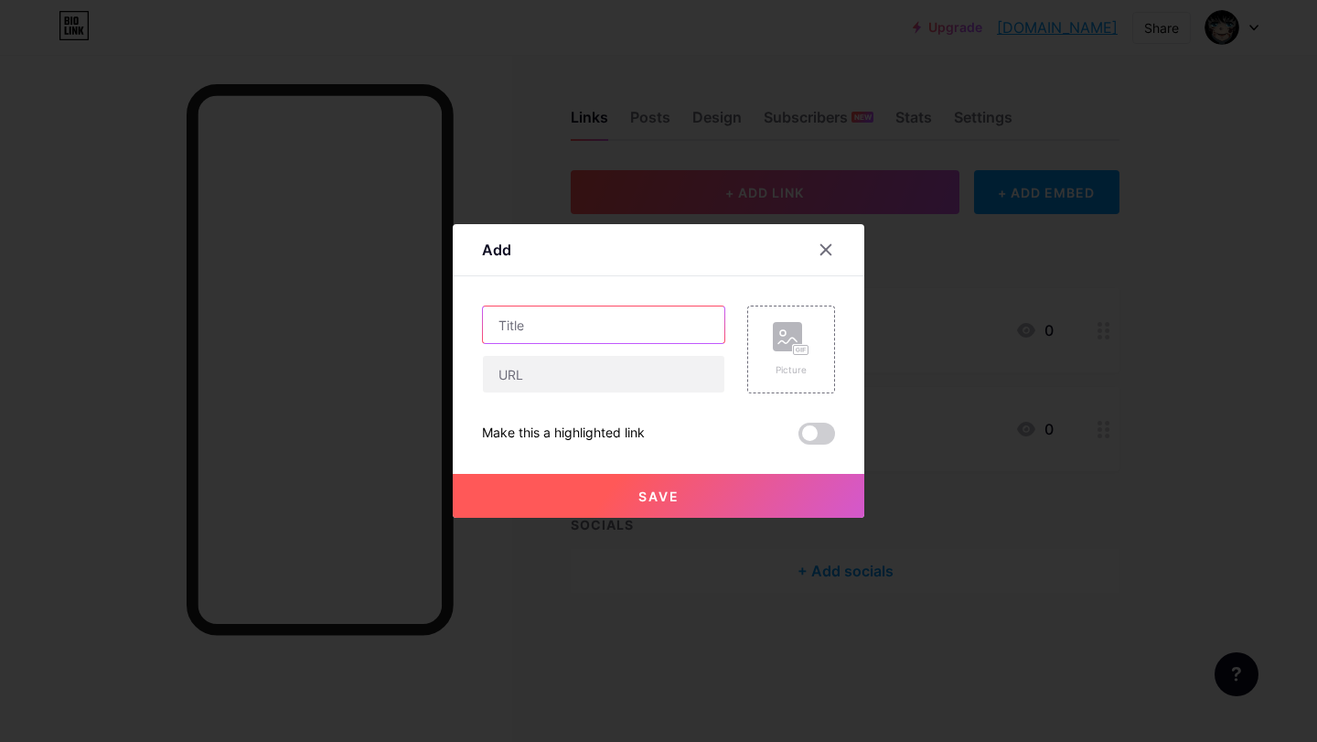
click at [539, 336] on input "text" at bounding box center [603, 324] width 241 height 37
type input "i"
type input "immortal"
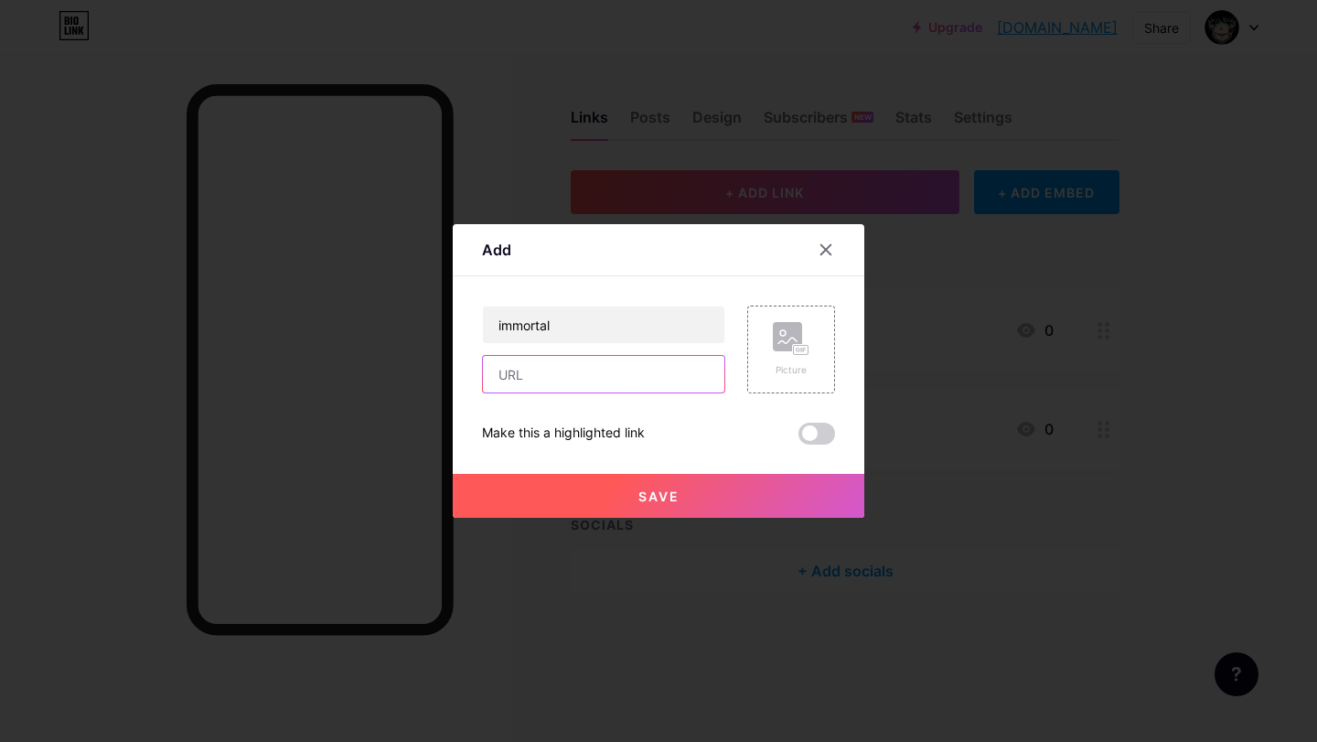
click at [558, 379] on input "text" at bounding box center [603, 374] width 241 height 37
paste input "https://encurtador.com.br/QX588"
type input "https://encurtador.com.br/QX588"
click at [684, 489] on button "Save" at bounding box center [659, 496] width 412 height 44
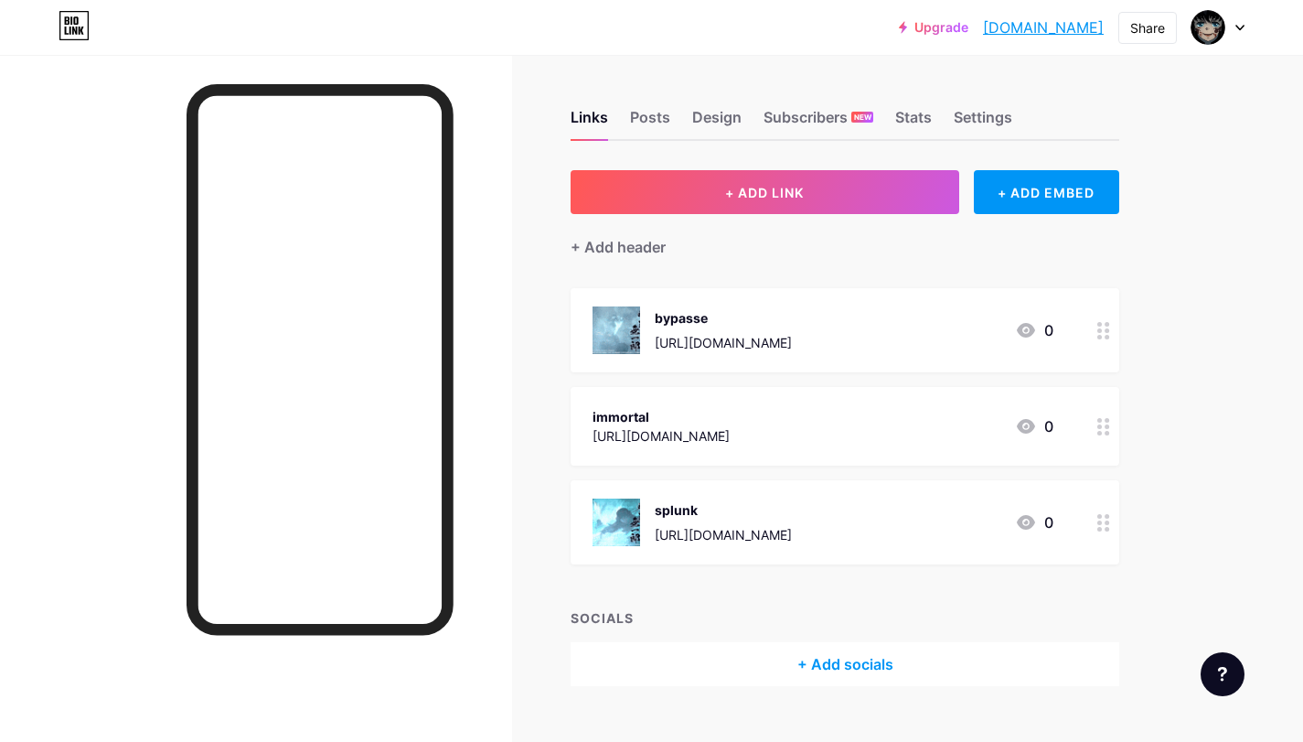
click at [527, 279] on div "Links Posts Design Subscribers NEW Stats Settings + ADD LINK + ADD EMBED + Add …" at bounding box center [598, 416] width 1196 height 723
click at [1113, 427] on div "Links Posts Design Subscribers NEW Stats Settings + ADD LINK + ADD EMBED + Add …" at bounding box center [598, 416] width 1196 height 723
click at [1106, 425] on icon at bounding box center [1103, 426] width 13 height 17
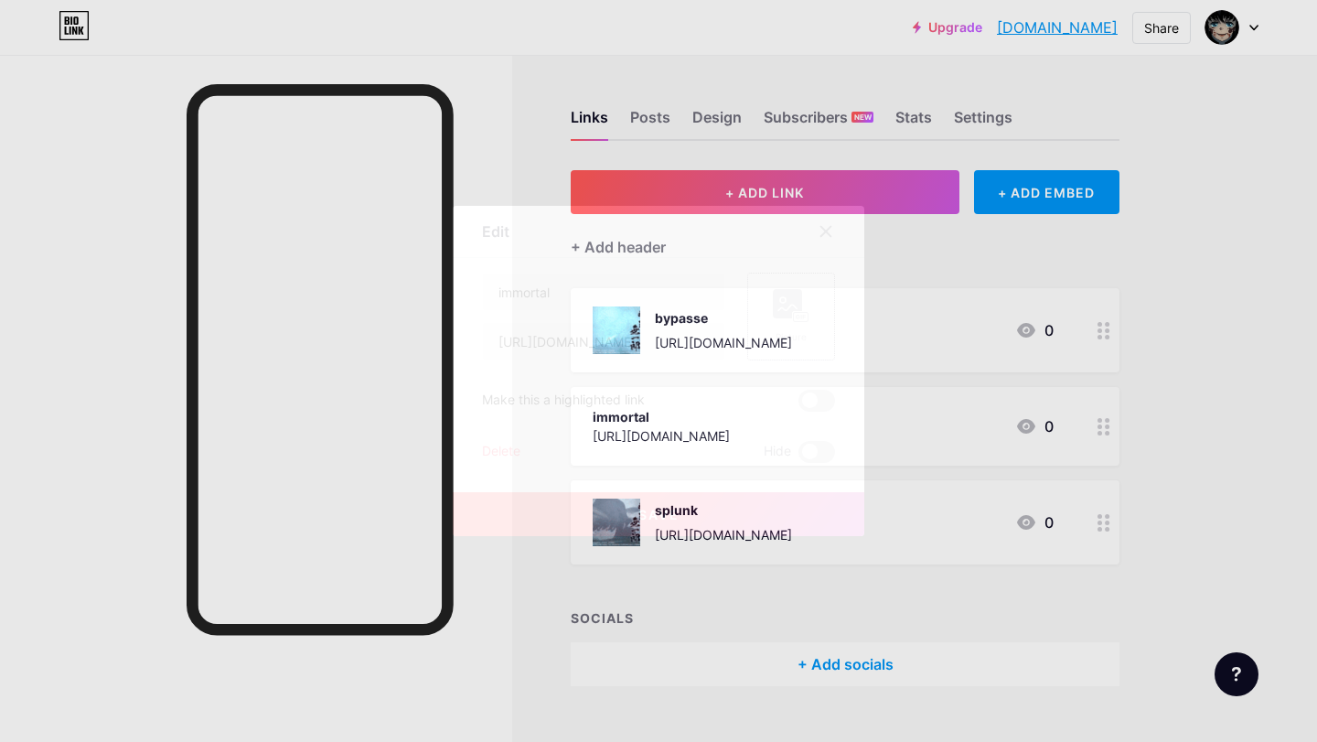
click at [791, 307] on rect at bounding box center [787, 303] width 29 height 29
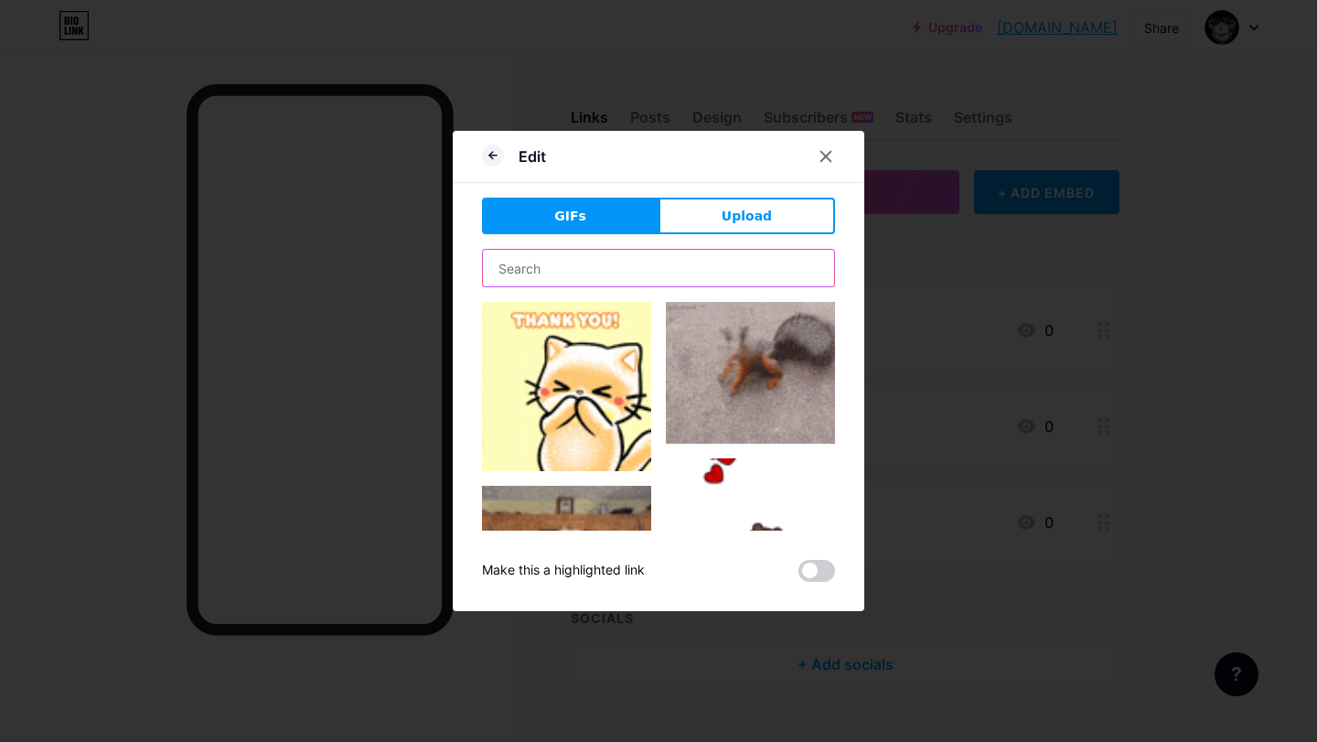
click at [604, 281] on input "text" at bounding box center [658, 268] width 351 height 37
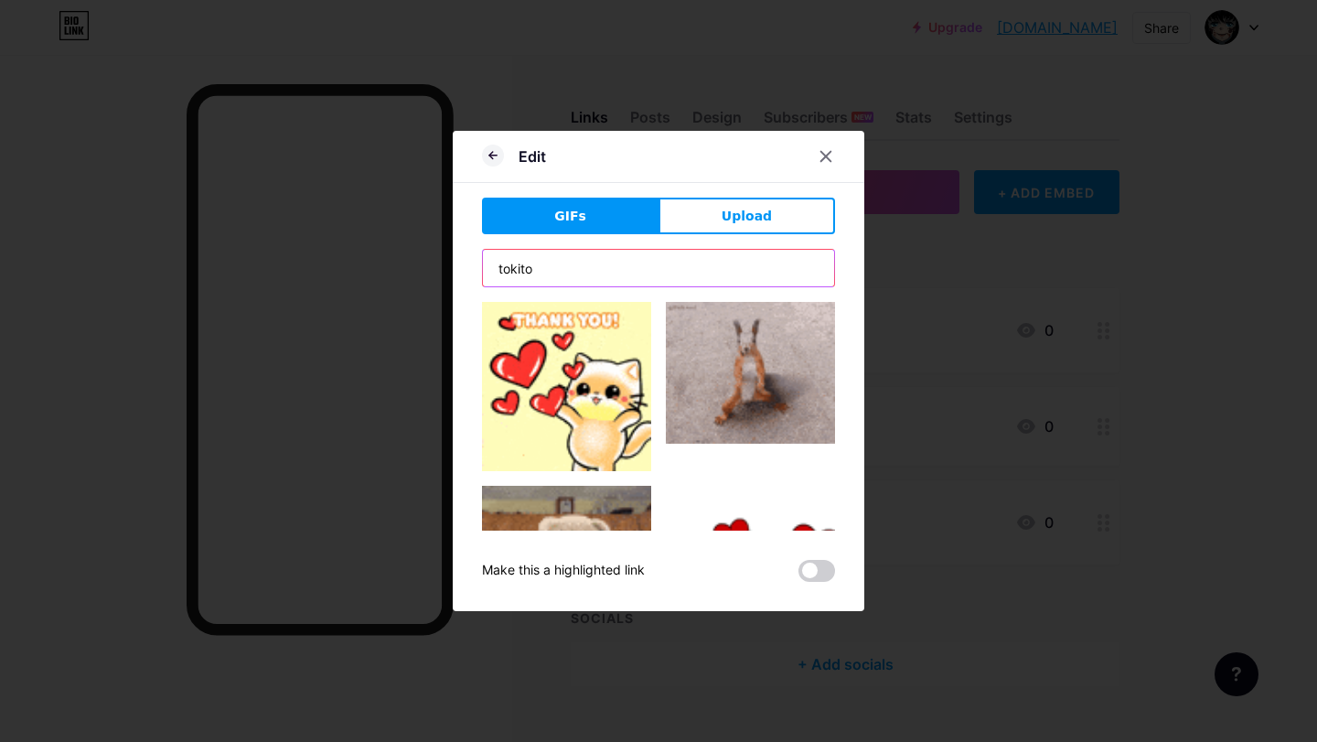
type input "tokito"
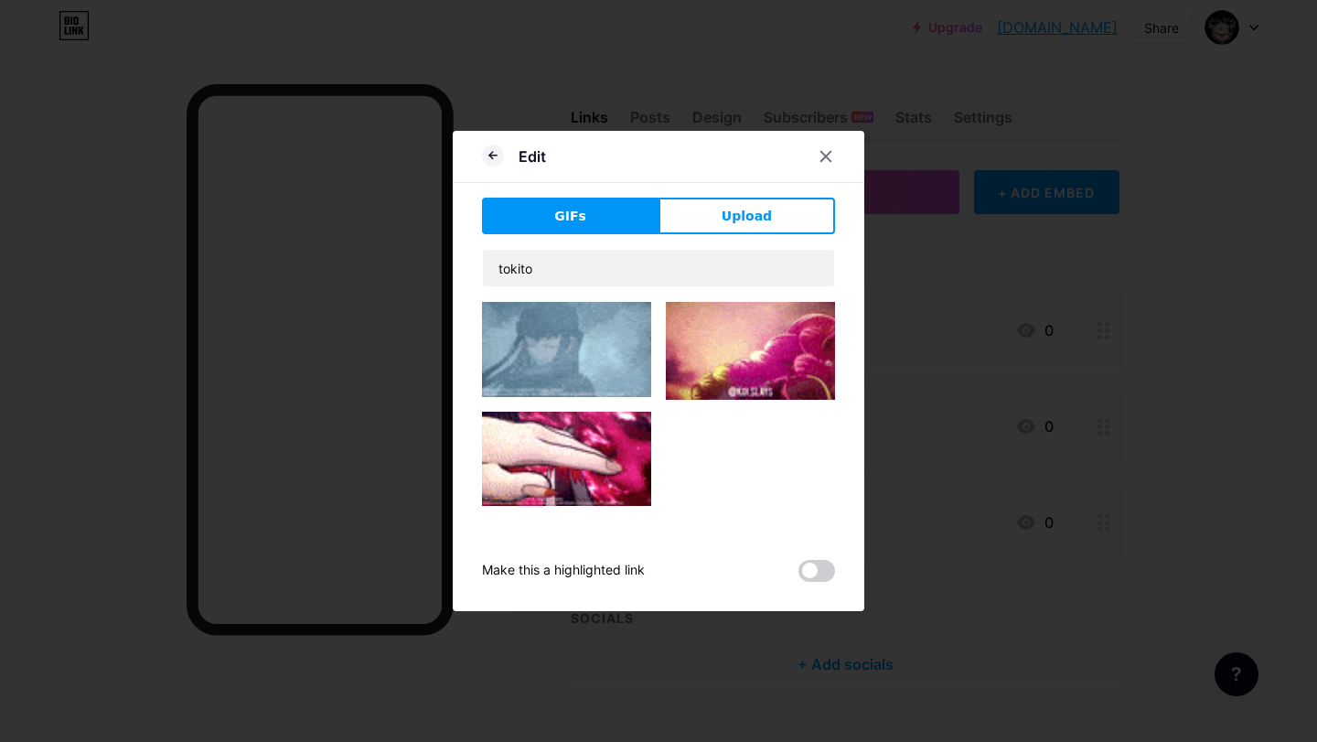
click at [526, 354] on img at bounding box center [566, 349] width 169 height 95
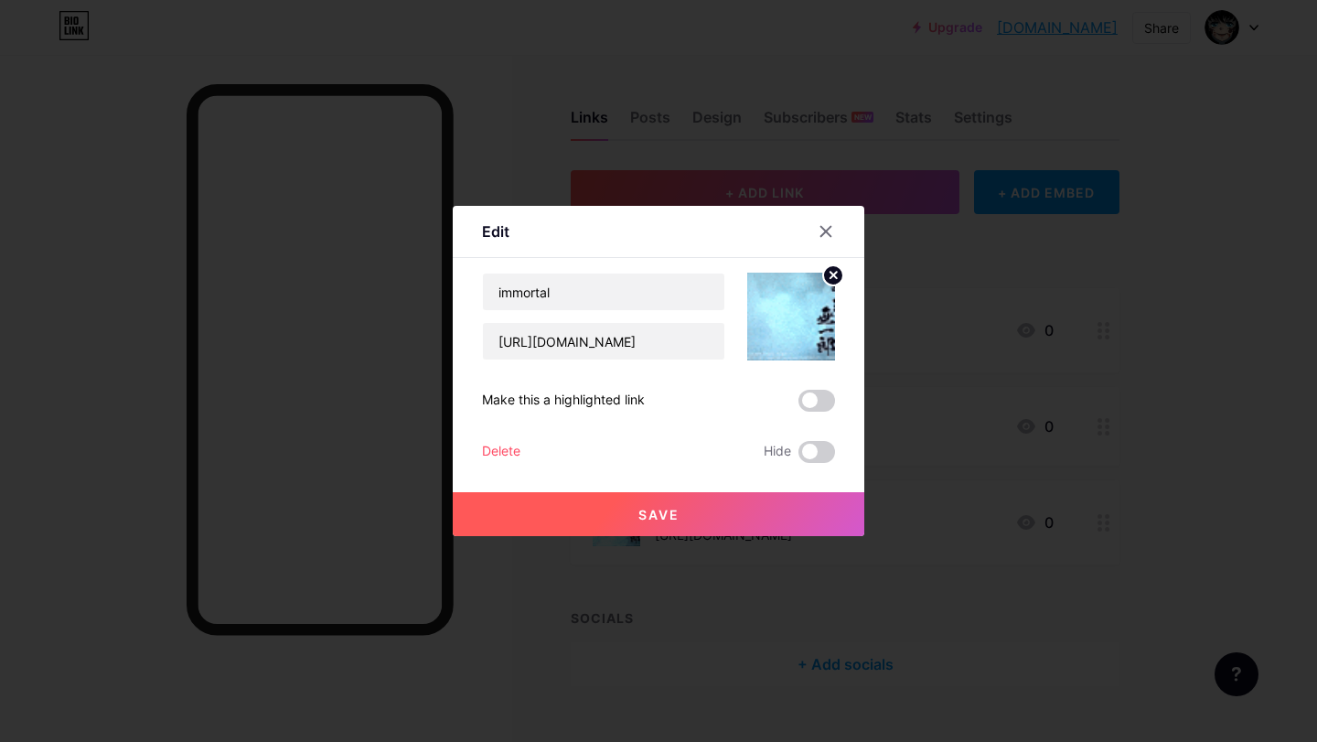
click at [541, 521] on button "Save" at bounding box center [659, 514] width 412 height 44
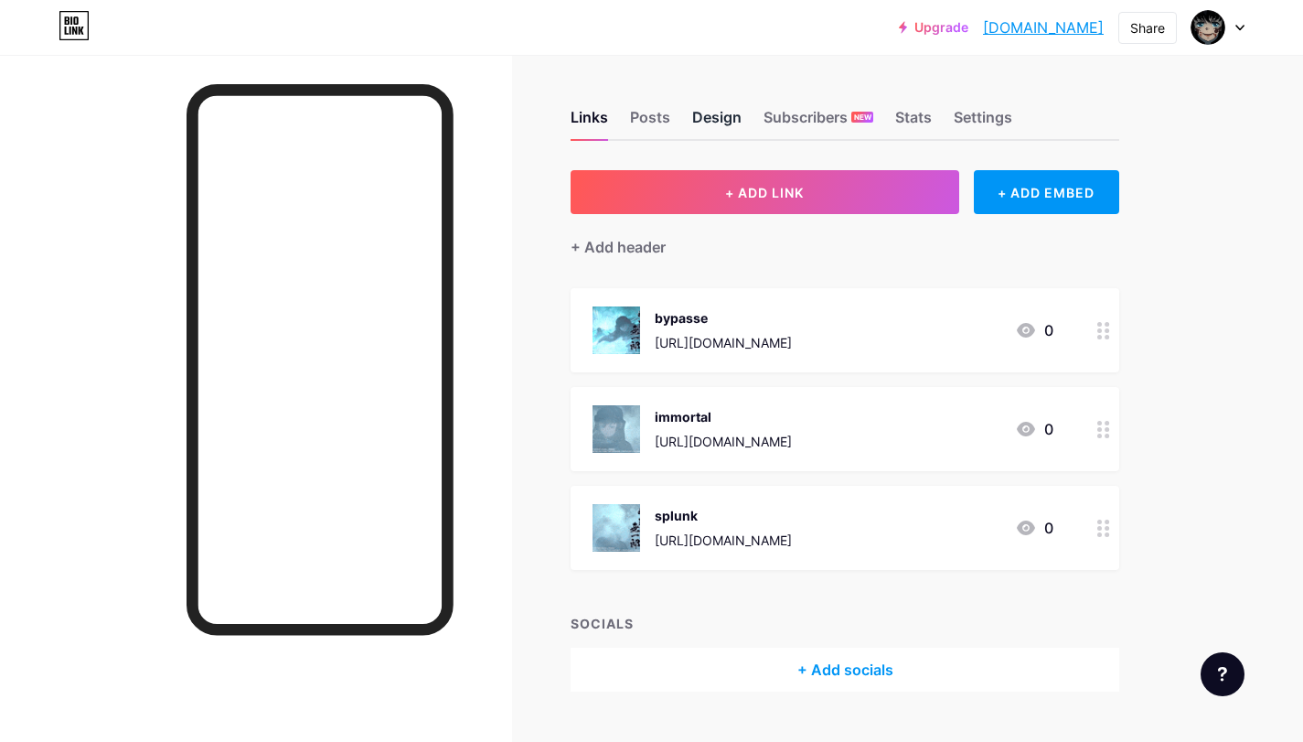
click at [717, 123] on div "Design" at bounding box center [716, 122] width 49 height 33
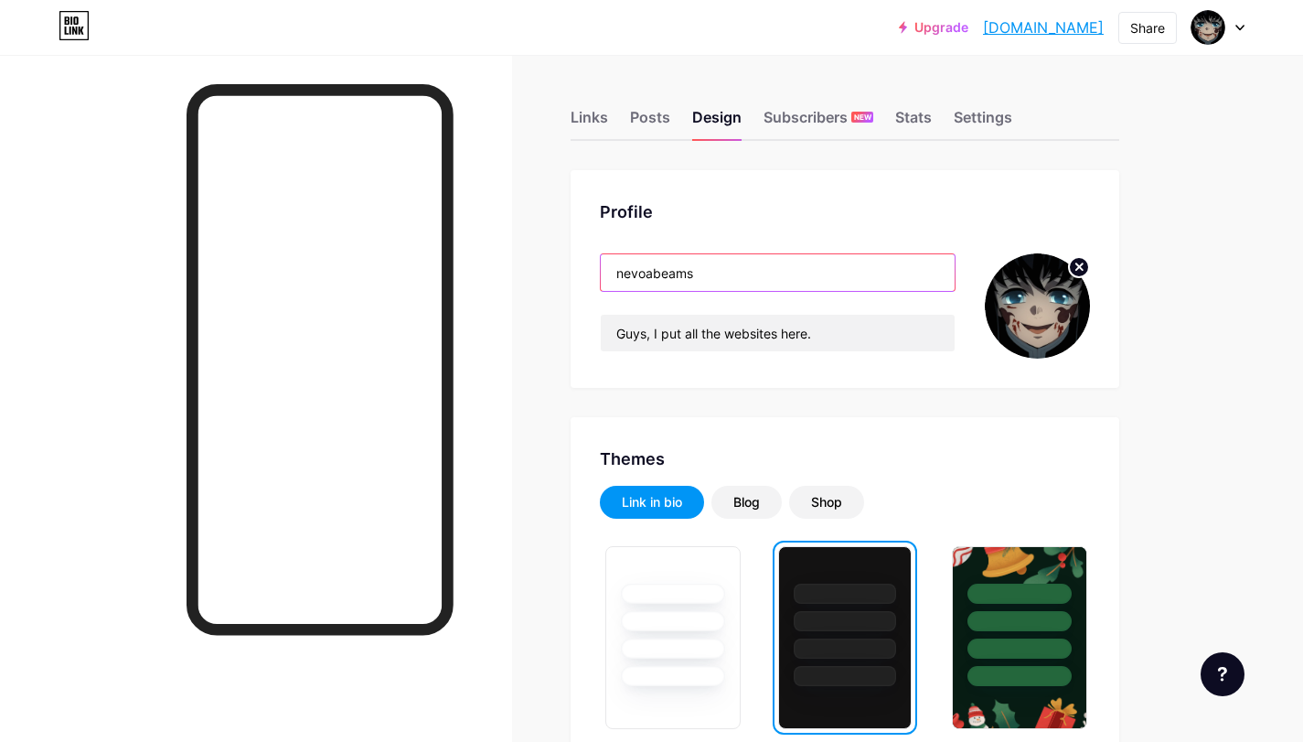
click at [652, 270] on input "nevoabeams" at bounding box center [778, 272] width 354 height 37
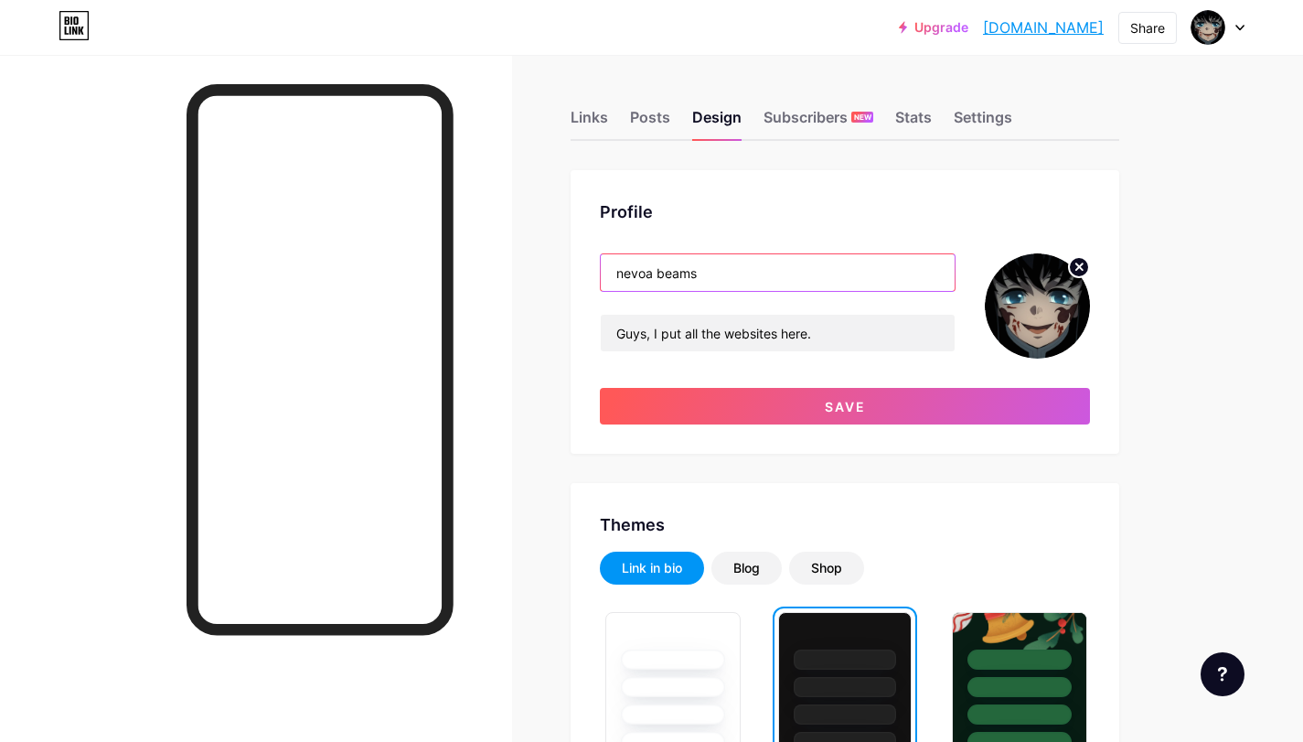
click at [631, 270] on input "nevoa beams" at bounding box center [778, 272] width 354 height 37
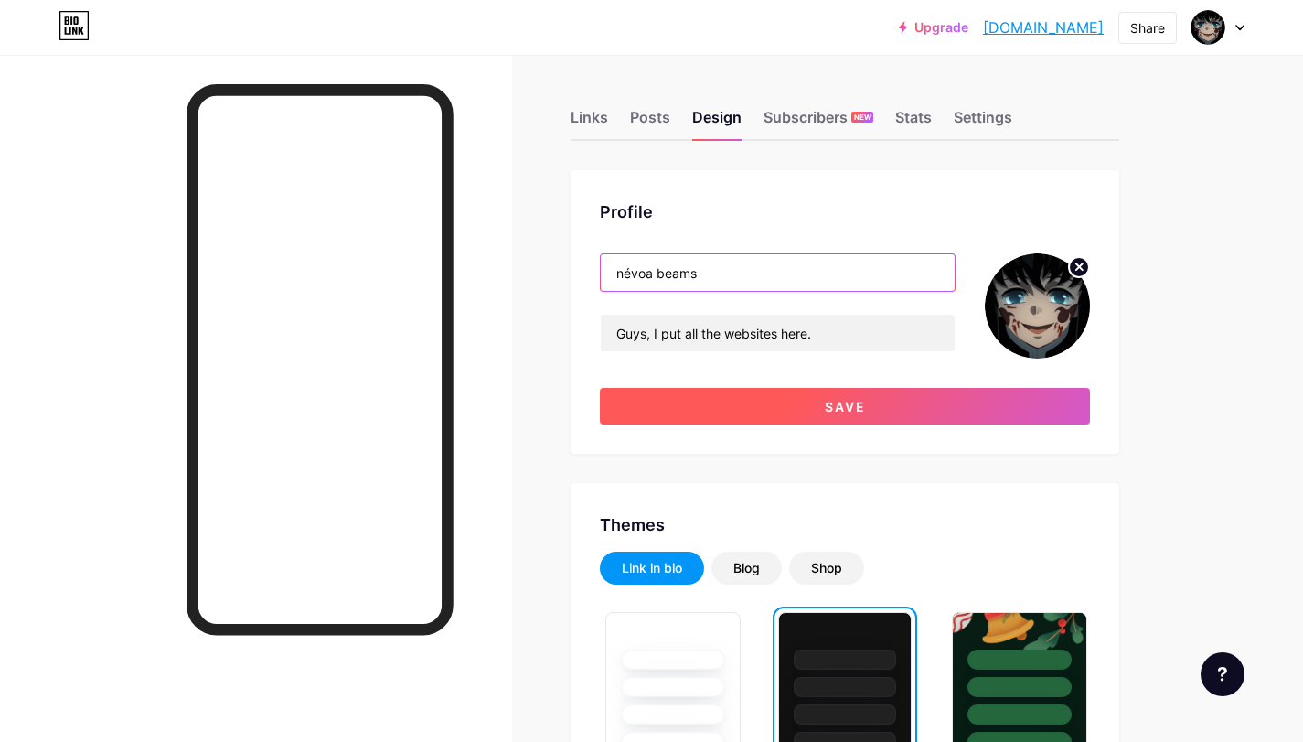
type input "névoa beams"
click at [802, 411] on button "Save" at bounding box center [845, 406] width 490 height 37
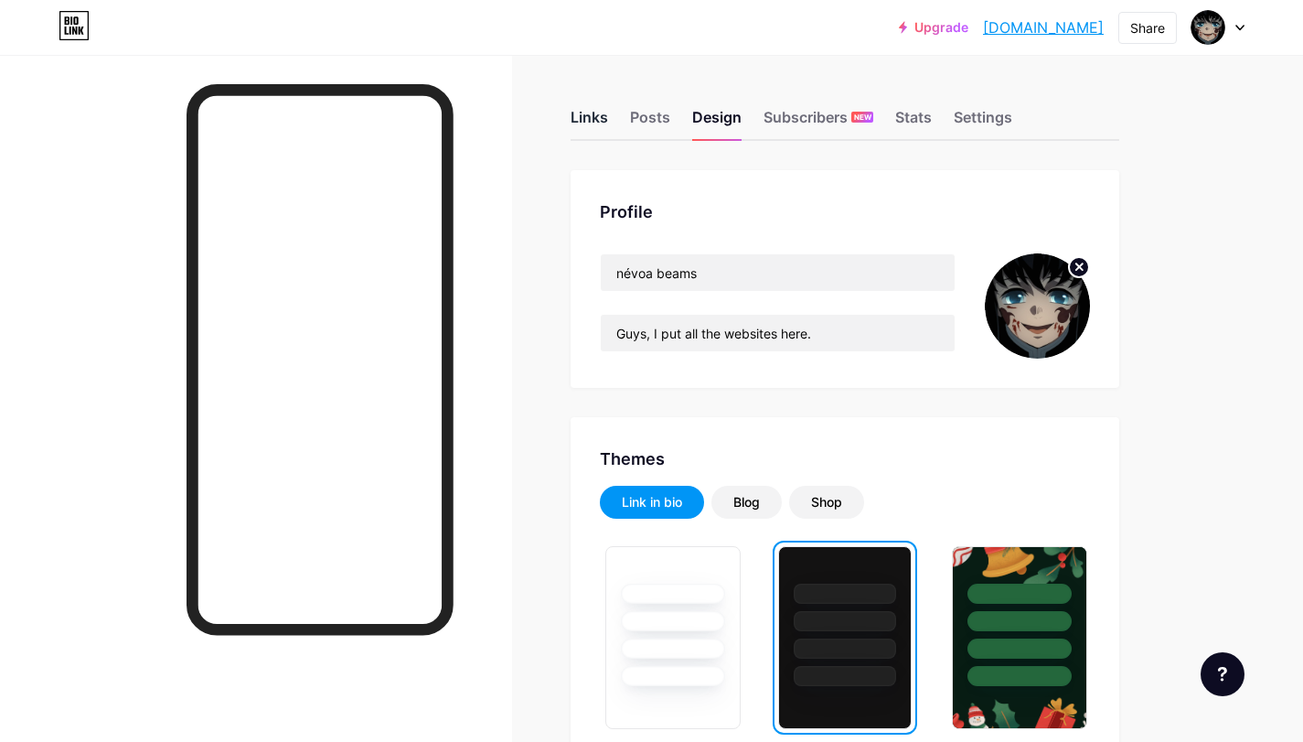
click at [593, 119] on div "Links" at bounding box center [589, 122] width 37 height 33
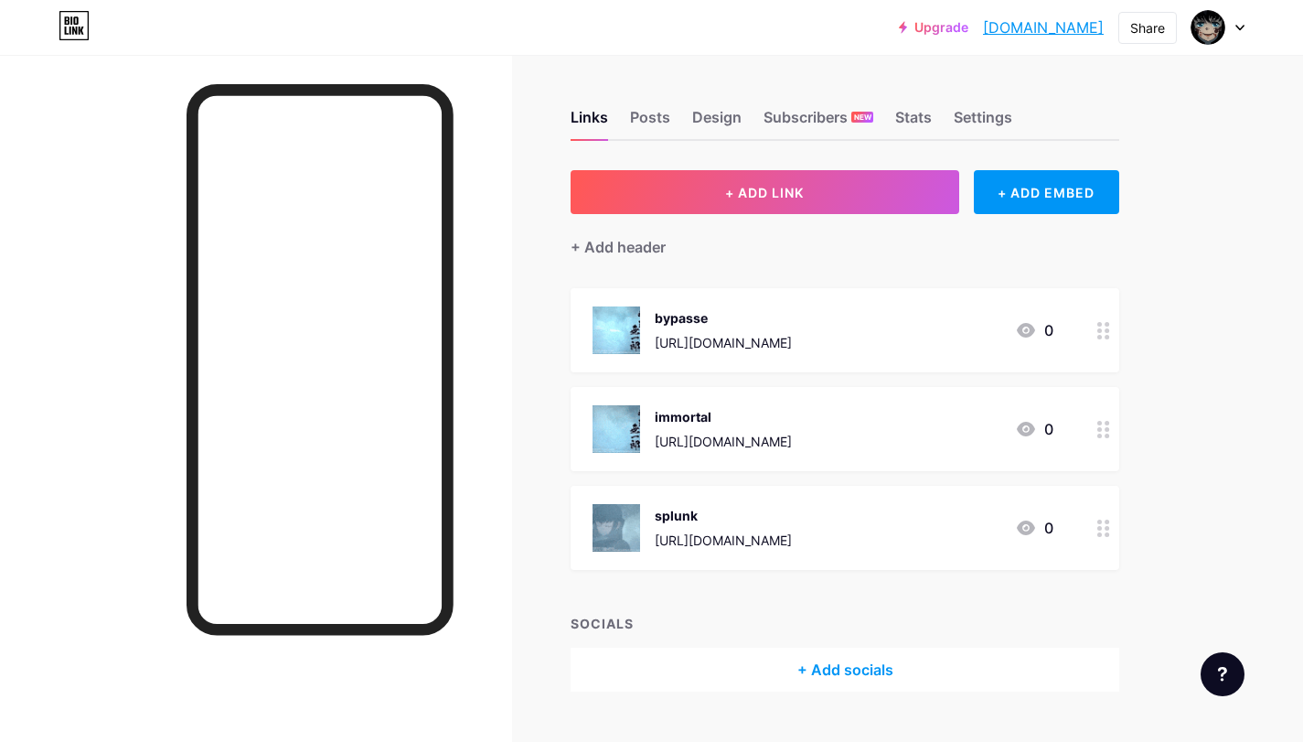
click at [1006, 36] on link "nevoabeams.bio.link" at bounding box center [1043, 27] width 121 height 22
click at [1040, 20] on link "nevoabeams.bio.link" at bounding box center [1043, 27] width 121 height 22
